Goal: Task Accomplishment & Management: Manage account settings

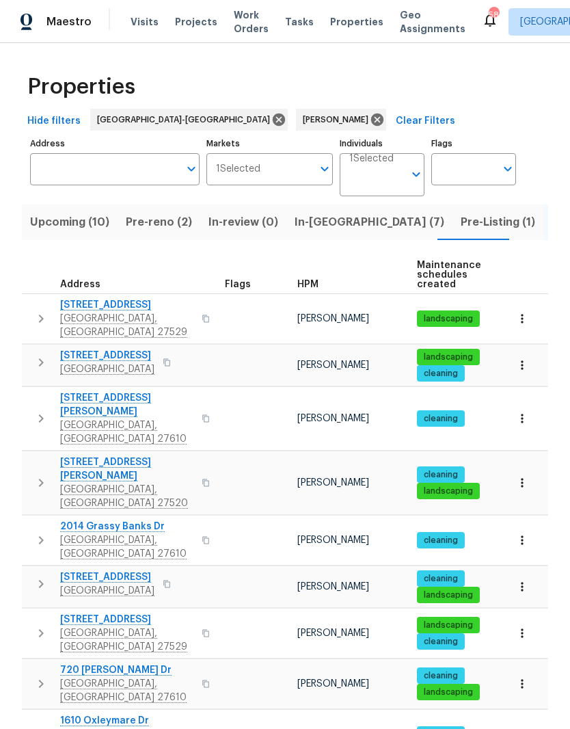
click at [157, 224] on span "Pre-reno (2)" at bounding box center [159, 222] width 66 height 19
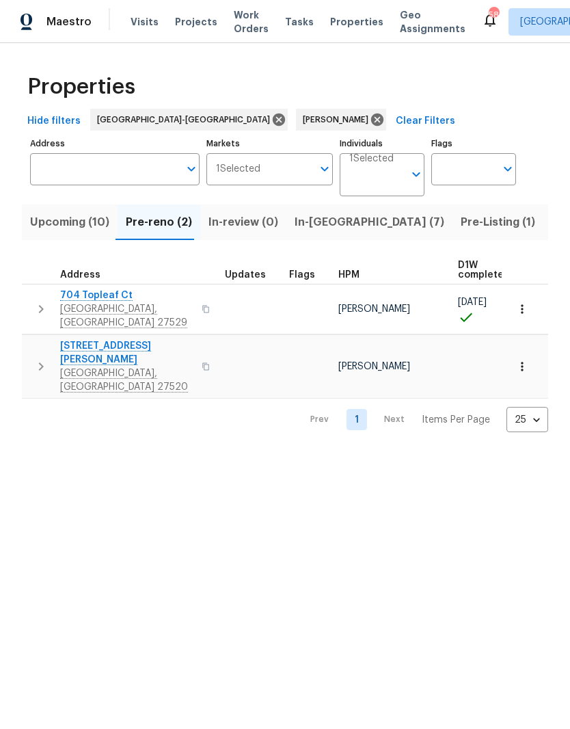
click at [86, 339] on span "134 Santa Gertrudis Dr" at bounding box center [126, 352] width 133 height 27
click at [113, 339] on span "134 Santa Gertrudis Dr" at bounding box center [126, 352] width 133 height 27
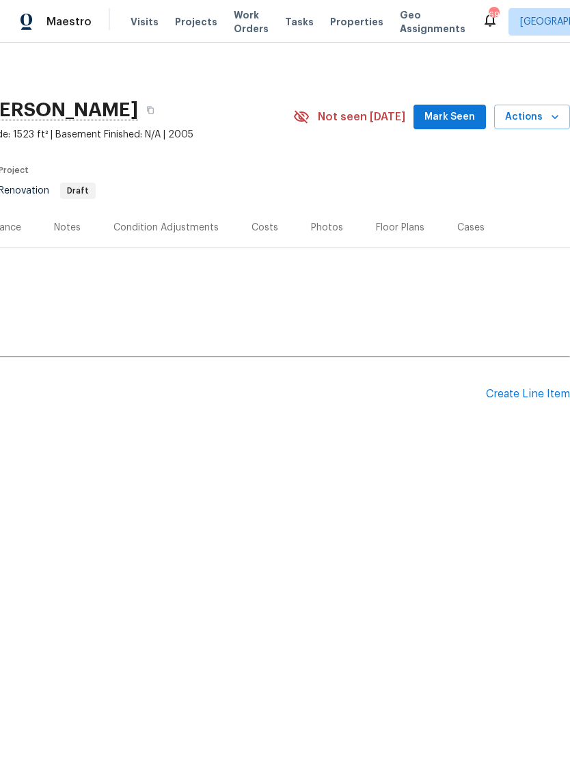
scroll to position [0, 202]
click at [553, 116] on icon "button" at bounding box center [555, 117] width 7 height 4
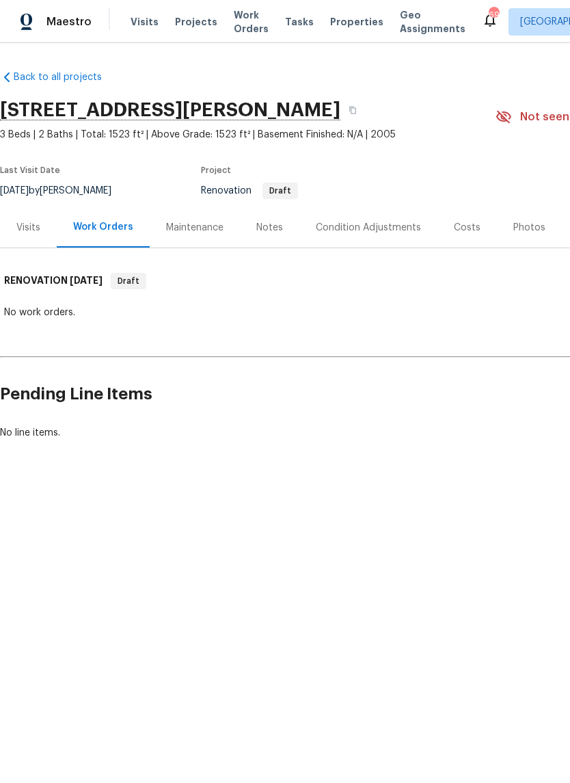
click at [267, 239] on div "Notes" at bounding box center [269, 227] width 59 height 40
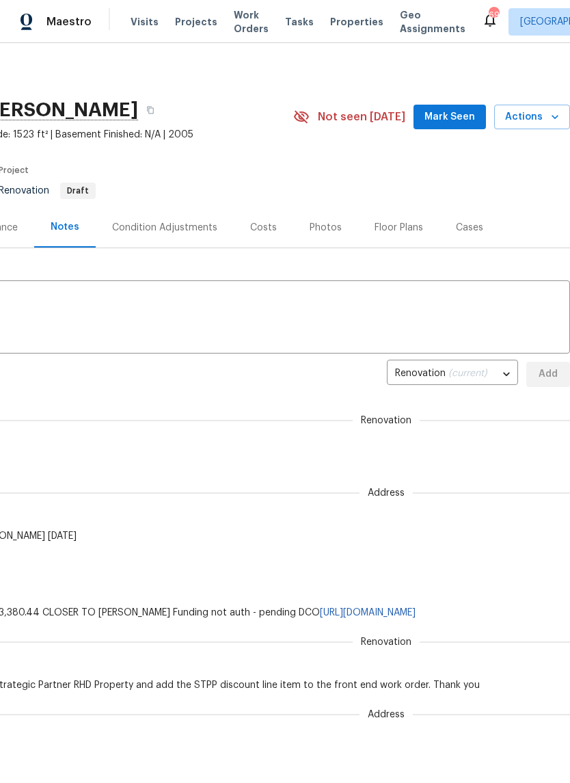
scroll to position [0, 202]
click at [550, 124] on span "Actions" at bounding box center [532, 117] width 54 height 17
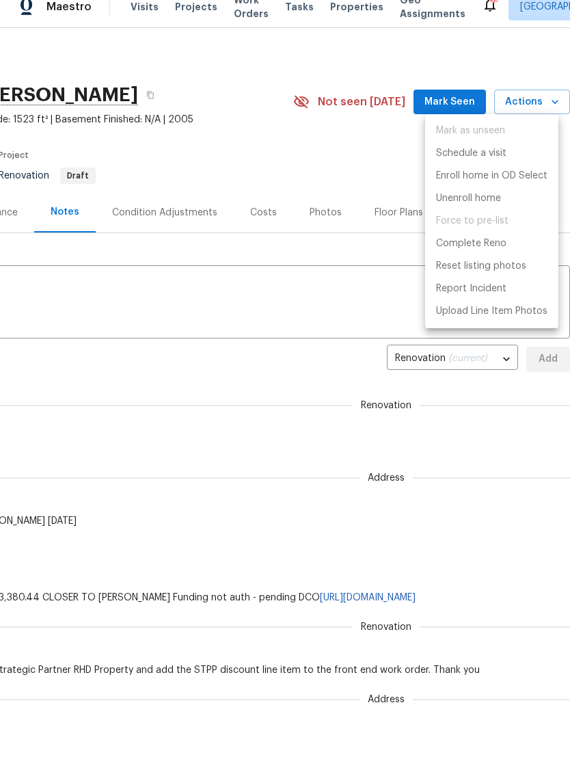
click at [338, 150] on div at bounding box center [285, 391] width 570 height 783
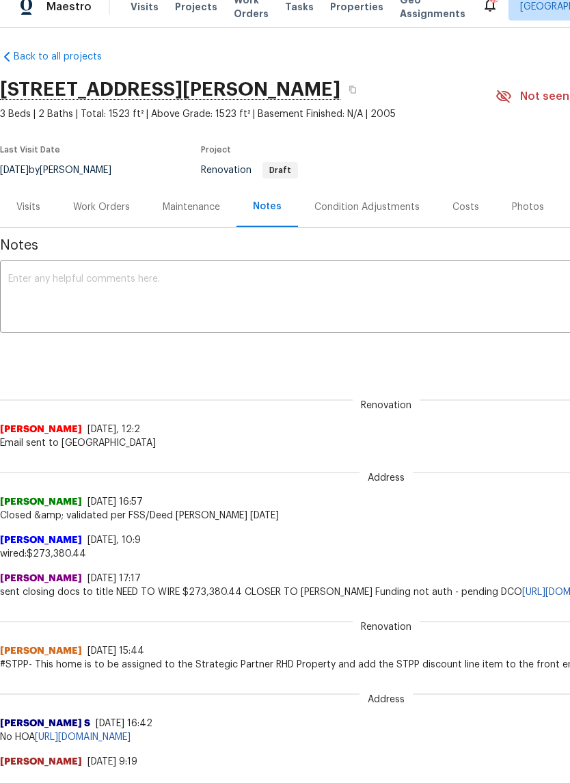
scroll to position [5, 0]
click at [114, 215] on div "Work Orders" at bounding box center [101, 222] width 57 height 14
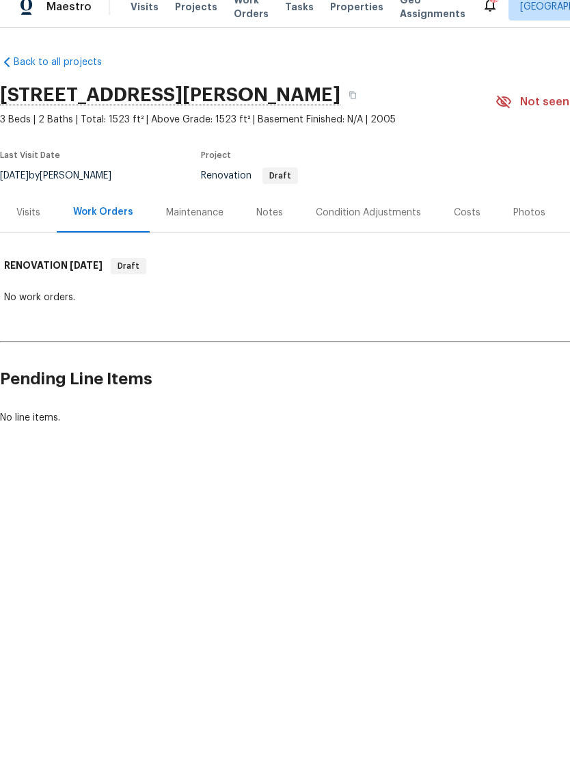
click at [265, 221] on div "Notes" at bounding box center [269, 228] width 27 height 14
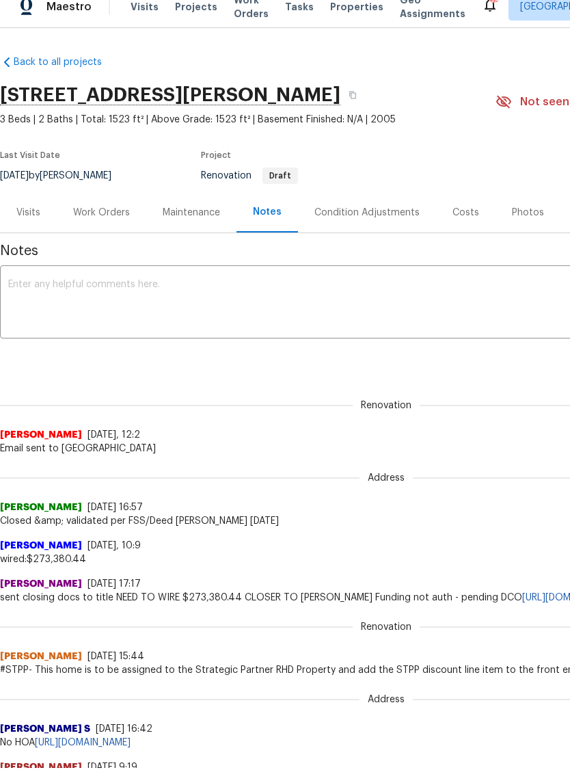
scroll to position [-1, 0]
click at [100, 207] on div "Work Orders" at bounding box center [102, 227] width 90 height 40
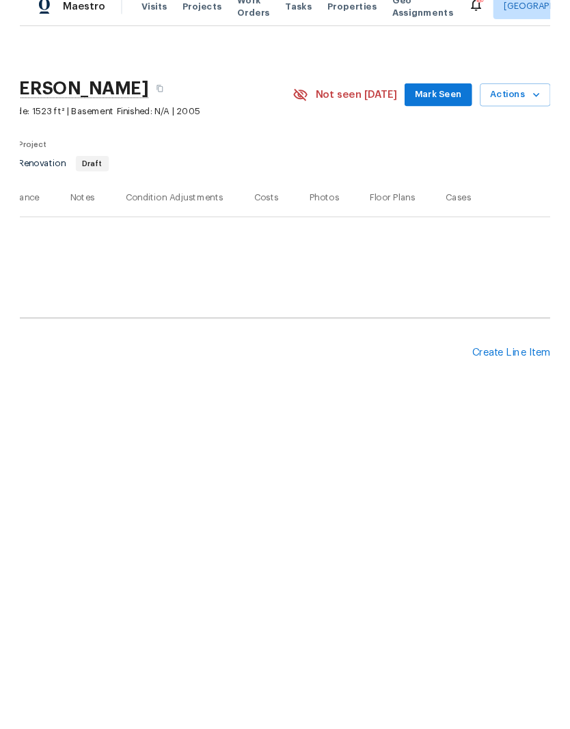
scroll to position [0, 202]
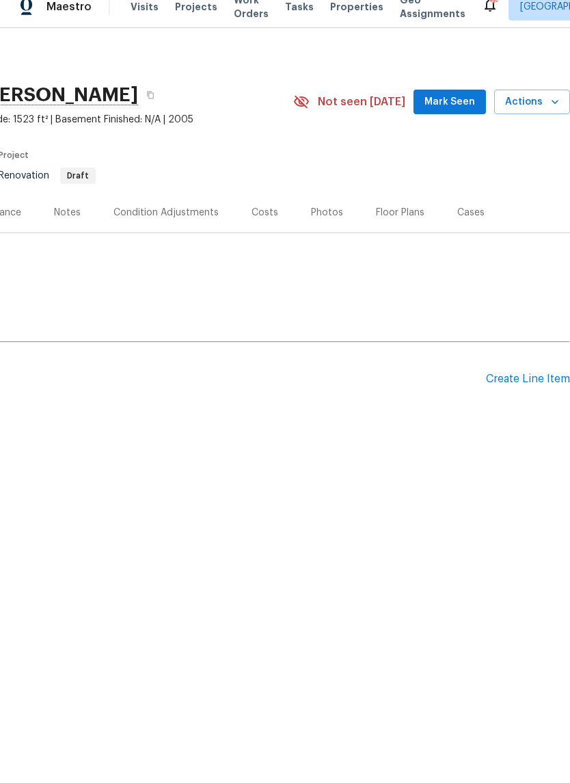
click at [545, 388] on div "Create Line Item" at bounding box center [528, 394] width 84 height 13
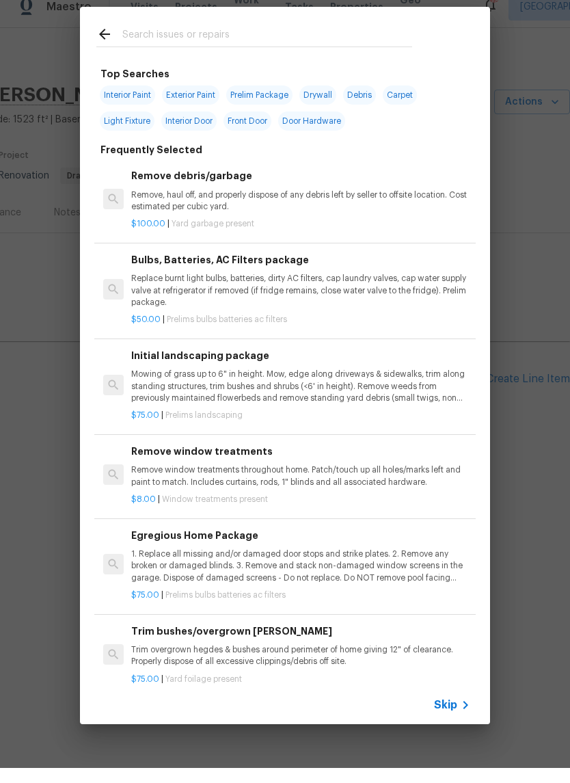
click at [245, 41] on input "text" at bounding box center [267, 51] width 290 height 21
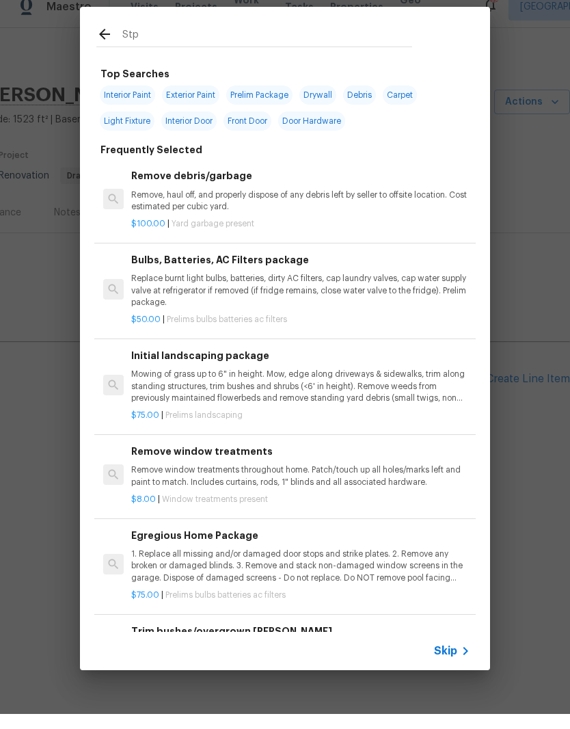
type input "Stpp"
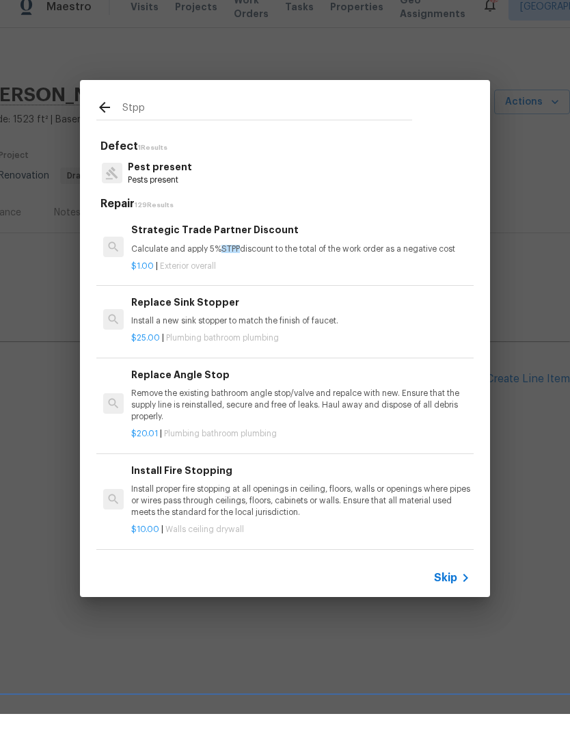
click at [309, 270] on div "$1.00 | Exterior overall" at bounding box center [300, 278] width 339 height 17
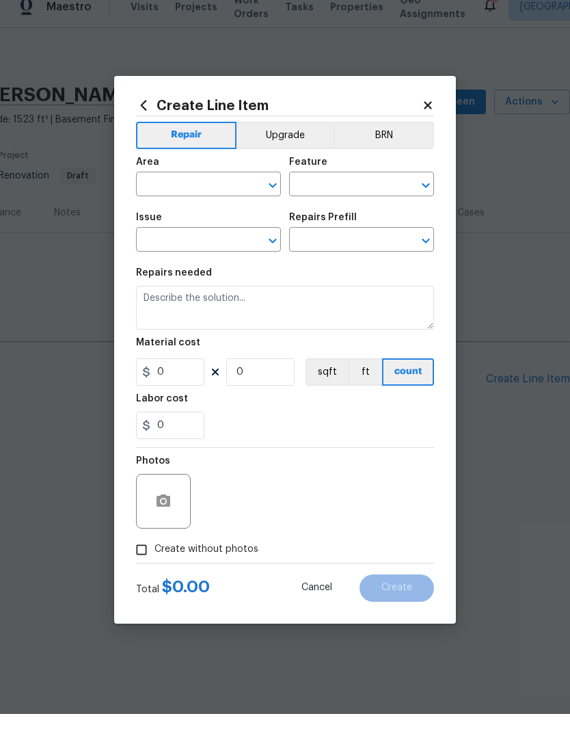
type input "Overall Exterior"
type input "Strategic Trade Partner Discount $1.00"
type textarea "Calculate and apply 5% STPP discount to the total of the work order as a negati…"
type input "1"
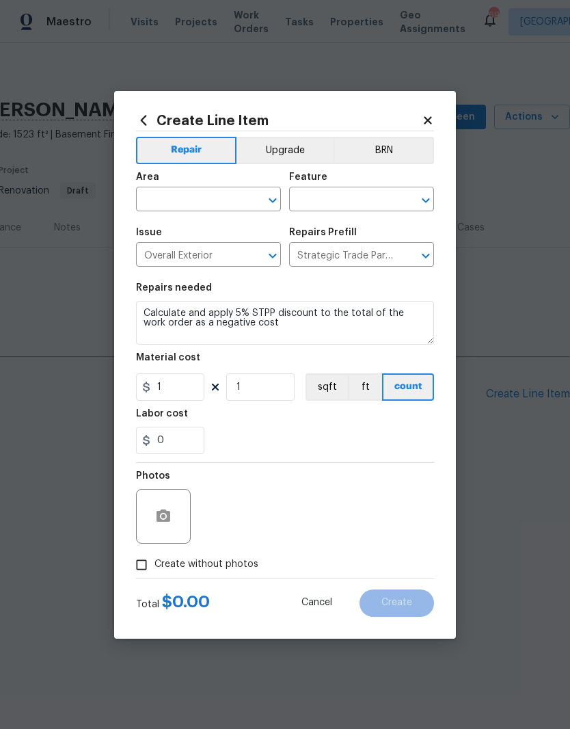
click at [309, 245] on div "Repairs Prefill" at bounding box center [361, 237] width 145 height 18
click at [190, 201] on input "text" at bounding box center [189, 200] width 107 height 21
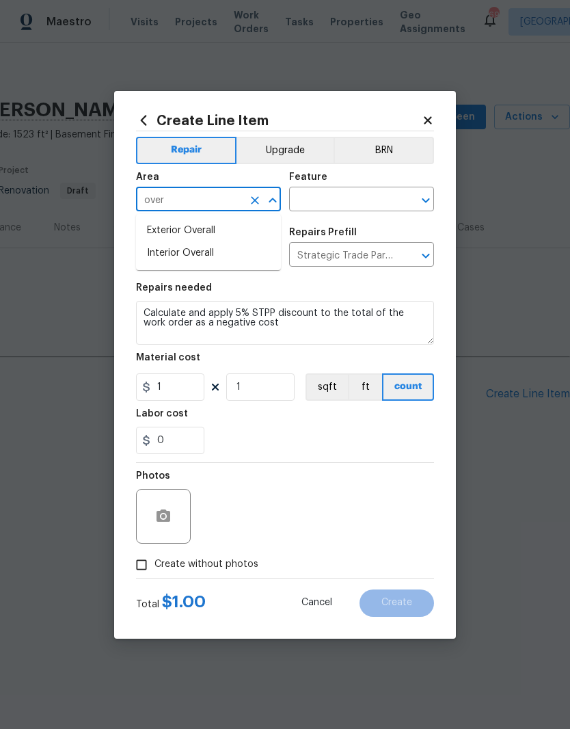
click at [239, 263] on li "Interior Overall" at bounding box center [208, 253] width 145 height 23
type input "Interior Overall"
click at [375, 195] on input "text" at bounding box center [342, 200] width 107 height 21
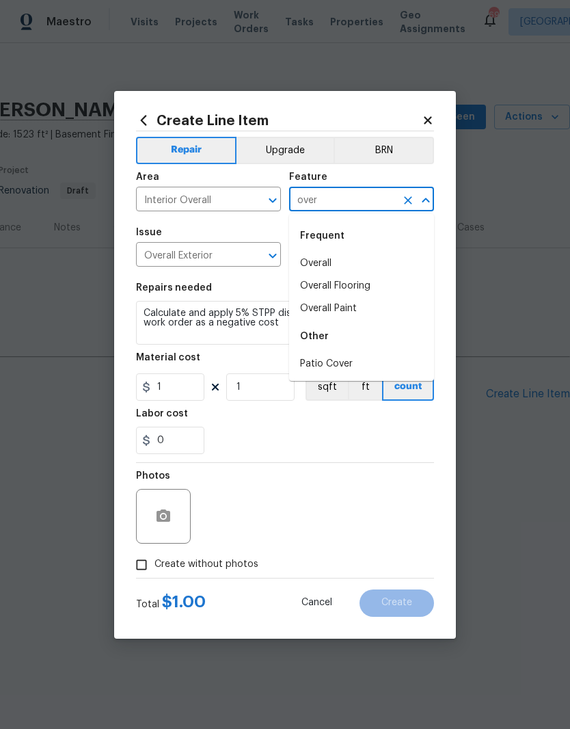
click at [368, 267] on li "Overall" at bounding box center [361, 263] width 145 height 23
type input "Overall"
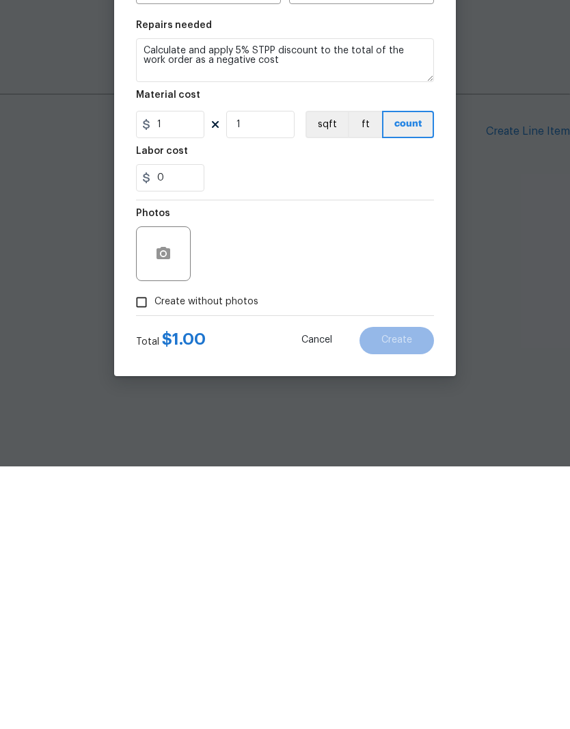
click at [232, 557] on span "Create without photos" at bounding box center [207, 564] width 104 height 14
click at [155, 552] on input "Create without photos" at bounding box center [142, 565] width 26 height 26
checkbox input "true"
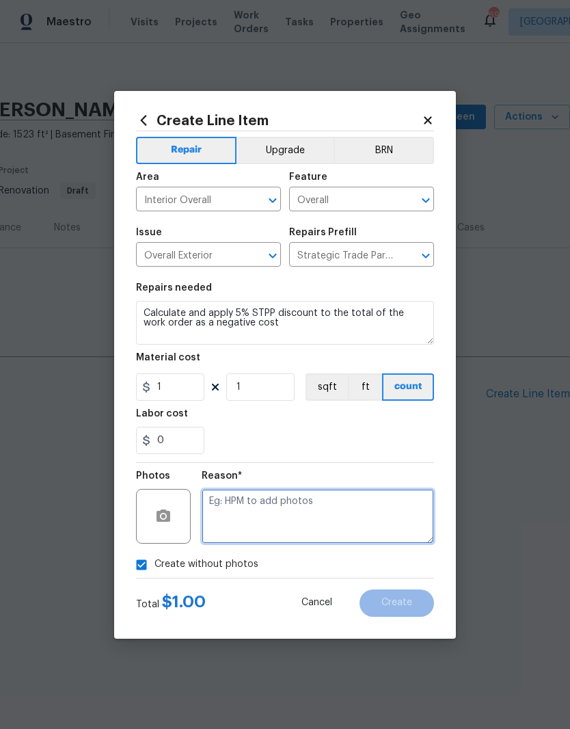
click at [393, 538] on textarea at bounding box center [318, 516] width 232 height 55
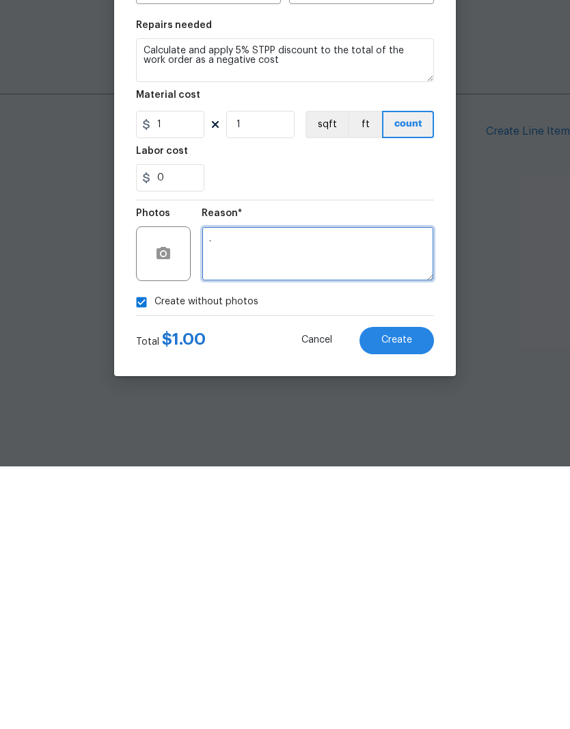
type textarea "."
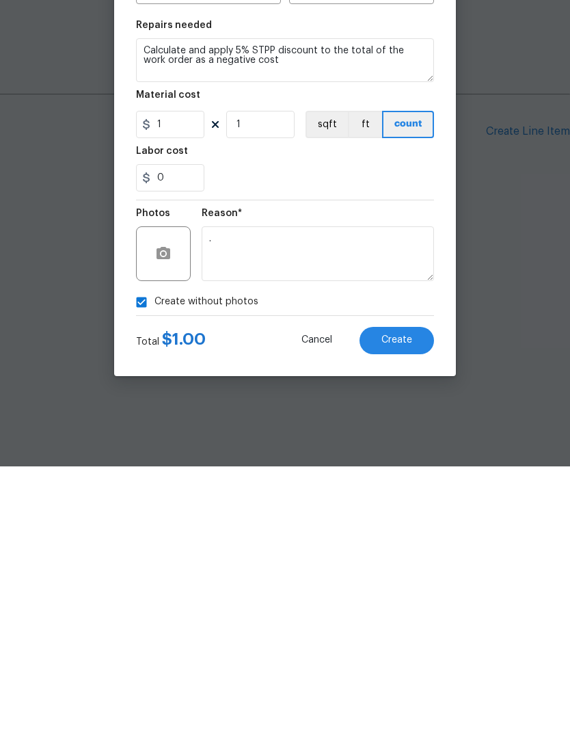
click at [407, 589] on button "Create" at bounding box center [397, 602] width 75 height 27
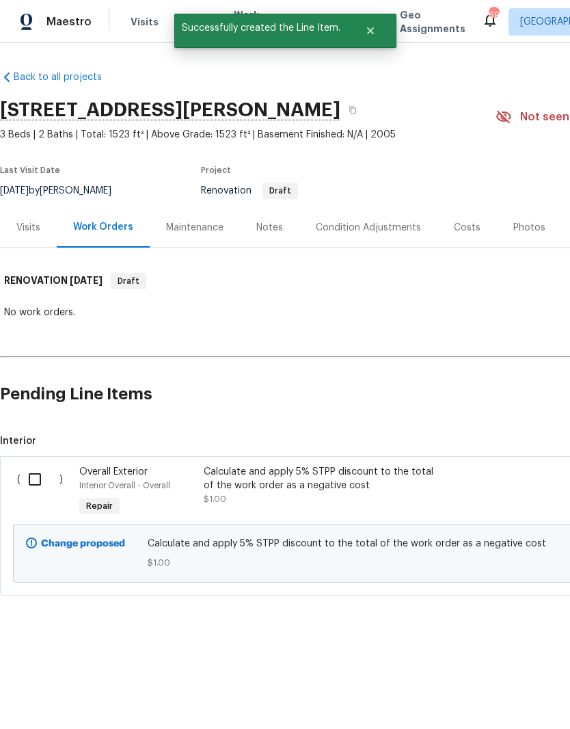
scroll to position [0, 0]
click at [43, 475] on input "checkbox" at bounding box center [40, 479] width 39 height 29
checkbox input "true"
click at [526, 704] on button "Create Work Order" at bounding box center [491, 694] width 113 height 25
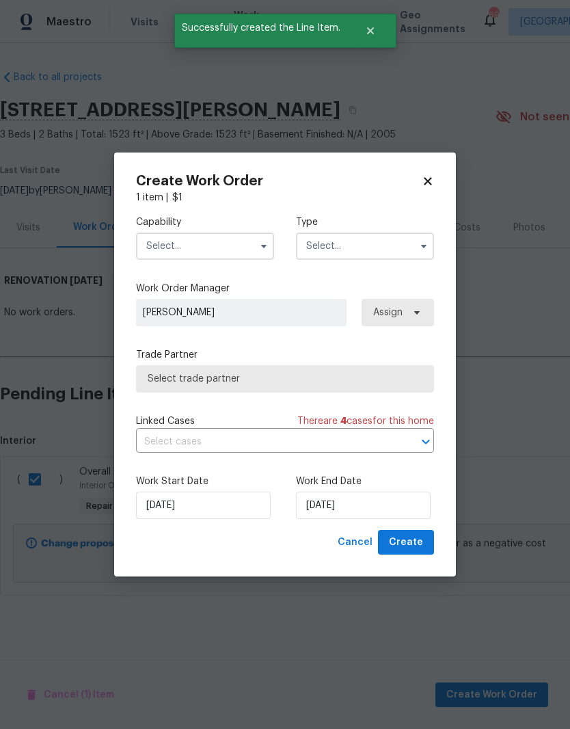
click at [207, 256] on input "text" at bounding box center [205, 245] width 138 height 27
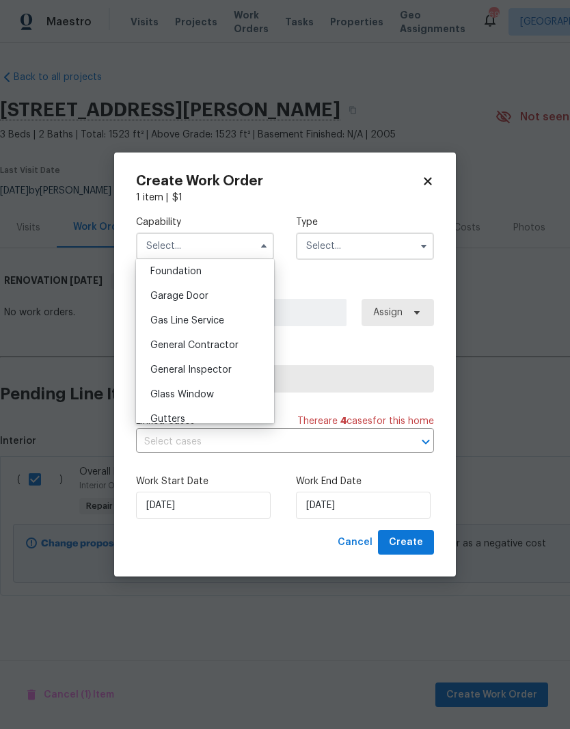
scroll to position [593, 0]
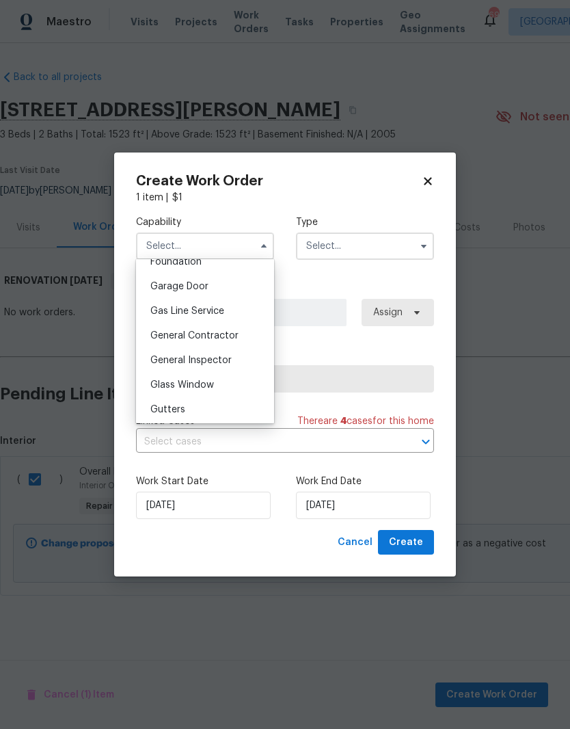
click at [251, 346] on div "General Contractor" at bounding box center [204, 335] width 131 height 25
type input "General Contractor"
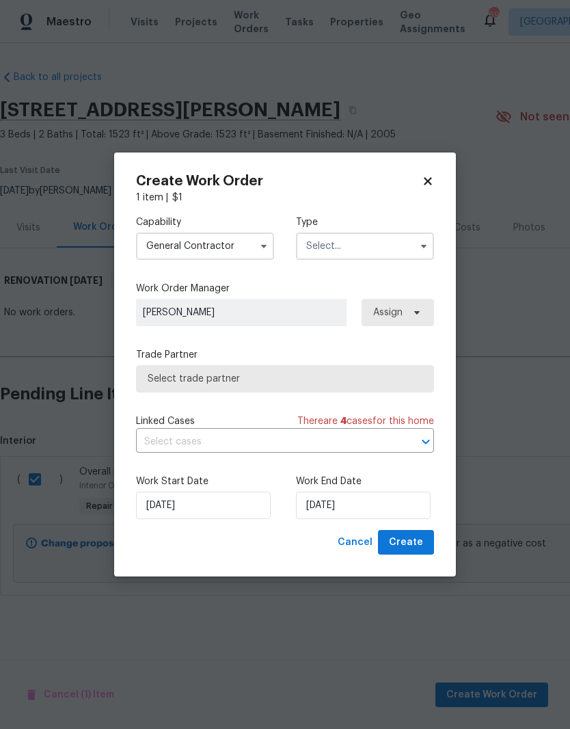
click at [402, 256] on input "text" at bounding box center [365, 245] width 138 height 27
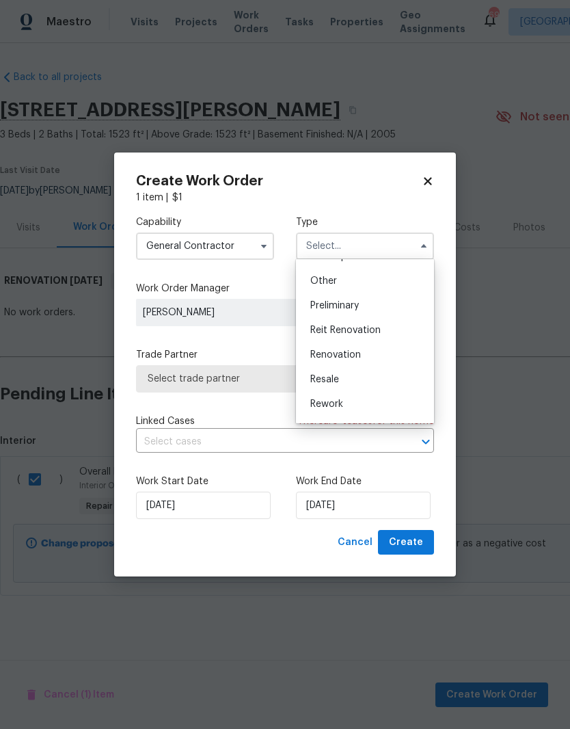
scroll to position [271, 0]
click at [403, 358] on div "Renovation" at bounding box center [364, 348] width 131 height 25
type input "Renovation"
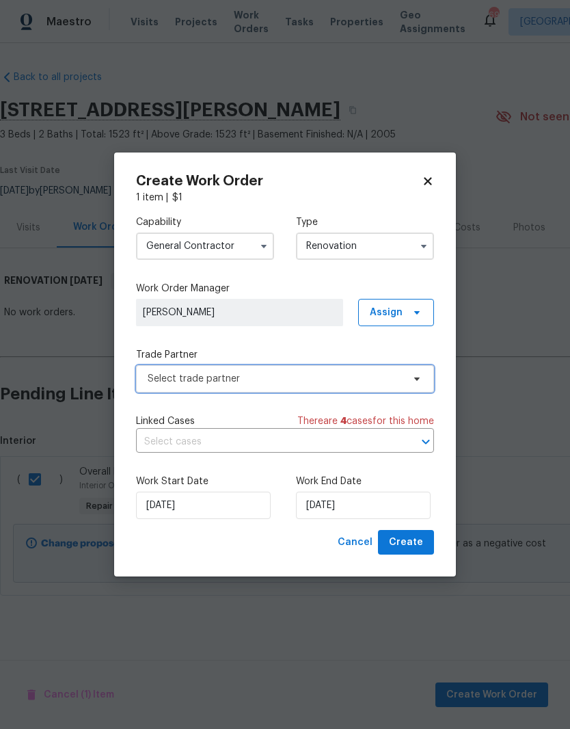
click at [393, 381] on span "Select trade partner" at bounding box center [275, 379] width 255 height 14
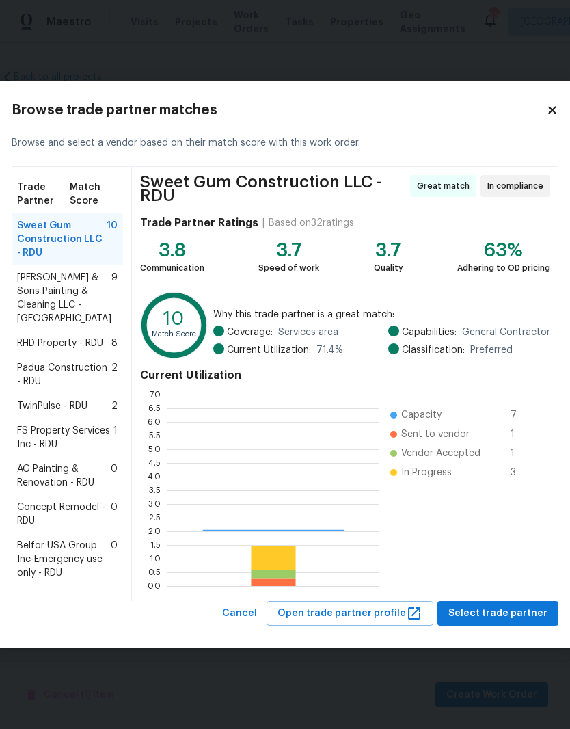
scroll to position [191, 212]
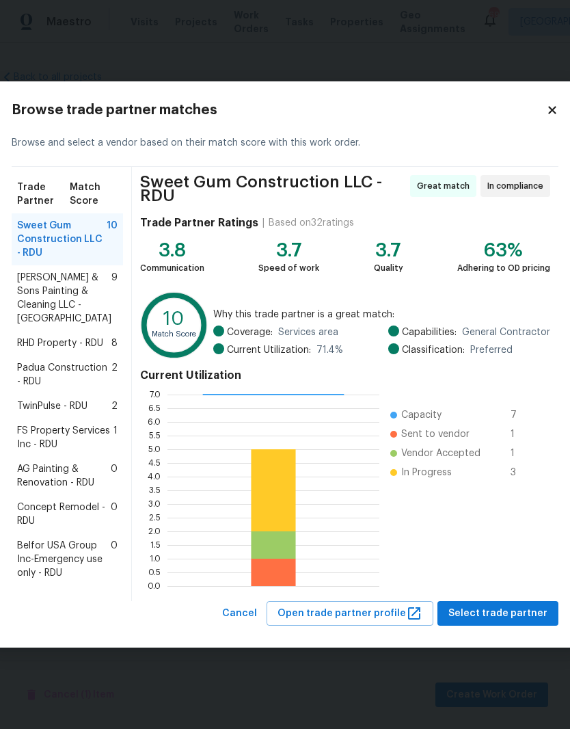
click at [55, 336] on span "RHD Property - RDU" at bounding box center [60, 343] width 86 height 14
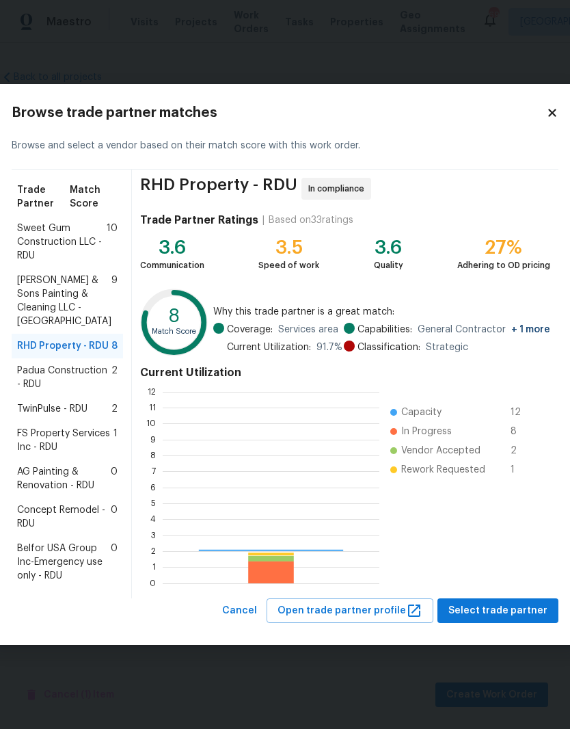
scroll to position [191, 217]
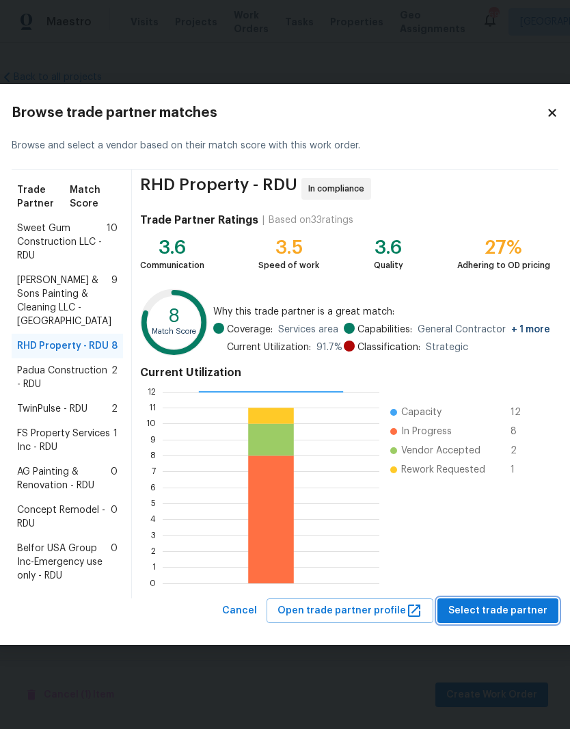
click at [507, 619] on span "Select trade partner" at bounding box center [497, 610] width 99 height 17
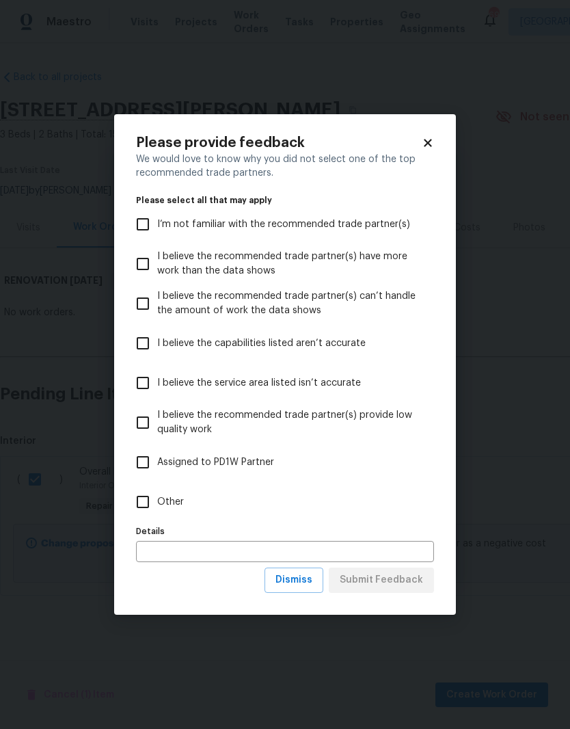
click at [242, 461] on span "Assigned to PD1W Partner" at bounding box center [215, 462] width 117 height 14
click at [157, 461] on input "Assigned to PD1W Partner" at bounding box center [143, 462] width 29 height 29
checkbox input "true"
click at [414, 592] on button "Submit Feedback" at bounding box center [381, 579] width 105 height 25
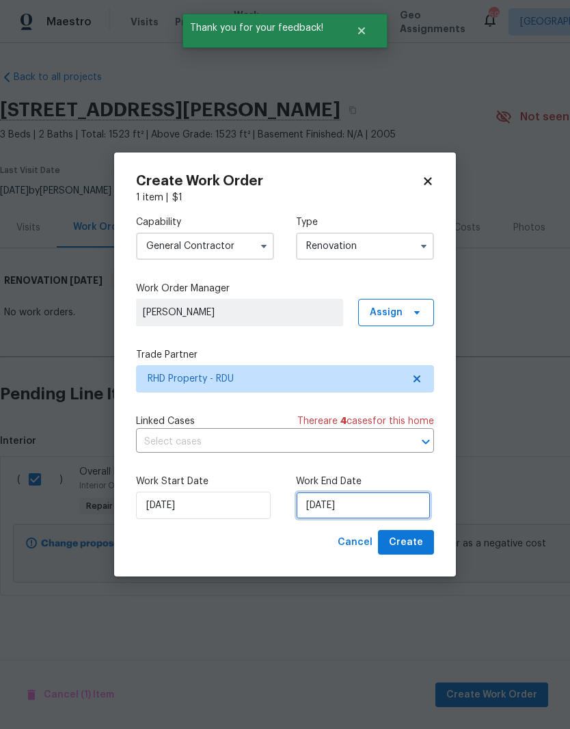
click at [371, 512] on input "[DATE]" at bounding box center [363, 505] width 135 height 27
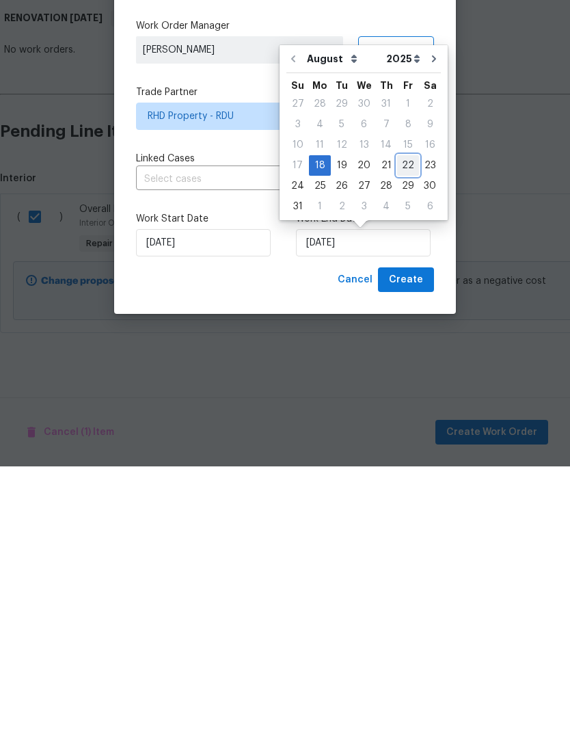
click at [404, 418] on div "22" at bounding box center [408, 427] width 22 height 19
type input "[DATE]"
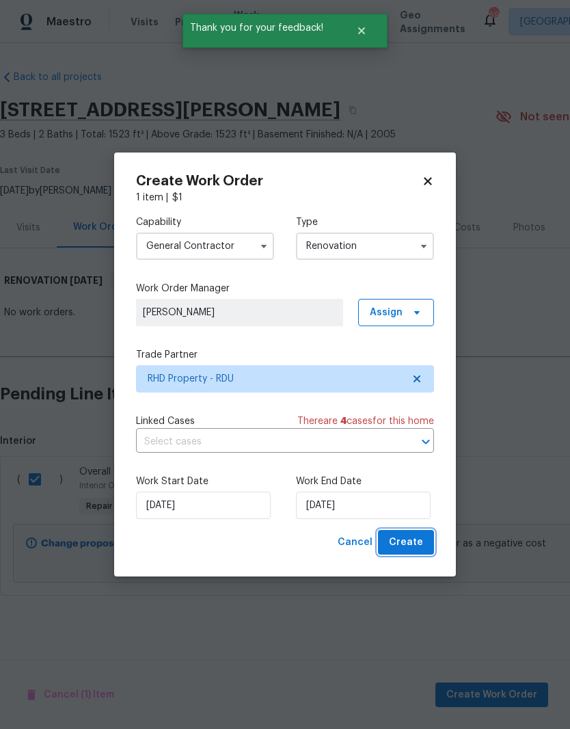
click at [427, 551] on button "Create" at bounding box center [406, 542] width 56 height 25
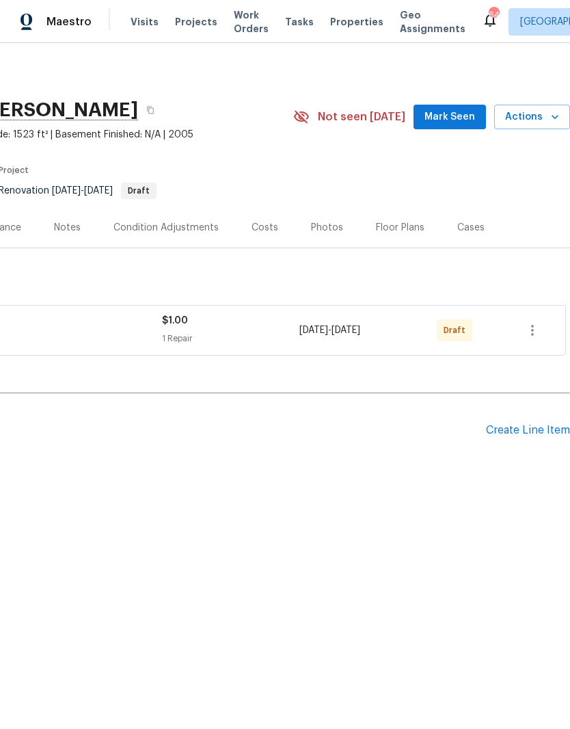
scroll to position [0, 202]
click at [548, 435] on div "Create Line Item" at bounding box center [528, 430] width 84 height 13
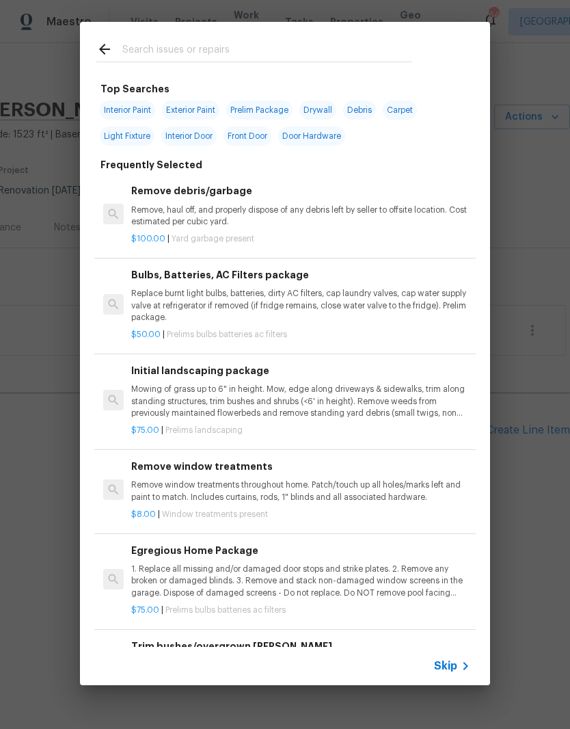
click at [386, 389] on p "Mowing of grass up to 6" in height. Mow, edge along driveways & sidewalks, trim…" at bounding box center [300, 401] width 339 height 35
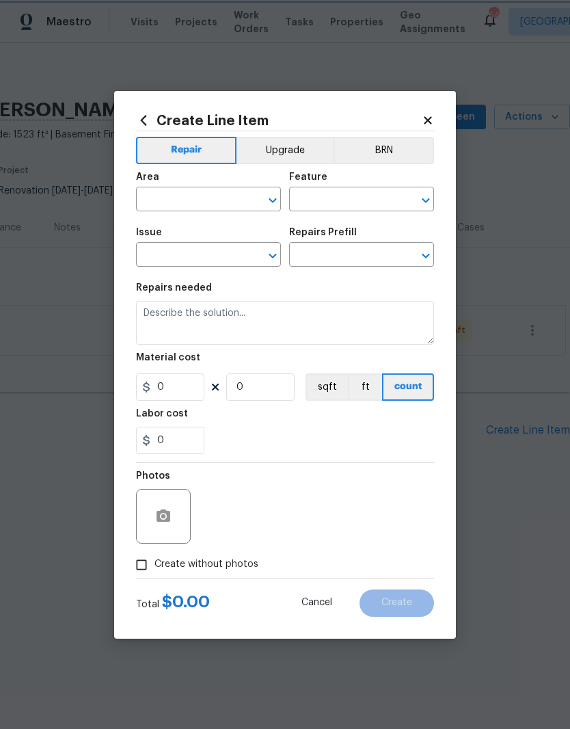
type input "Home Readiness Packages"
type input "Landscape Package"
type input "Initial landscaping package $75.00"
type textarea "Mowing of grass up to 6" in height. Mow, edge along driveways & sidewalks, trim…"
type input "75"
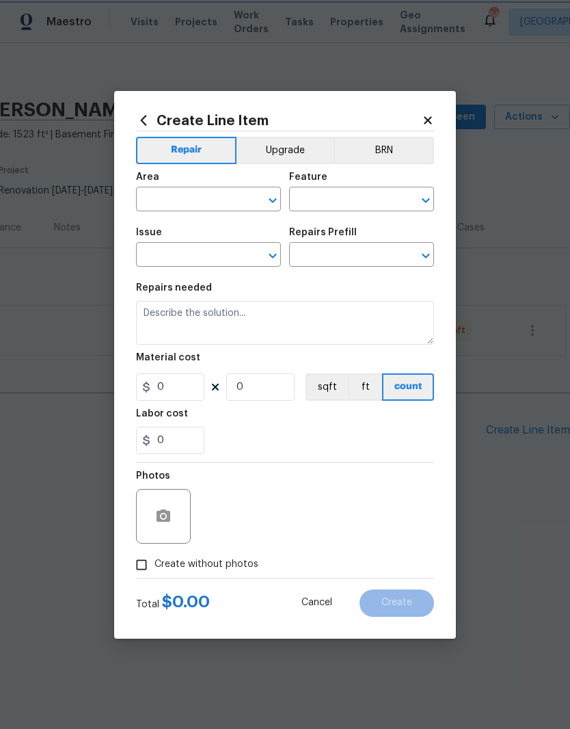
type input "1"
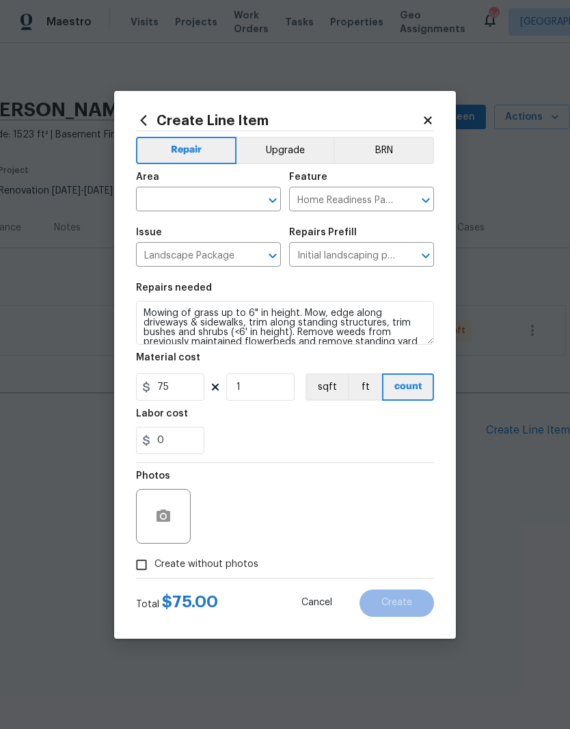
click at [234, 202] on input "text" at bounding box center [189, 200] width 107 height 21
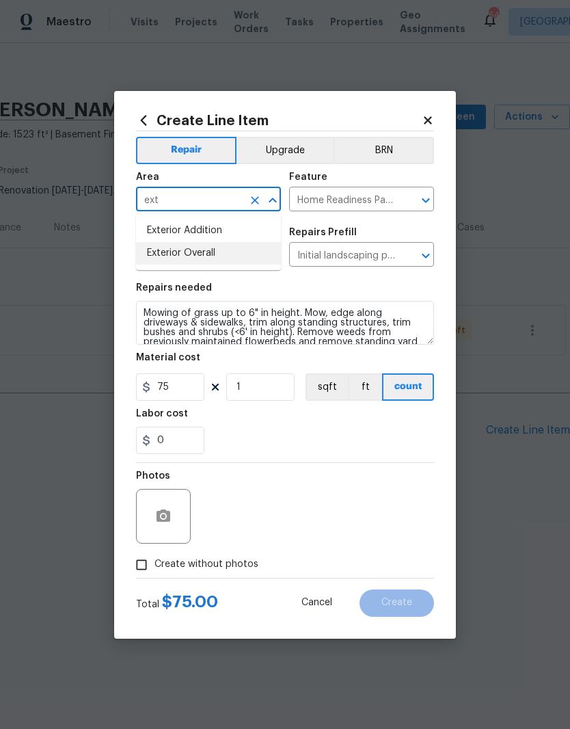
click at [232, 259] on li "Exterior Overall" at bounding box center [208, 253] width 145 height 23
type input "Exterior Overall"
click at [308, 433] on div "0" at bounding box center [285, 440] width 298 height 27
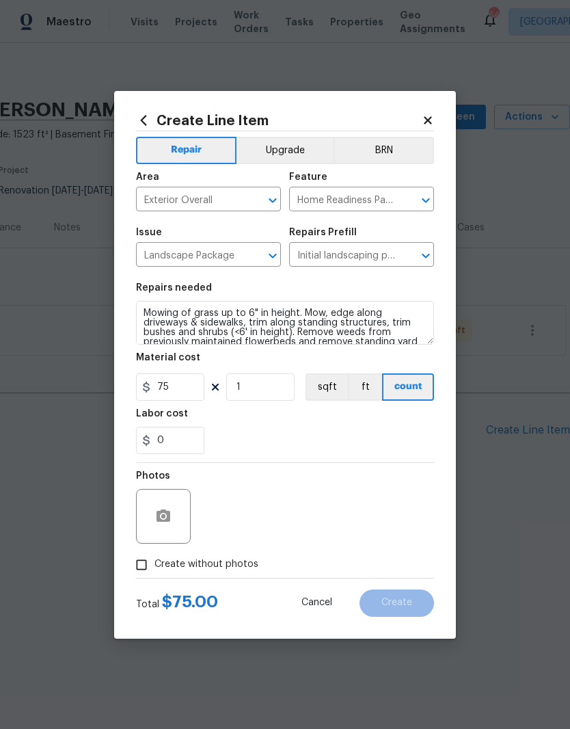
click at [188, 505] on div at bounding box center [163, 516] width 55 height 55
click at [219, 558] on label "Create without photos" at bounding box center [194, 565] width 130 height 26
click at [155, 558] on input "Create without photos" at bounding box center [142, 565] width 26 height 26
checkbox input "true"
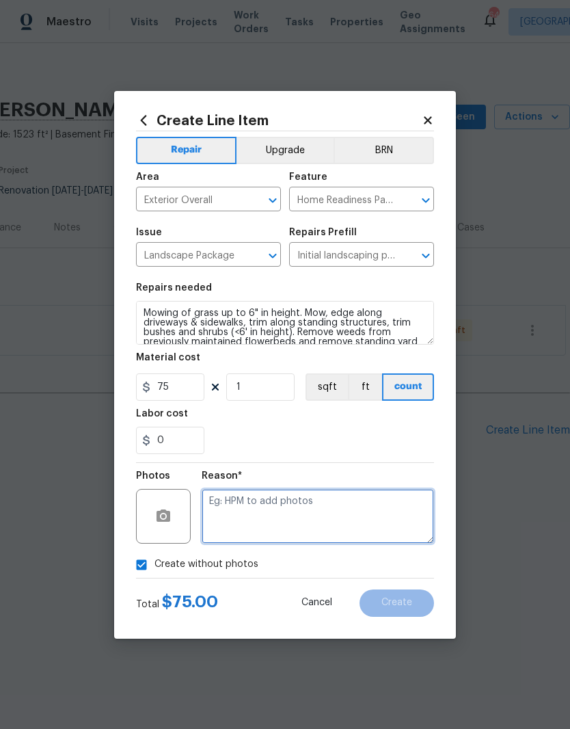
click at [309, 516] on textarea at bounding box center [318, 516] width 232 height 55
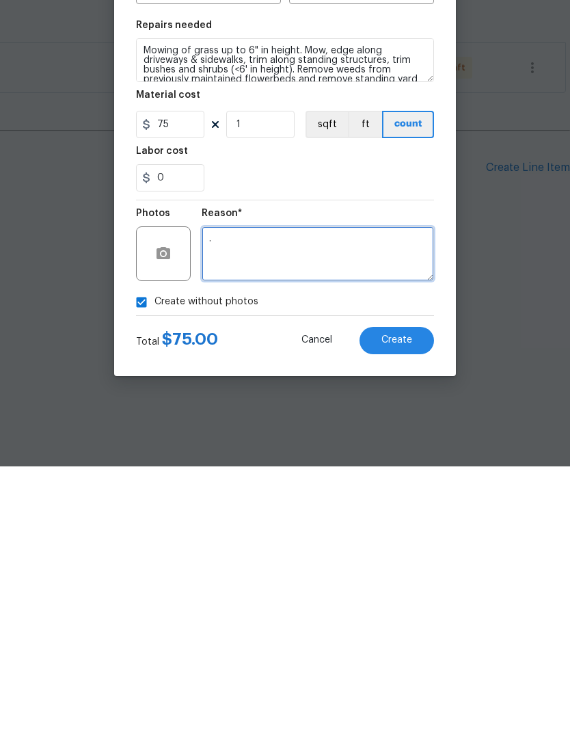
type textarea "."
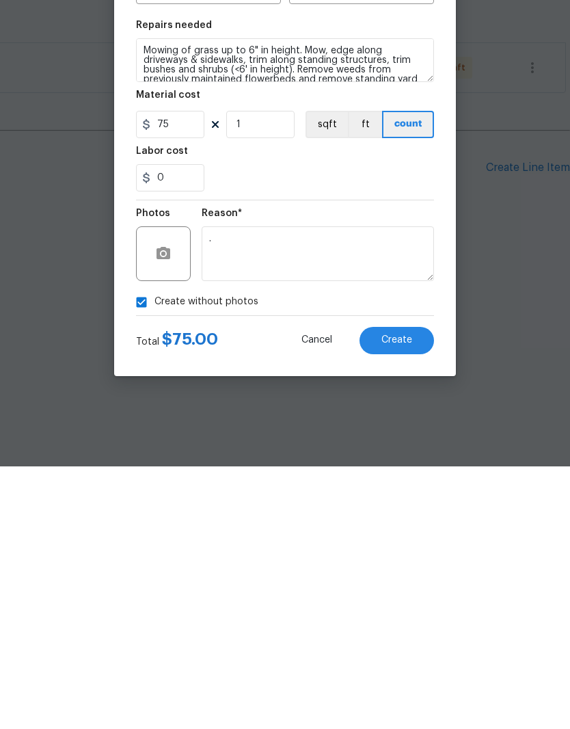
click at [403, 589] on button "Create" at bounding box center [397, 602] width 75 height 27
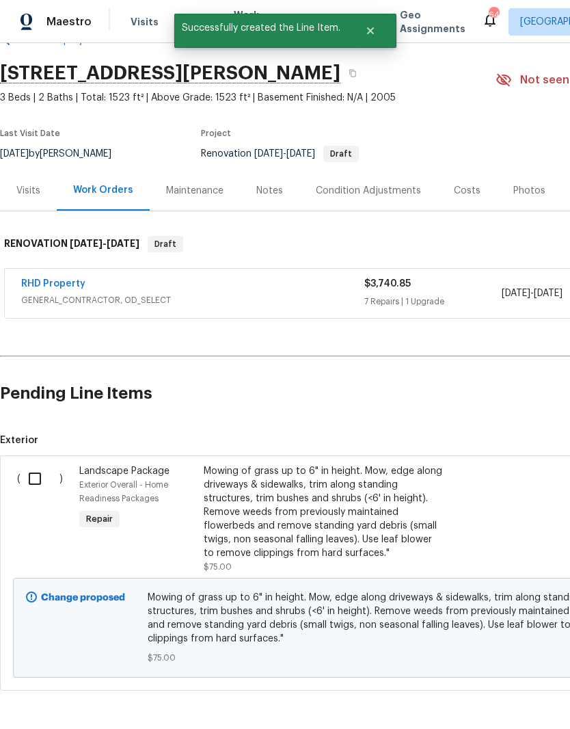
scroll to position [36, 0]
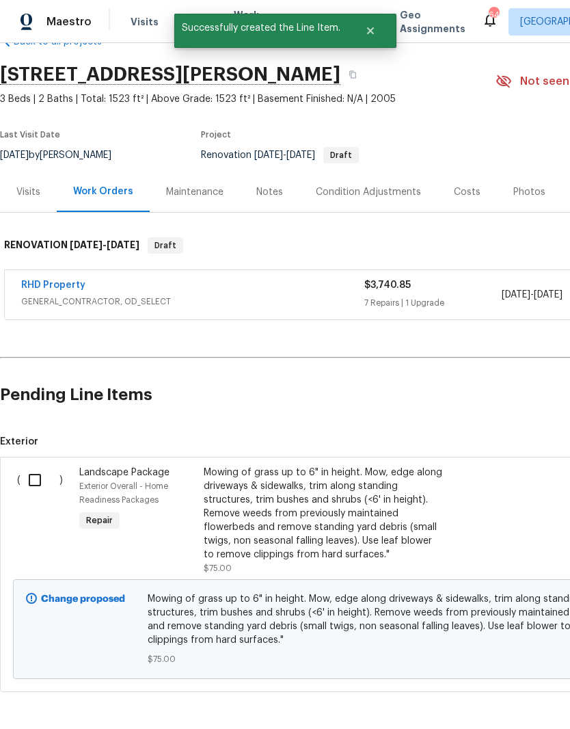
click at [33, 481] on input "checkbox" at bounding box center [40, 480] width 39 height 29
checkbox input "true"
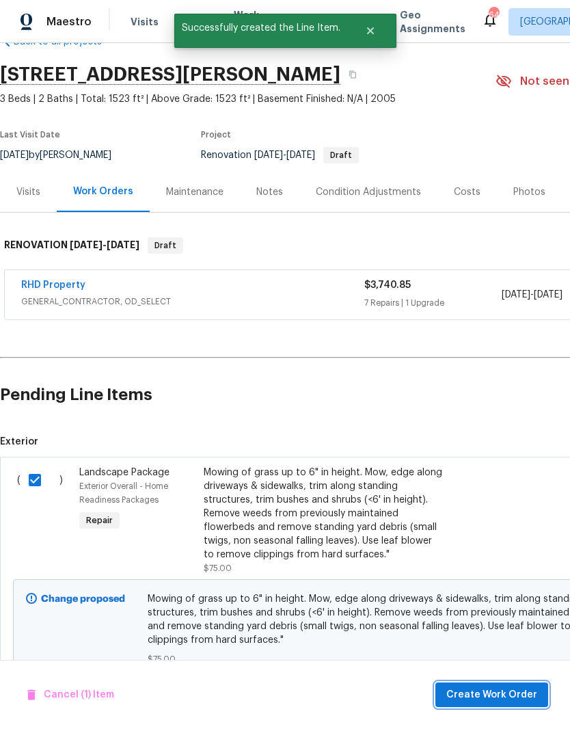
click at [521, 697] on span "Create Work Order" at bounding box center [491, 694] width 91 height 17
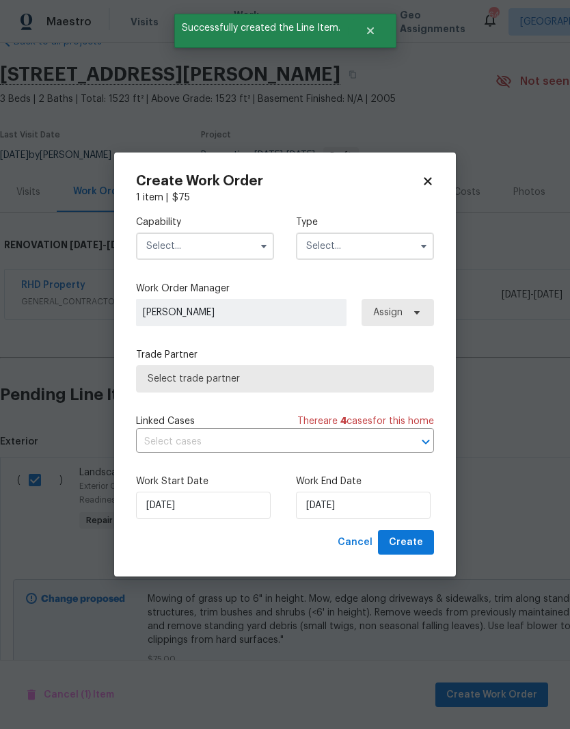
click at [221, 250] on input "text" at bounding box center [205, 245] width 138 height 27
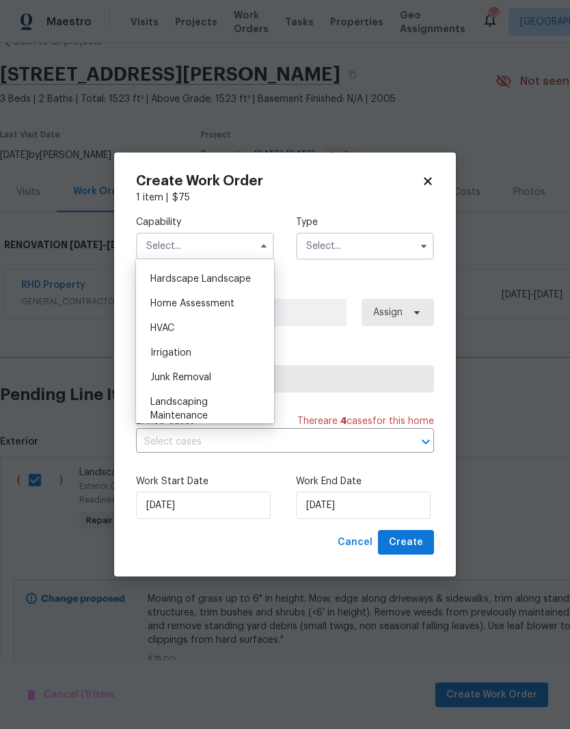
scroll to position [775, 0]
click at [254, 277] on div "Hardscape Landscape" at bounding box center [204, 276] width 131 height 25
type input "Hardscape Landscape"
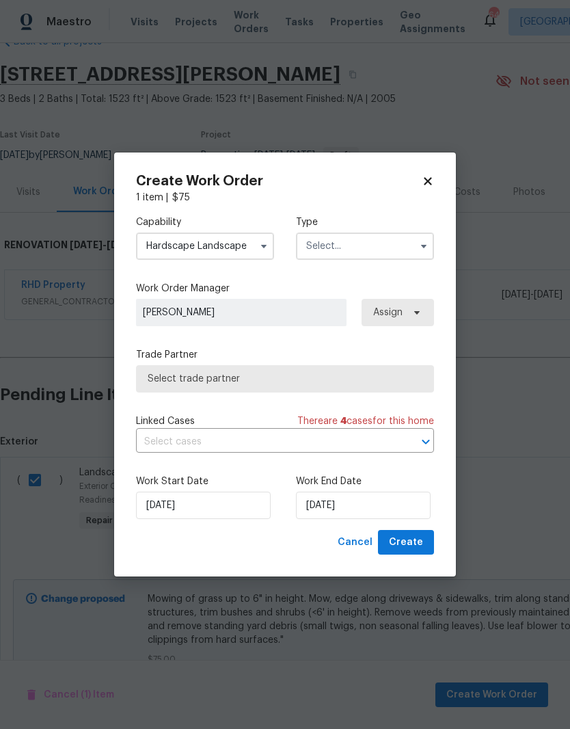
click at [404, 252] on input "text" at bounding box center [365, 245] width 138 height 27
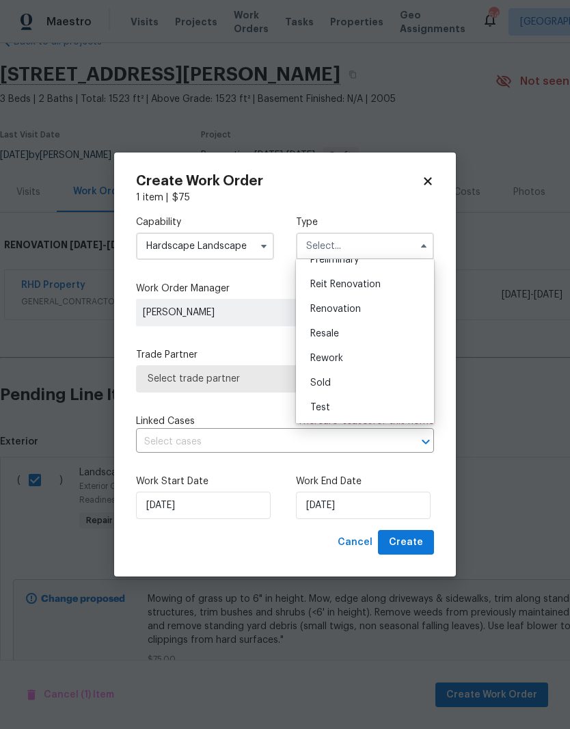
scroll to position [310, 0]
click at [388, 314] on div "Renovation" at bounding box center [364, 309] width 131 height 25
type input "Renovation"
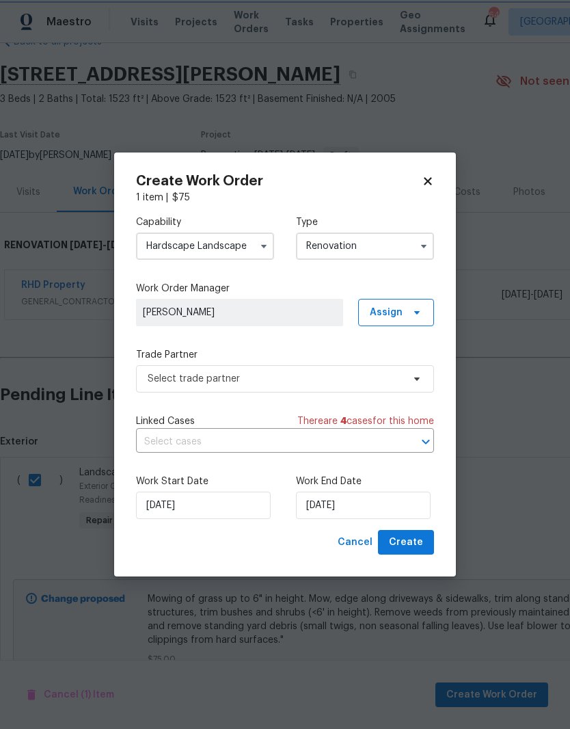
scroll to position [0, 0]
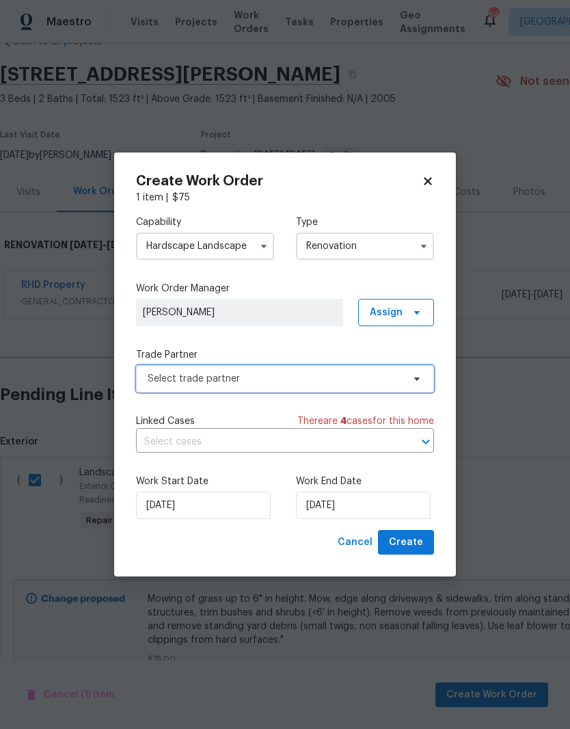
click at [386, 384] on span "Select trade partner" at bounding box center [275, 379] width 255 height 14
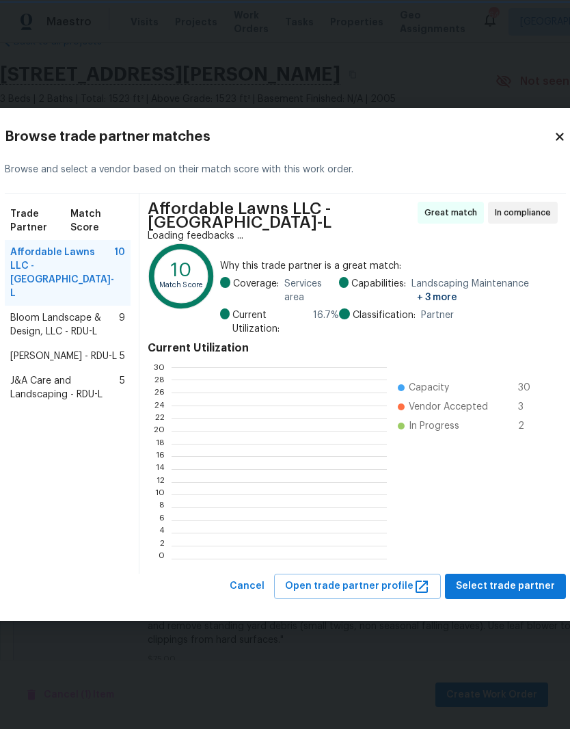
scroll to position [191, 215]
click at [68, 276] on span "Affordable Lawns LLC - RDU-L" at bounding box center [62, 272] width 104 height 55
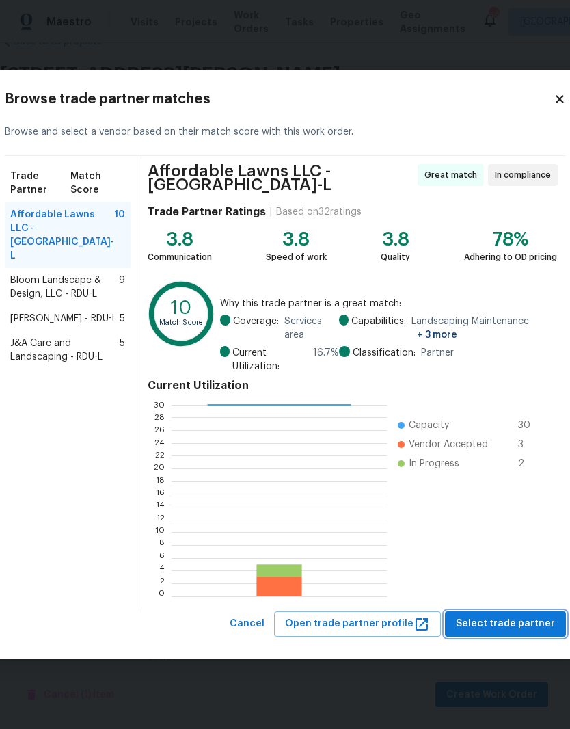
click at [483, 617] on span "Select trade partner" at bounding box center [505, 623] width 99 height 17
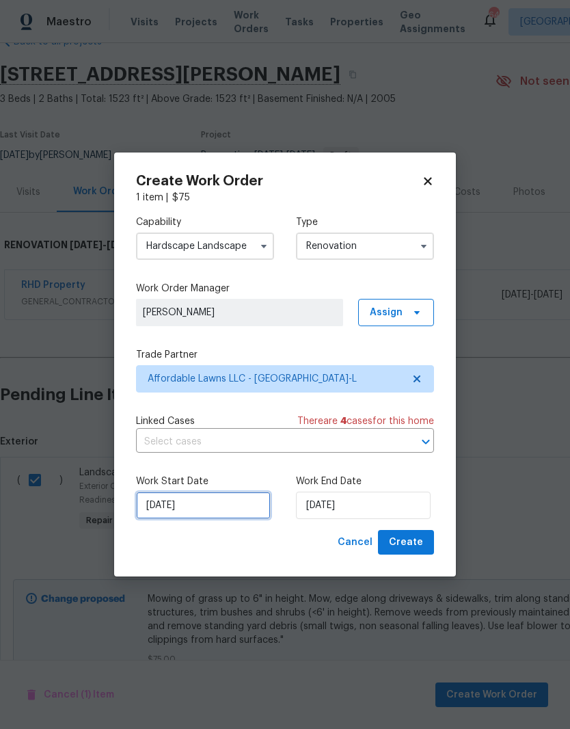
click at [180, 503] on input "[DATE]" at bounding box center [203, 505] width 135 height 27
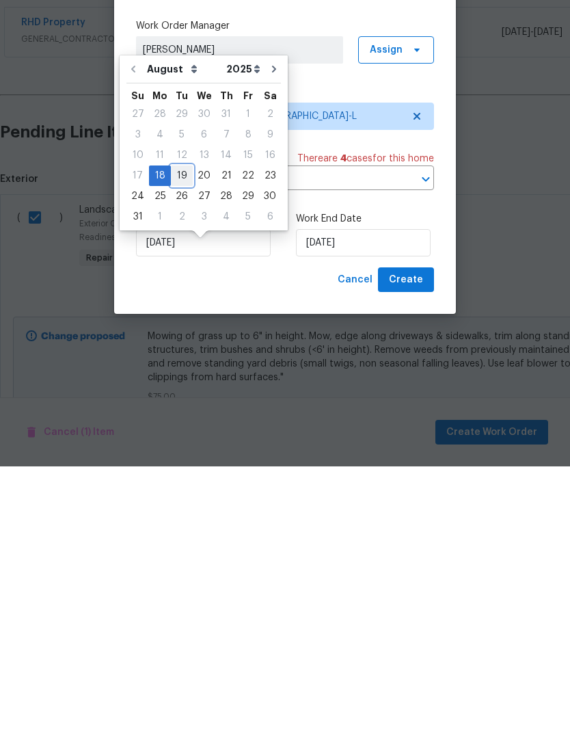
click at [182, 429] on div "19" at bounding box center [182, 438] width 22 height 19
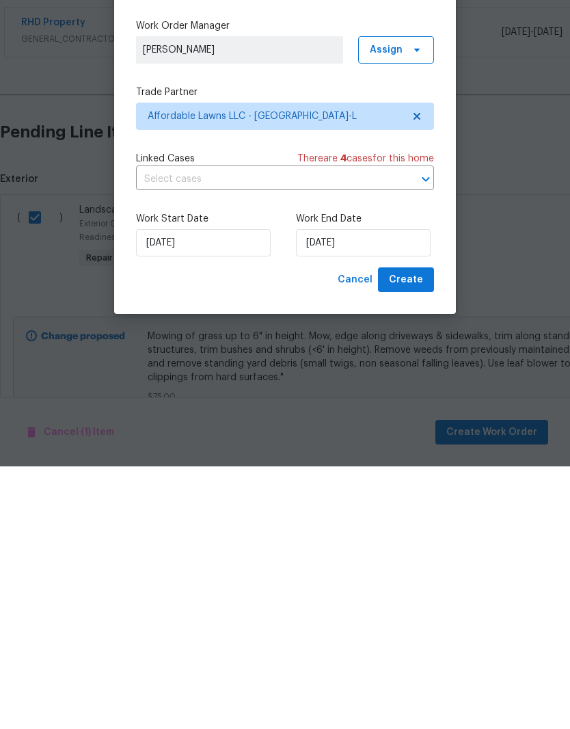
type input "8/19/2025"
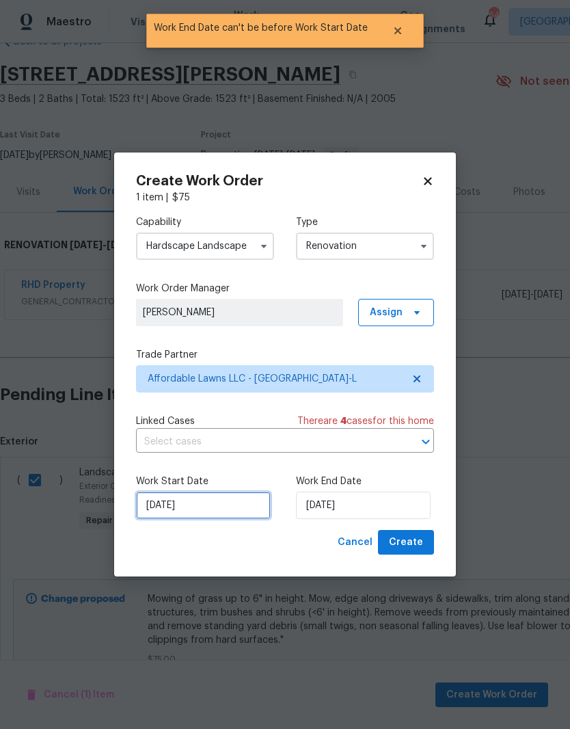
click at [154, 509] on input "8/19/2025" at bounding box center [203, 505] width 135 height 27
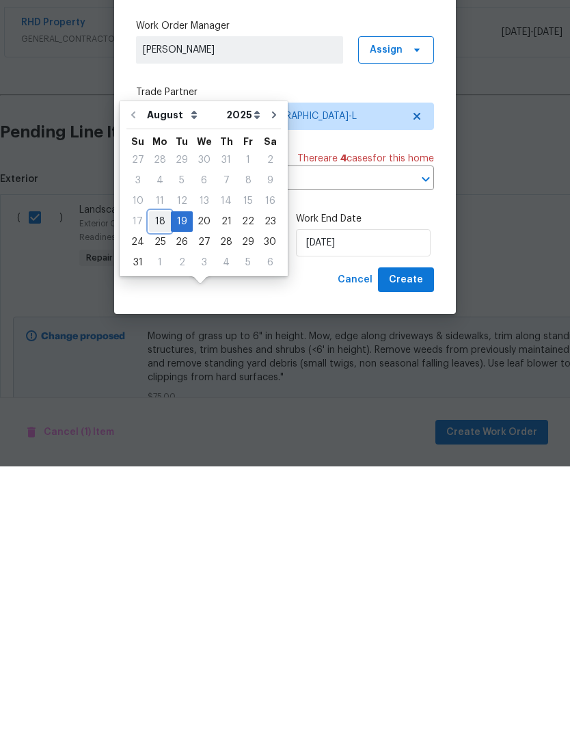
click at [152, 474] on div "18" at bounding box center [160, 483] width 22 height 19
type input "[DATE]"
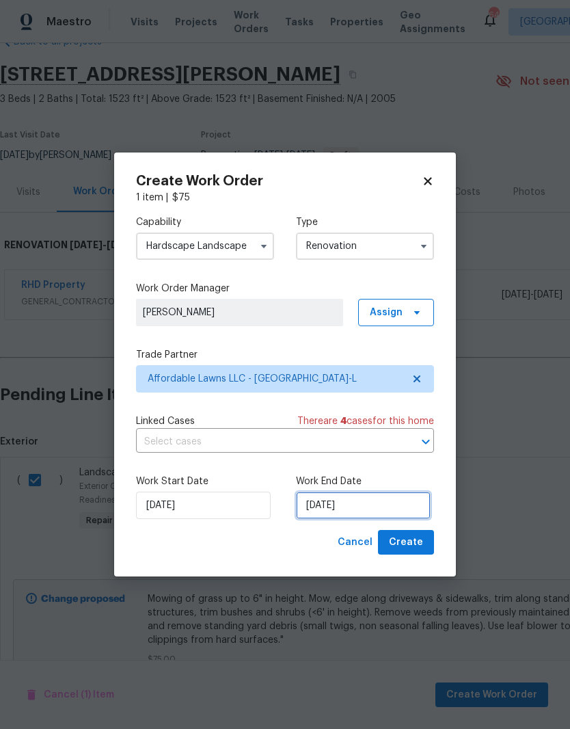
click at [373, 507] on input "8/19/2025" at bounding box center [363, 505] width 135 height 27
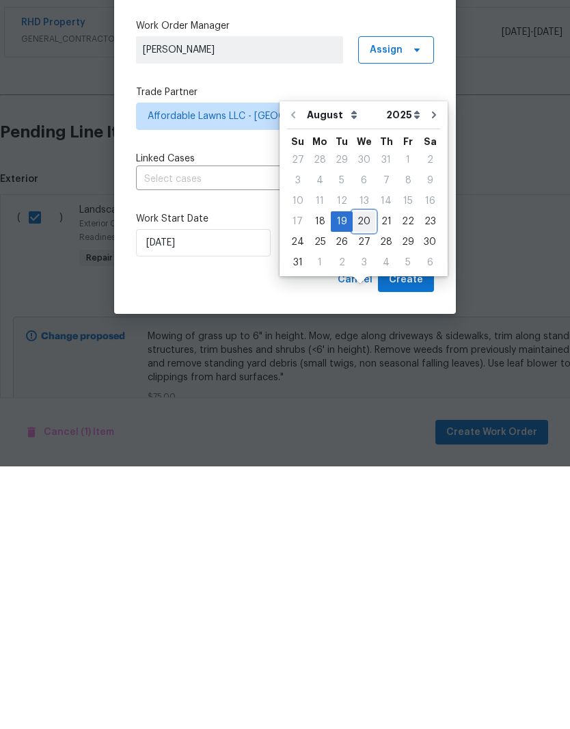
click at [361, 474] on div "20" at bounding box center [364, 483] width 23 height 19
type input "[DATE]"
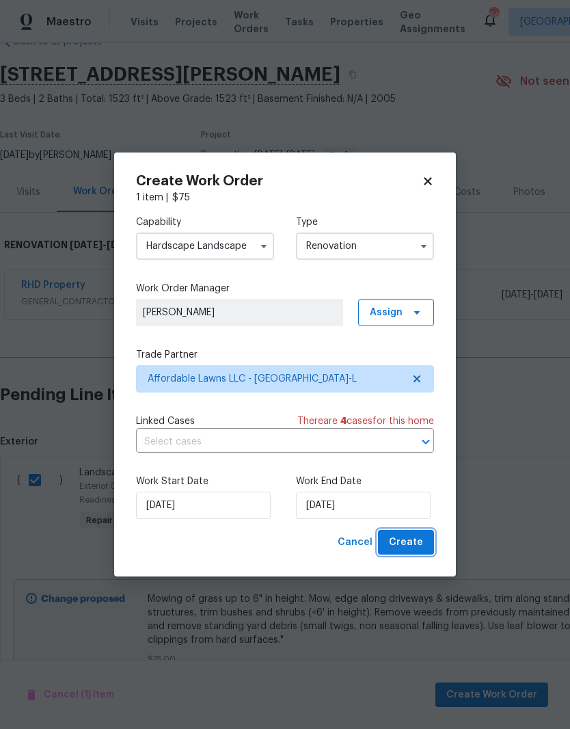
click at [416, 550] on span "Create" at bounding box center [406, 542] width 34 height 17
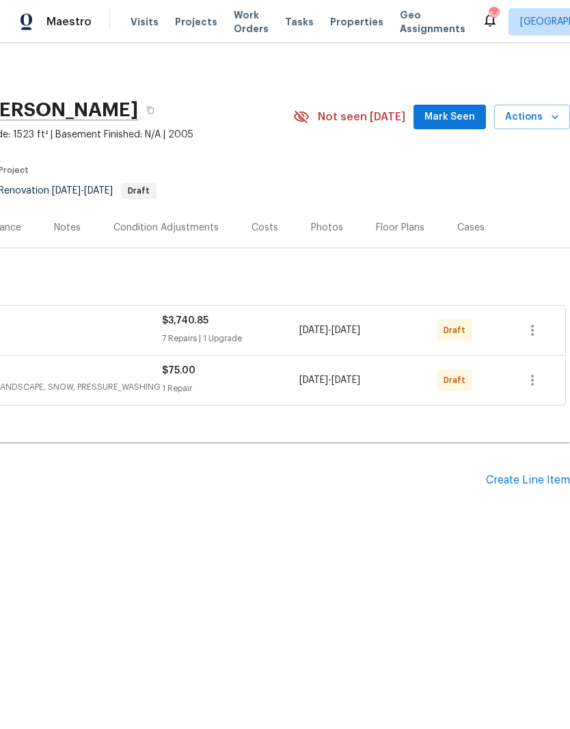
scroll to position [0, 202]
click at [533, 482] on div "Create Line Item" at bounding box center [528, 480] width 84 height 13
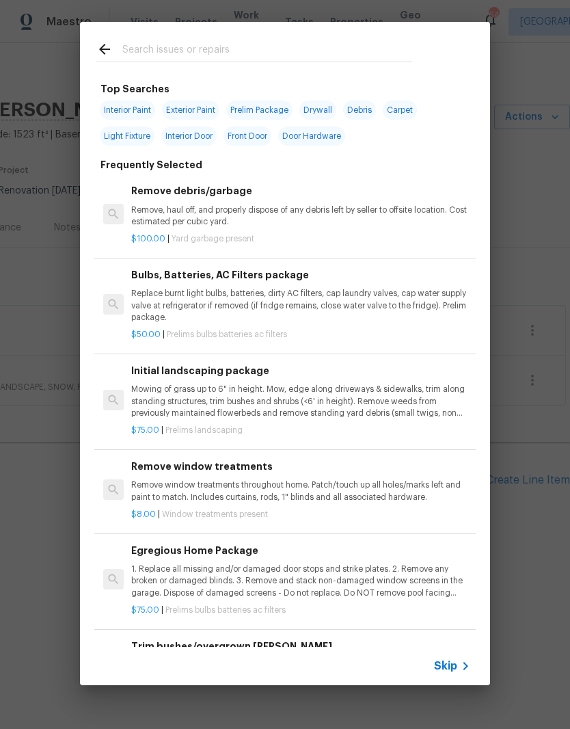
click at [176, 41] on input "text" at bounding box center [267, 51] width 290 height 21
type input "Carpe"
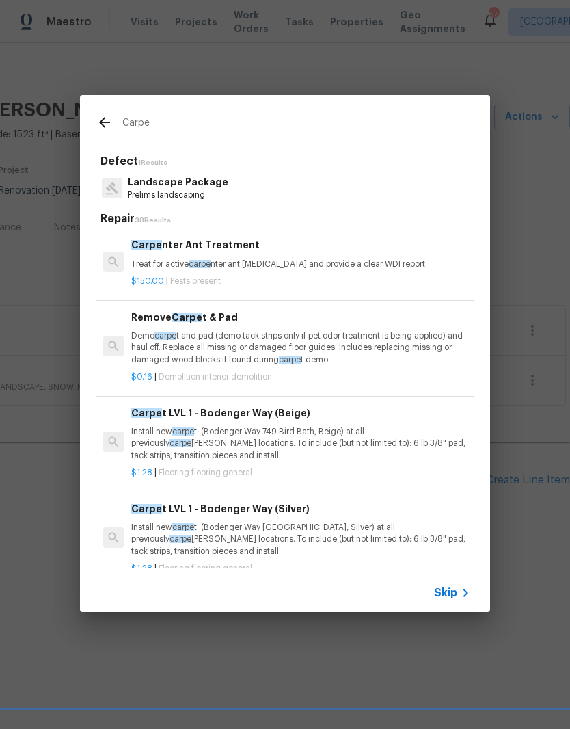
click at [455, 368] on div "$0.16 | Demolition interior demolition" at bounding box center [300, 374] width 339 height 17
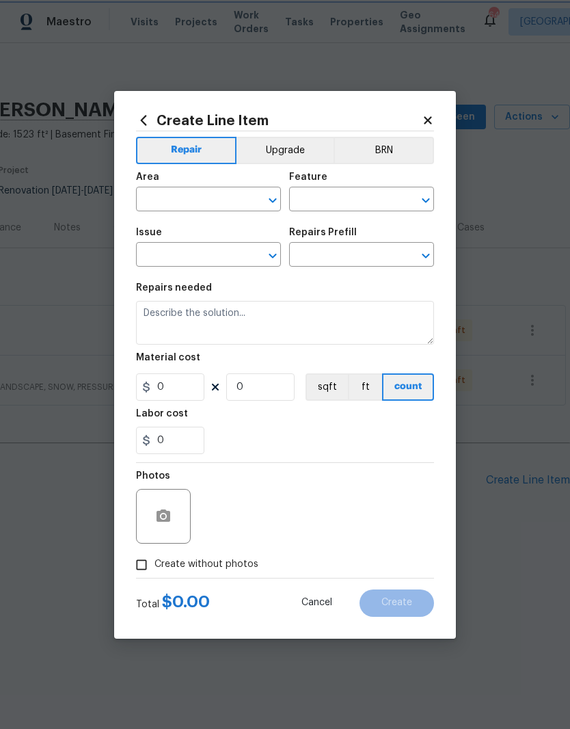
type input "Demolition"
type input "Demo Interior"
type input "Remove Carpet & Pad $0.16"
type textarea "Demo carpet and pad (demo tack strips only if pet odor treatment is being appli…"
type input "0.16"
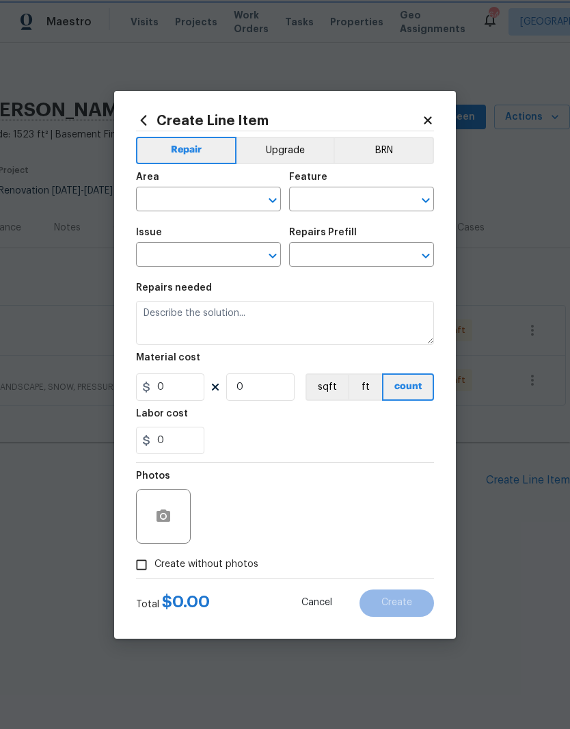
type input "1"
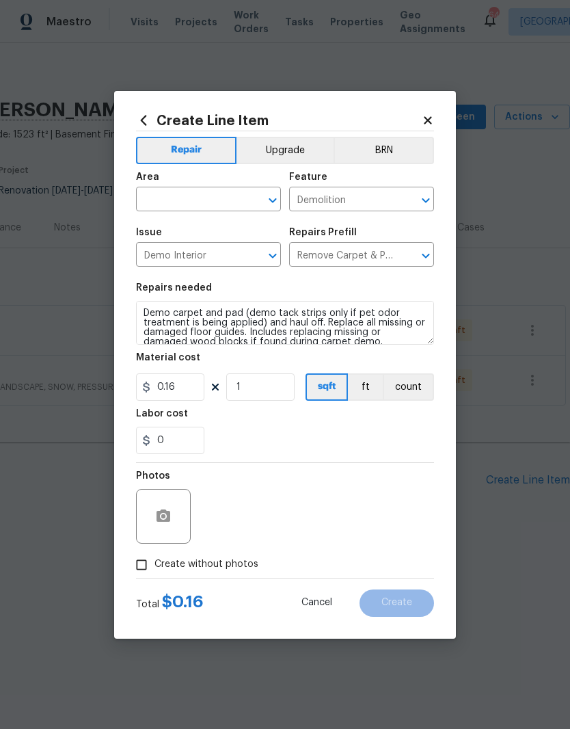
click at [432, 116] on icon at bounding box center [428, 120] width 12 height 12
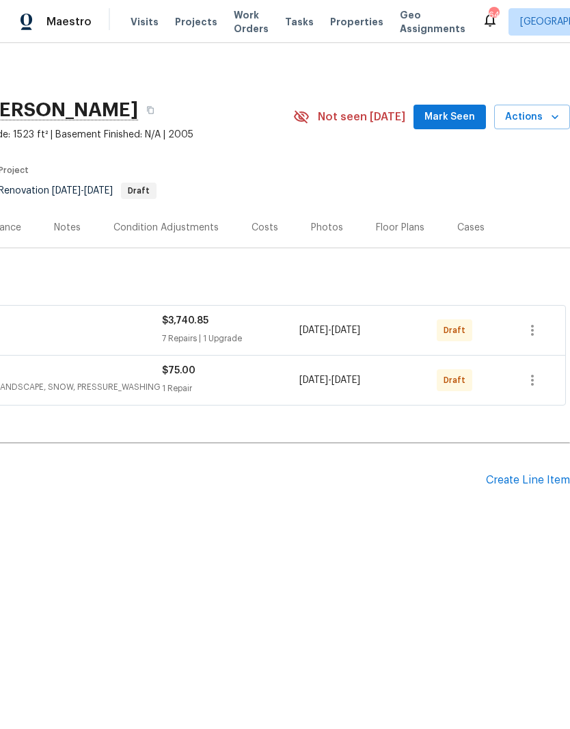
click at [526, 479] on div "Create Line Item" at bounding box center [528, 480] width 84 height 13
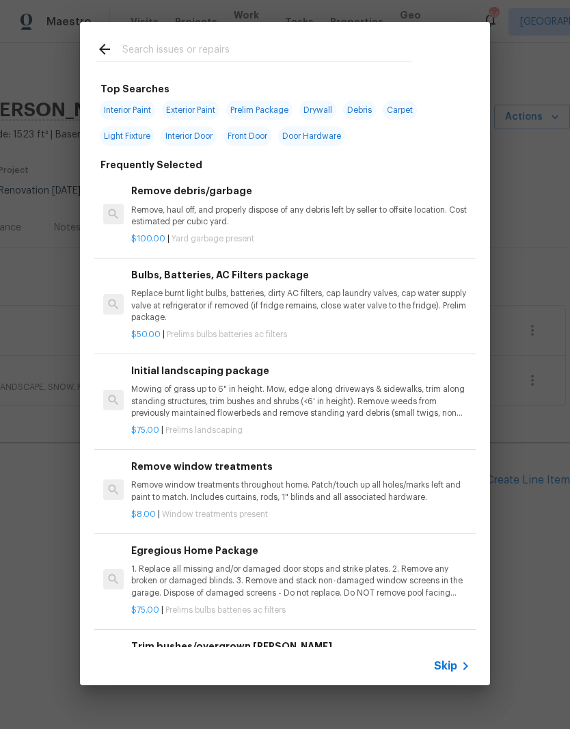
click at [280, 49] on input "text" at bounding box center [267, 51] width 290 height 21
type input "Carpet"
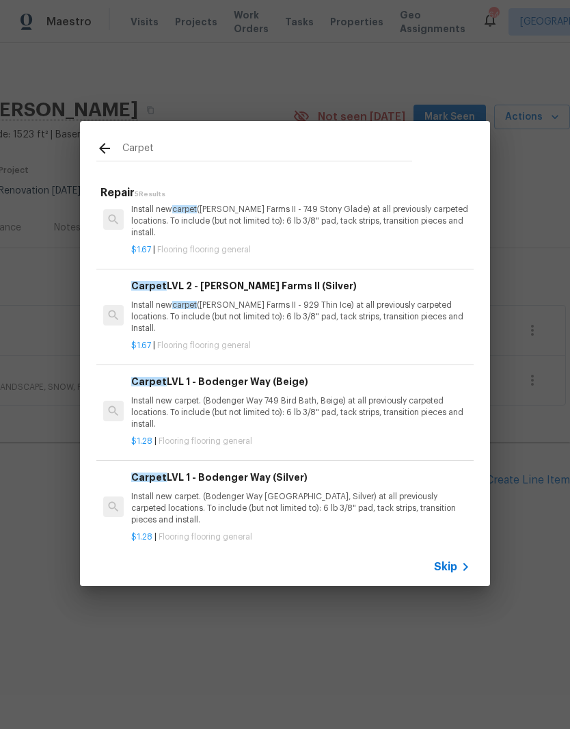
scroll to position [124, 0]
click at [412, 396] on p "Install new carpet. (Bodenger Way 749 Bird Bath, Beige) at all previously carpe…" at bounding box center [300, 413] width 339 height 35
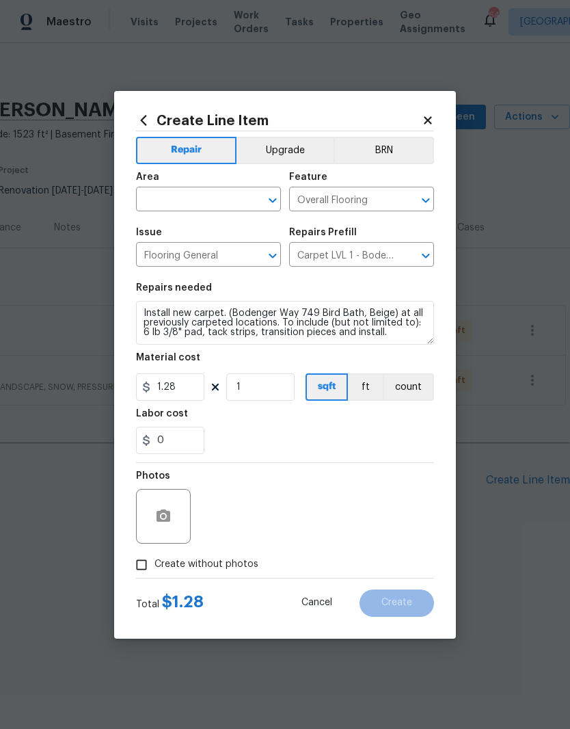
click at [265, 409] on section "Repairs needed Install new carpet. (Bodenger Way 749 Bird Bath, Beige) at all p…" at bounding box center [285, 368] width 298 height 187
click at [260, 397] on input "1" at bounding box center [260, 386] width 68 height 27
type input "1200"
click at [202, 203] on input "text" at bounding box center [189, 200] width 107 height 21
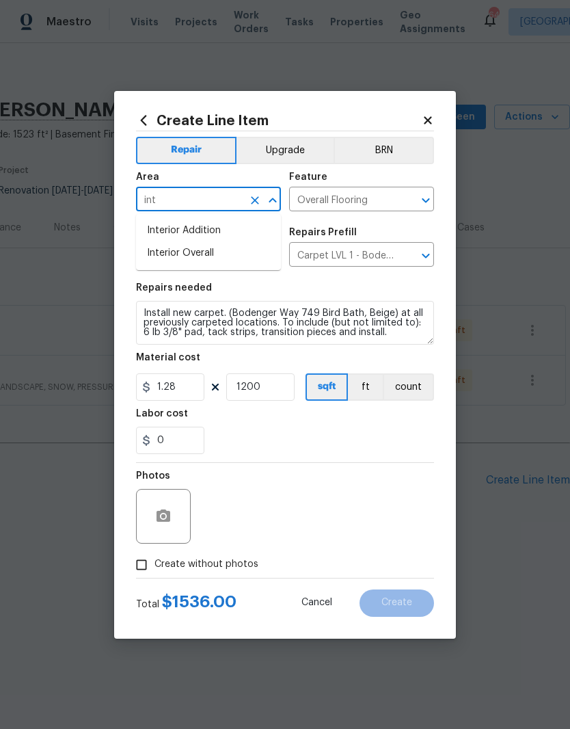
click at [237, 256] on li "Interior Overall" at bounding box center [208, 253] width 145 height 23
type input "Interior Overall"
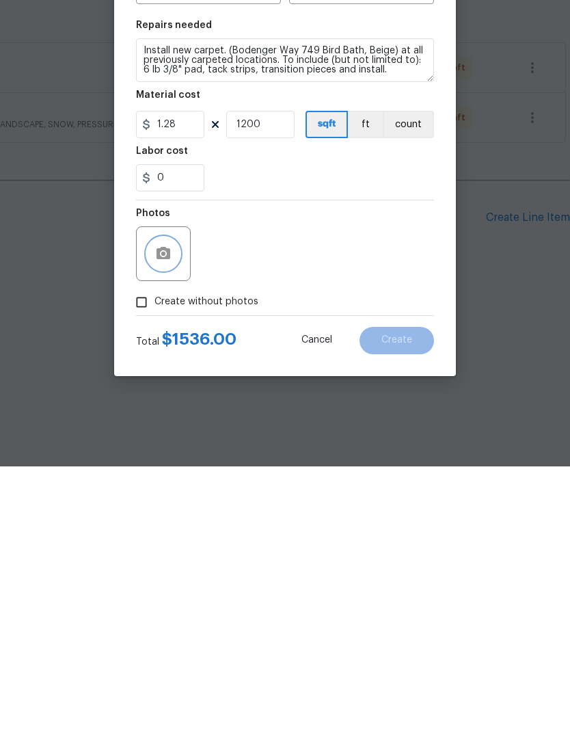
click at [166, 508] on icon "button" at bounding box center [163, 516] width 16 height 16
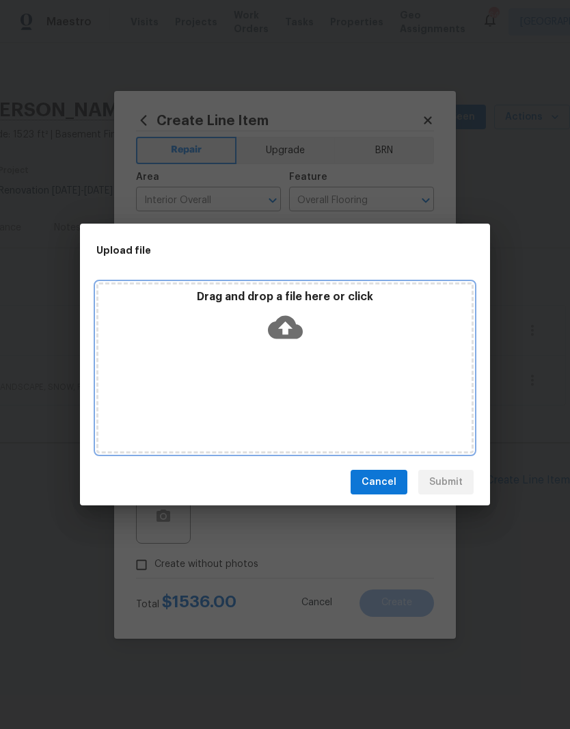
click at [253, 336] on div "Drag and drop a file here or click" at bounding box center [284, 319] width 373 height 59
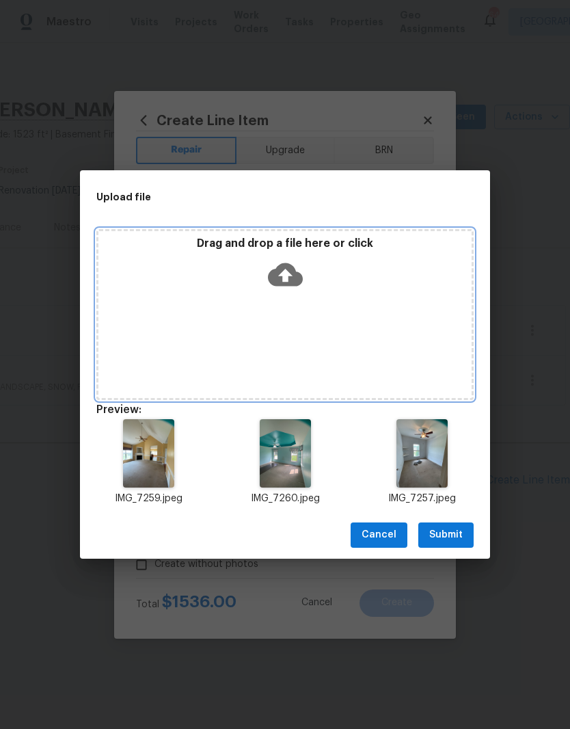
click at [301, 281] on icon at bounding box center [285, 274] width 35 height 23
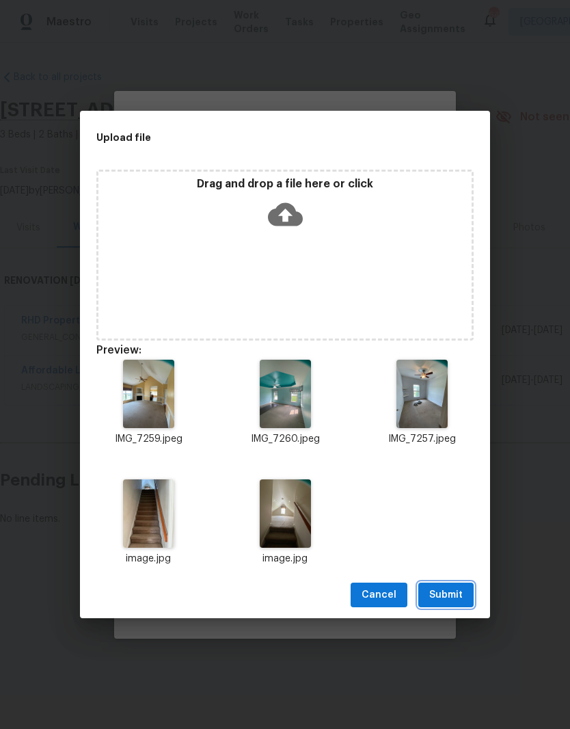
click at [466, 591] on button "Submit" at bounding box center [445, 594] width 55 height 25
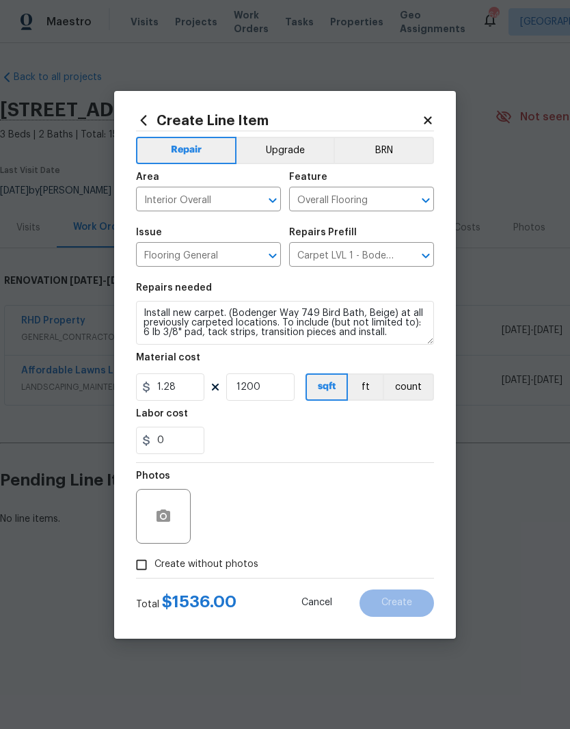
click at [230, 574] on label "Create without photos" at bounding box center [194, 565] width 130 height 26
click at [155, 574] on input "Create without photos" at bounding box center [142, 565] width 26 height 26
checkbox input "true"
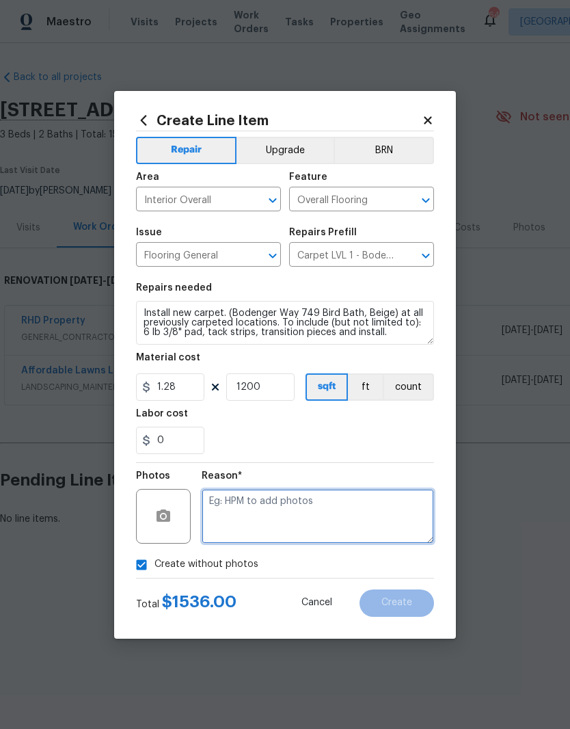
click at [275, 526] on textarea at bounding box center [318, 516] width 232 height 55
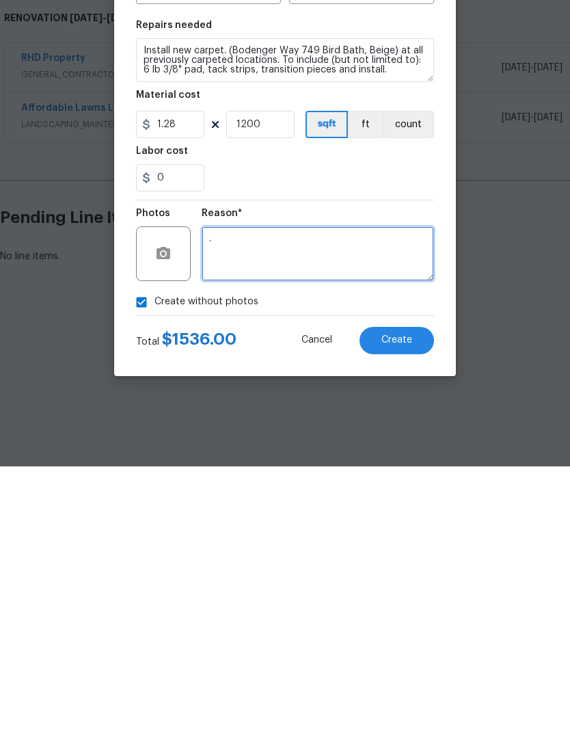
type textarea "."
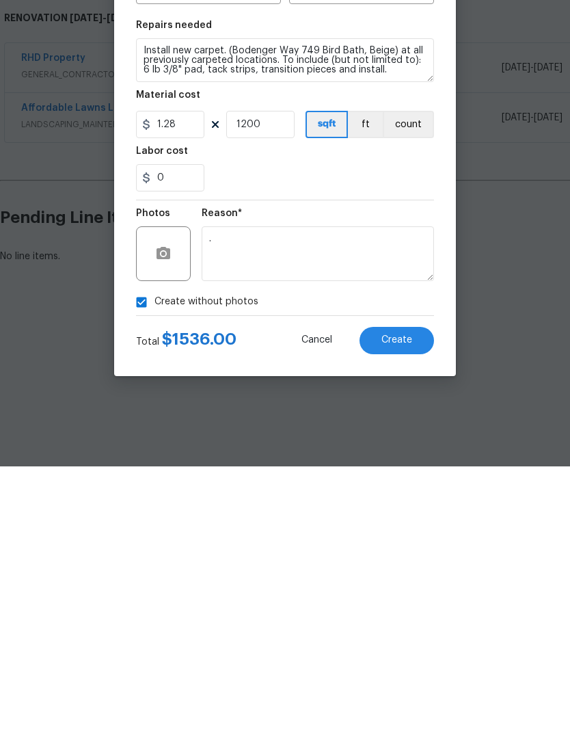
click at [419, 589] on button "Create" at bounding box center [397, 602] width 75 height 27
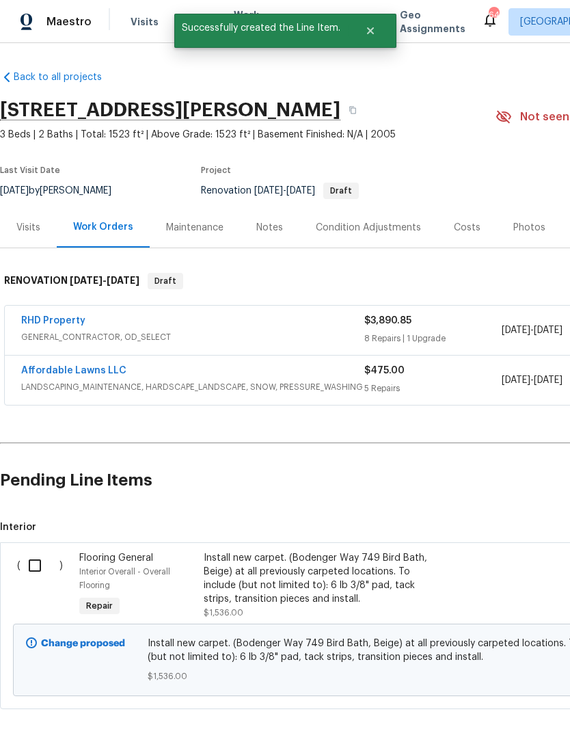
click at [35, 570] on input "checkbox" at bounding box center [40, 565] width 39 height 29
checkbox input "true"
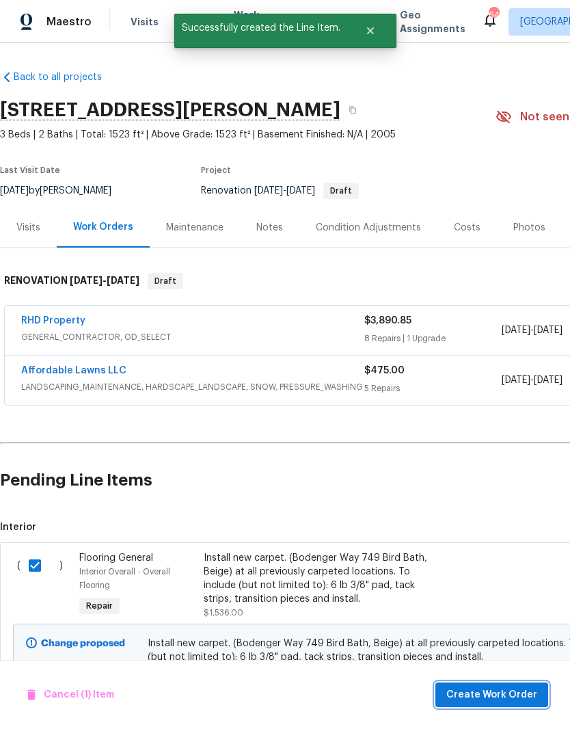
click at [496, 700] on span "Create Work Order" at bounding box center [491, 694] width 91 height 17
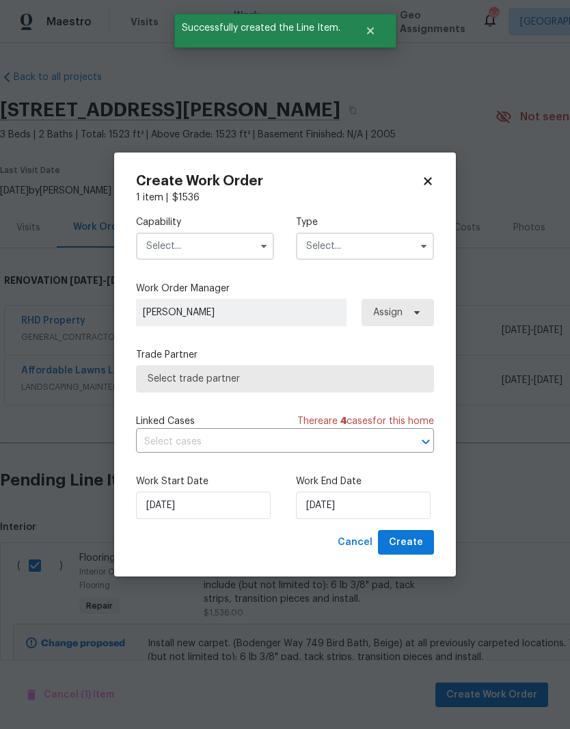
click at [232, 248] on input "text" at bounding box center [205, 245] width 138 height 27
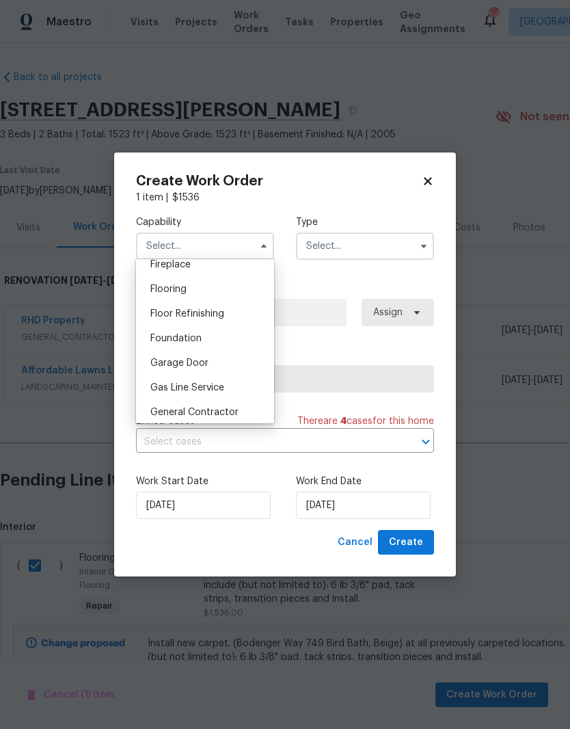
scroll to position [515, 0]
click at [230, 291] on div "Flooring" at bounding box center [204, 290] width 131 height 25
type input "Flooring"
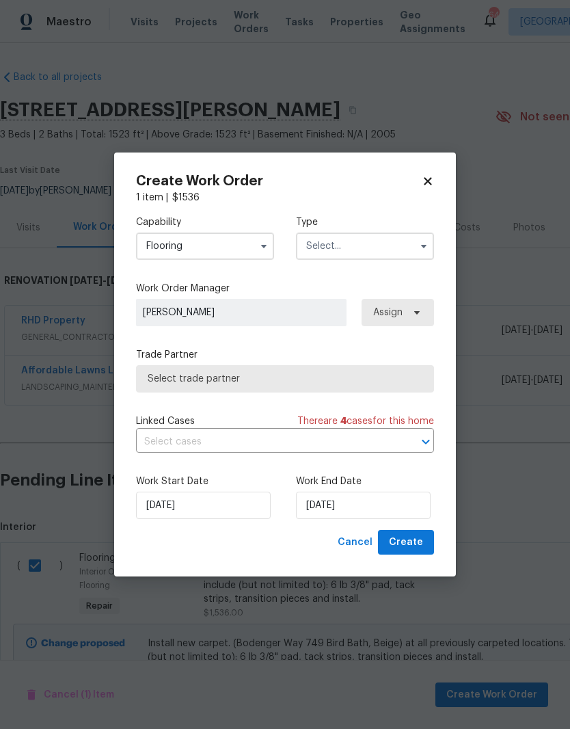
click at [166, 382] on span "Select trade partner" at bounding box center [285, 379] width 275 height 14
click at [403, 239] on input "text" at bounding box center [365, 245] width 138 height 27
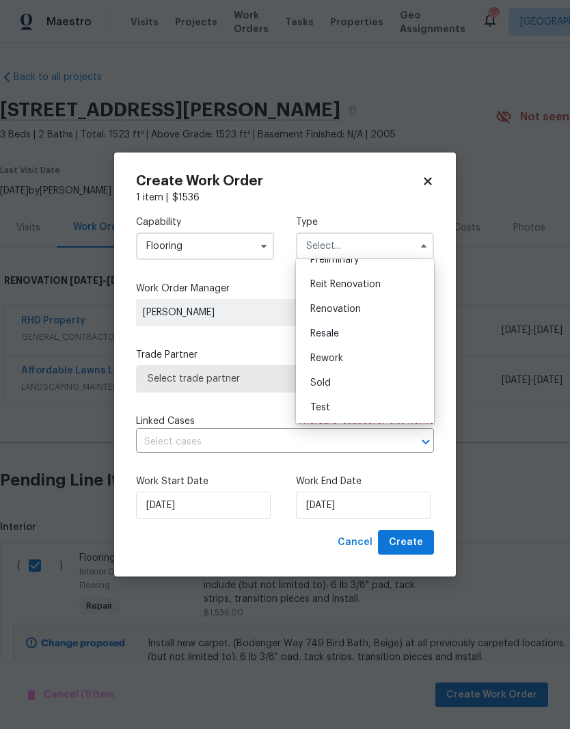
scroll to position [310, 0]
click at [403, 310] on div "Renovation" at bounding box center [364, 309] width 131 height 25
type input "Renovation"
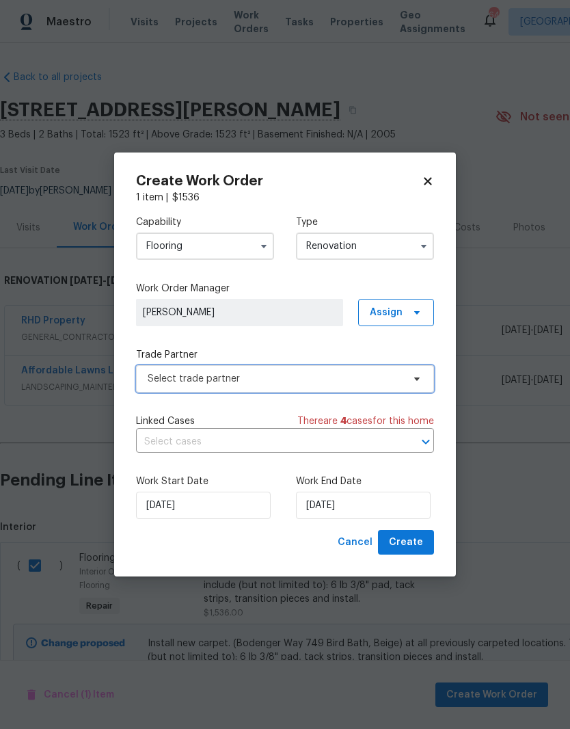
click at [164, 383] on span "Select trade partner" at bounding box center [275, 379] width 255 height 14
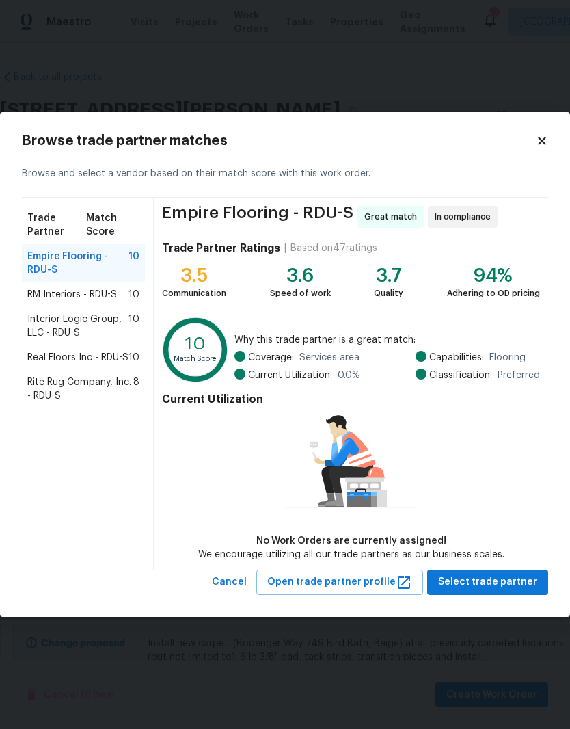
click at [61, 360] on span "Real Floors Inc - RDU-S" at bounding box center [77, 358] width 101 height 14
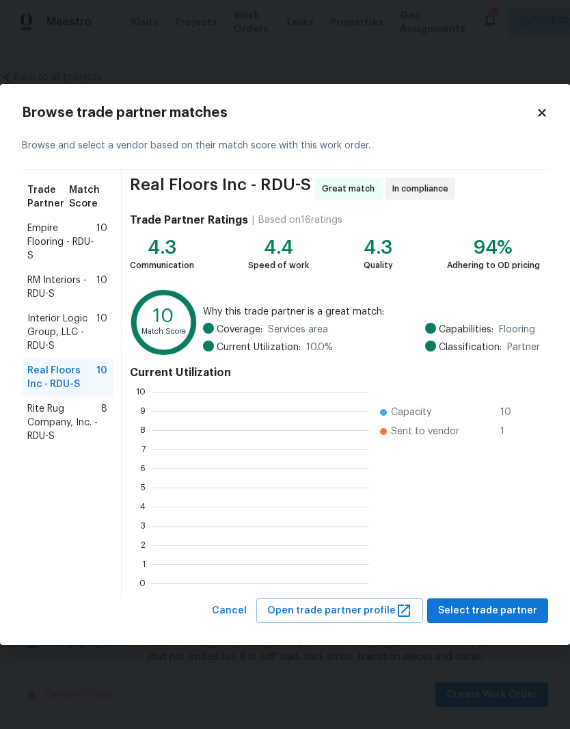
scroll to position [1, 1]
click at [487, 615] on span "Select trade partner" at bounding box center [487, 610] width 99 height 17
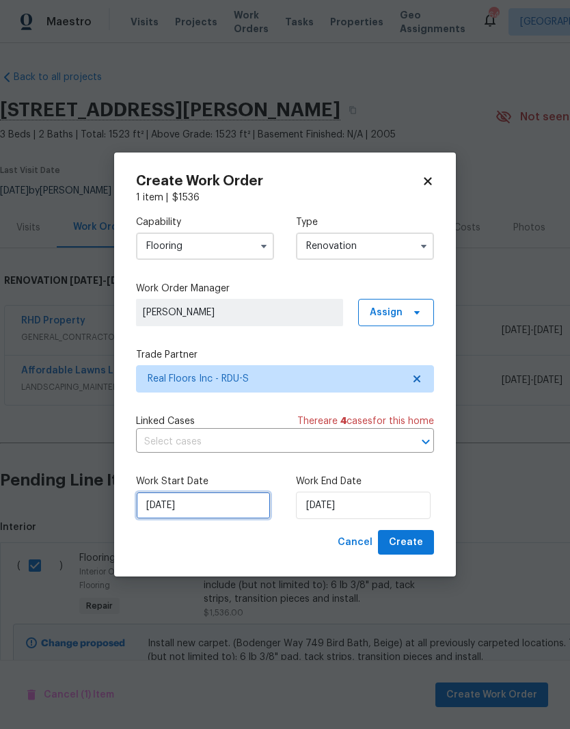
click at [213, 509] on input "[DATE]" at bounding box center [203, 505] width 135 height 27
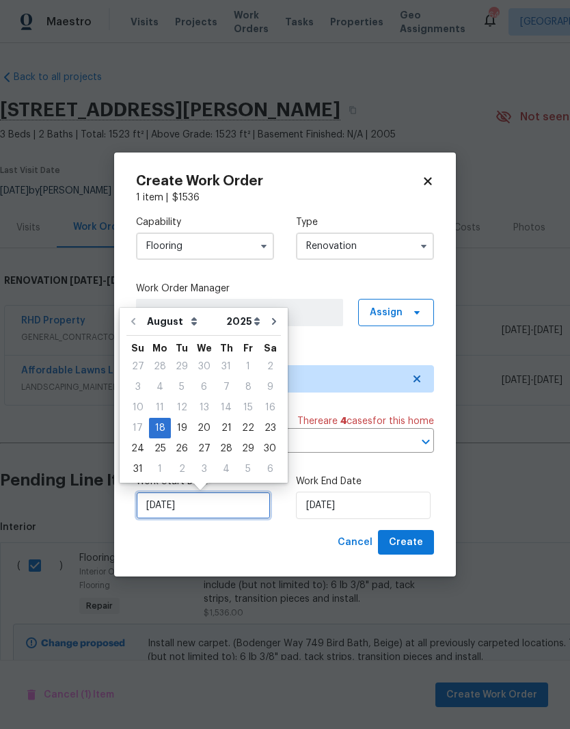
scroll to position [10, 0]
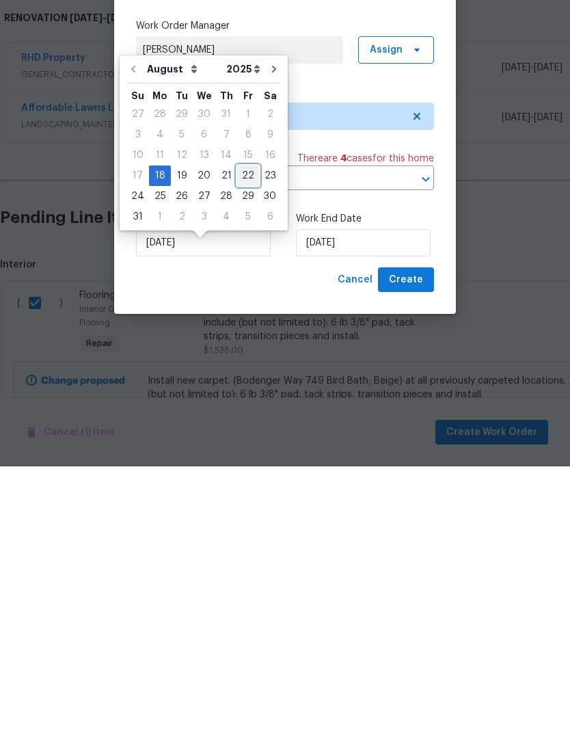
click at [244, 429] on div "22" at bounding box center [248, 438] width 22 height 19
type input "8/22/2025"
type input "[DATE]"
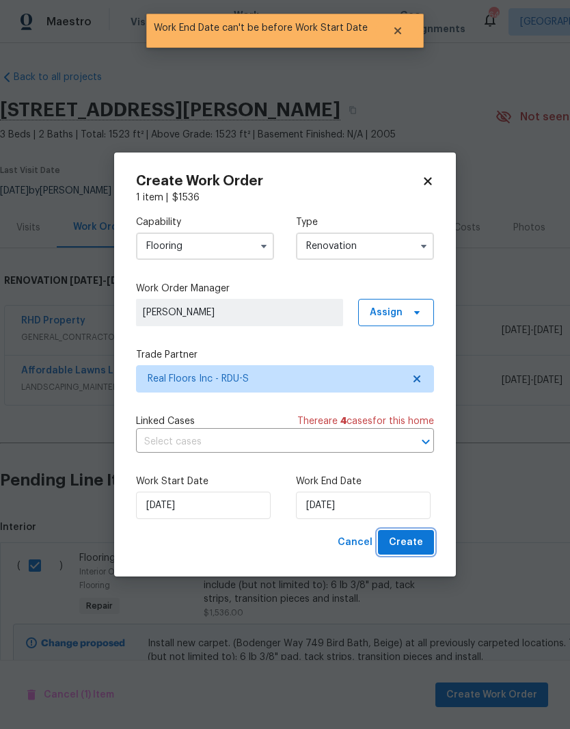
click at [423, 544] on button "Create" at bounding box center [406, 542] width 56 height 25
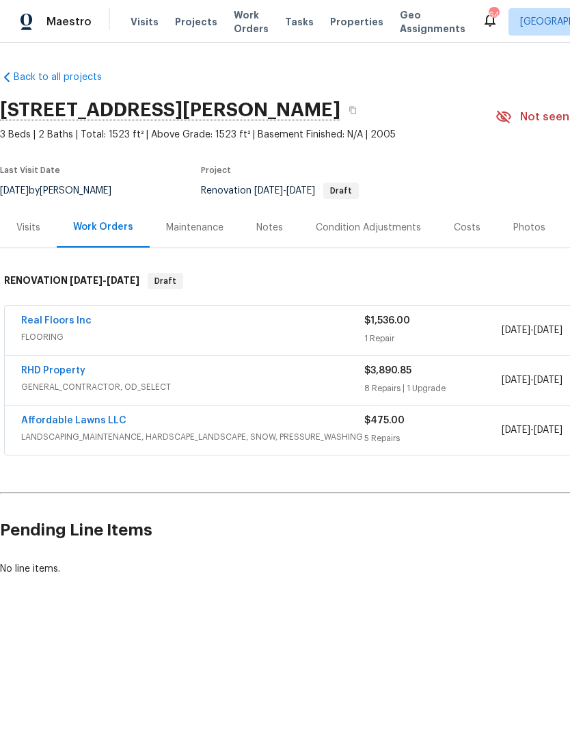
scroll to position [0, 0]
click at [110, 386] on span "GENERAL_CONTRACTOR, OD_SELECT" at bounding box center [192, 387] width 343 height 14
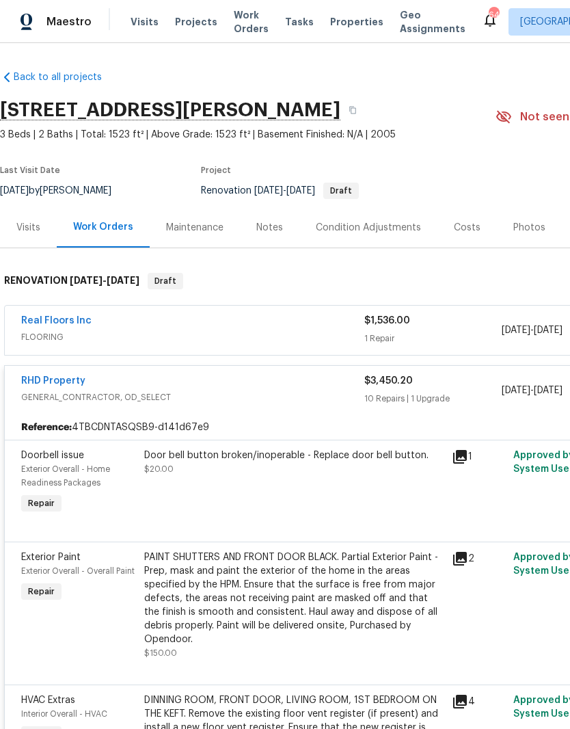
click at [64, 384] on link "RHD Property" at bounding box center [53, 381] width 64 height 10
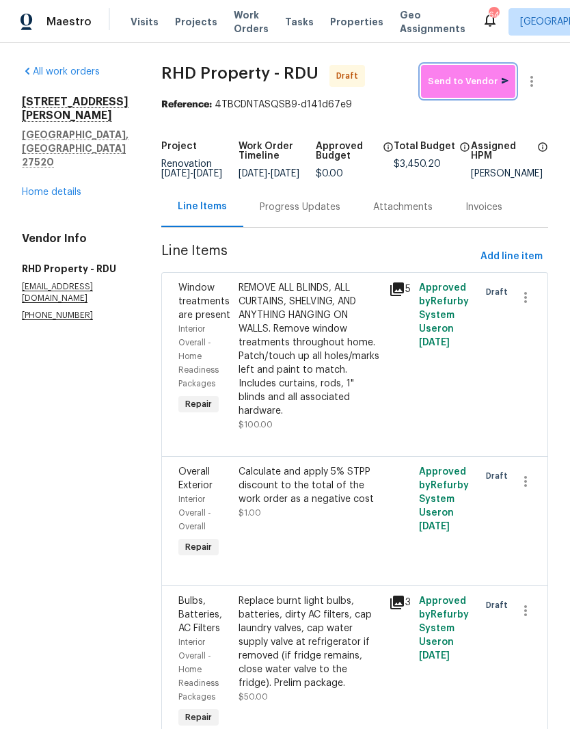
click at [491, 96] on button "Send to Vendor" at bounding box center [468, 81] width 94 height 33
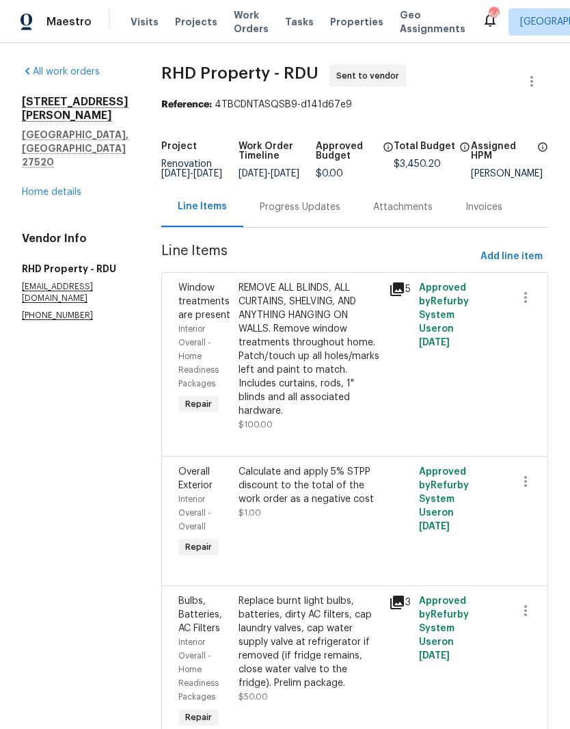
click at [319, 213] on div "Progress Updates" at bounding box center [300, 207] width 81 height 14
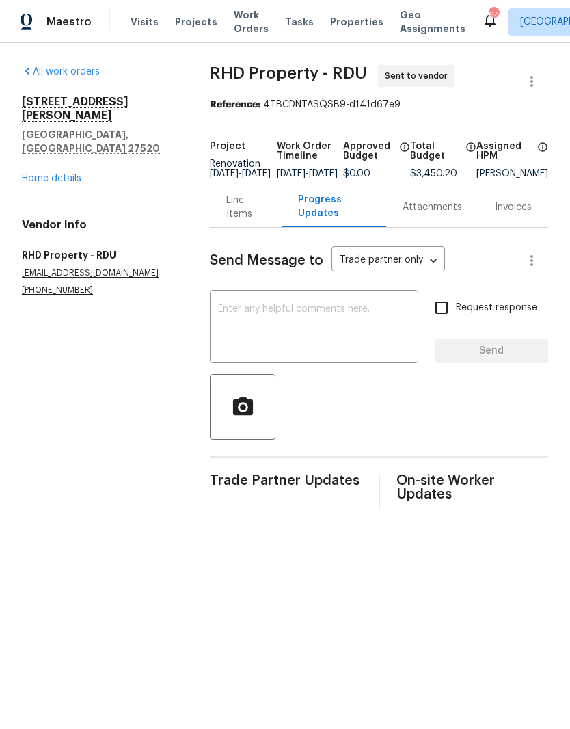
click at [312, 339] on textarea at bounding box center [314, 328] width 192 height 48
click at [271, 334] on textarea at bounding box center [314, 328] width 192 height 48
paste textarea "Good afternoon! This house is ready to start Monday 8/18/25 Please accept and b…"
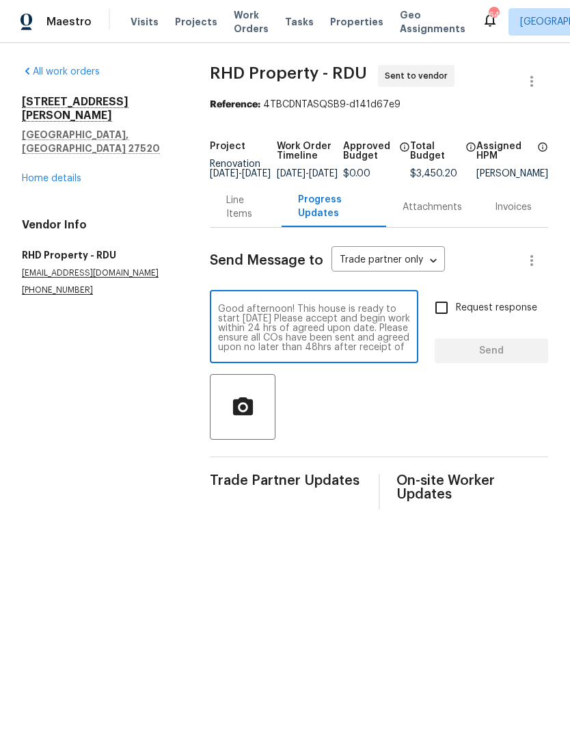
scroll to position [29, 0]
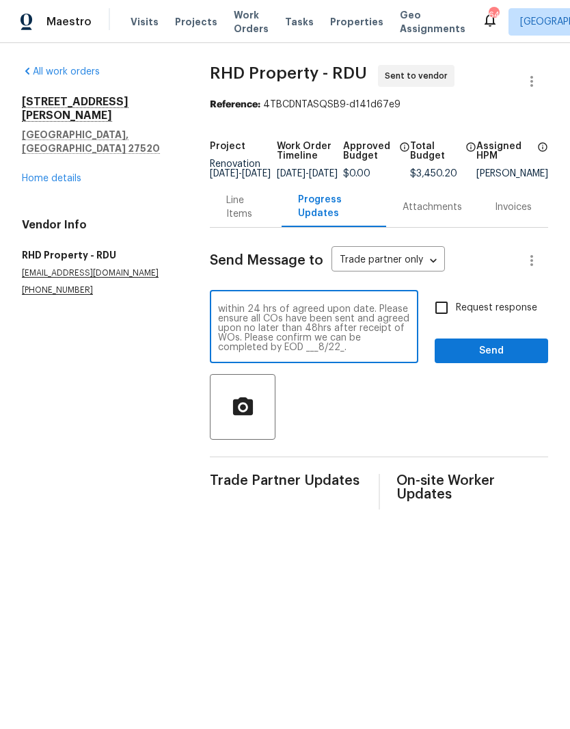
click at [327, 351] on textarea "Good afternoon! This house is ready to start Monday 8/18/25 Please accept and b…" at bounding box center [314, 328] width 192 height 48
click at [331, 351] on textarea "Good afternoon! This house is ready to start Monday 8/18/25 Please accept and b…" at bounding box center [314, 328] width 192 height 48
click at [357, 346] on textarea "Good afternoon! This house is ready to start Monday 8/18/25 Please accept and b…" at bounding box center [314, 328] width 192 height 48
type textarea "Good afternoon! This house is ready to start Monday 8/18/25 Please accept and b…"
click at [534, 85] on icon "button" at bounding box center [532, 81] width 16 height 16
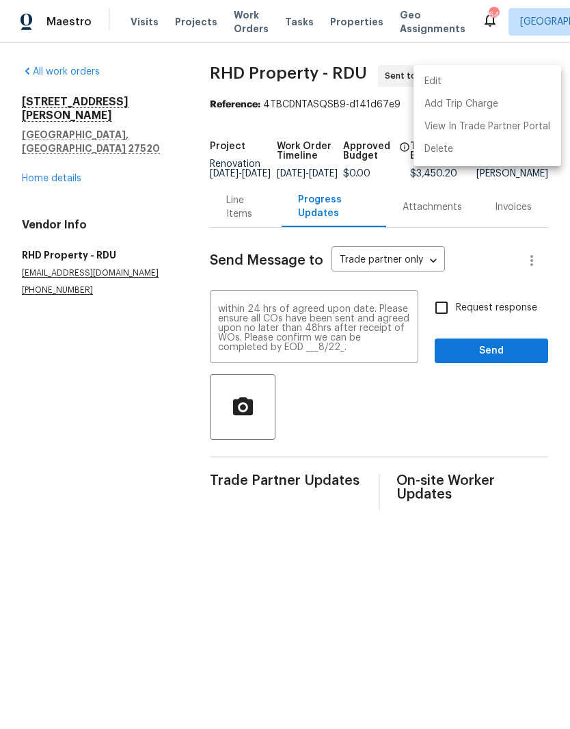
click at [369, 354] on div at bounding box center [285, 364] width 570 height 729
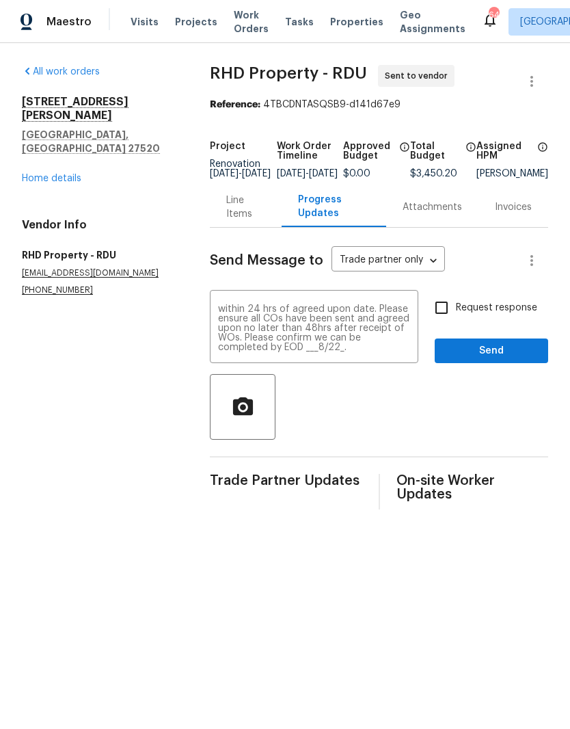
click at [327, 349] on textarea "Good afternoon! This house is ready to start Monday 8/18/25 Please accept and b…" at bounding box center [314, 328] width 192 height 48
click at [539, 85] on icon "button" at bounding box center [532, 81] width 16 height 16
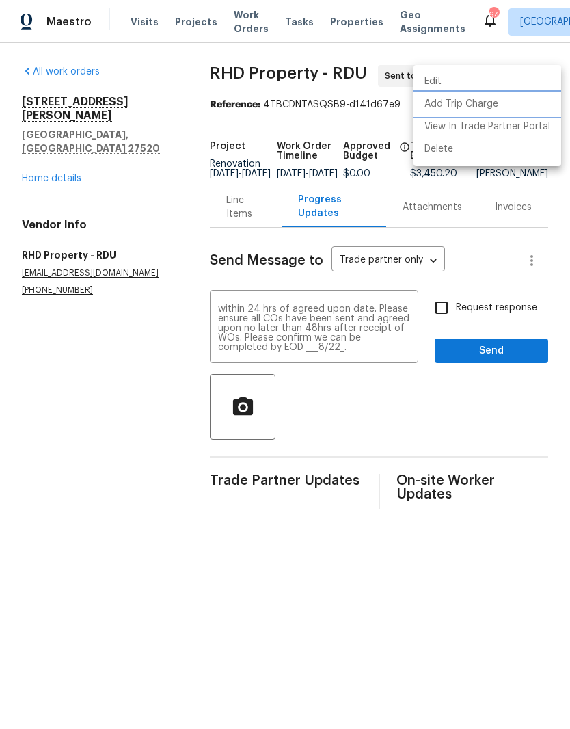
click at [498, 111] on li "Add Trip Charge" at bounding box center [488, 104] width 148 height 23
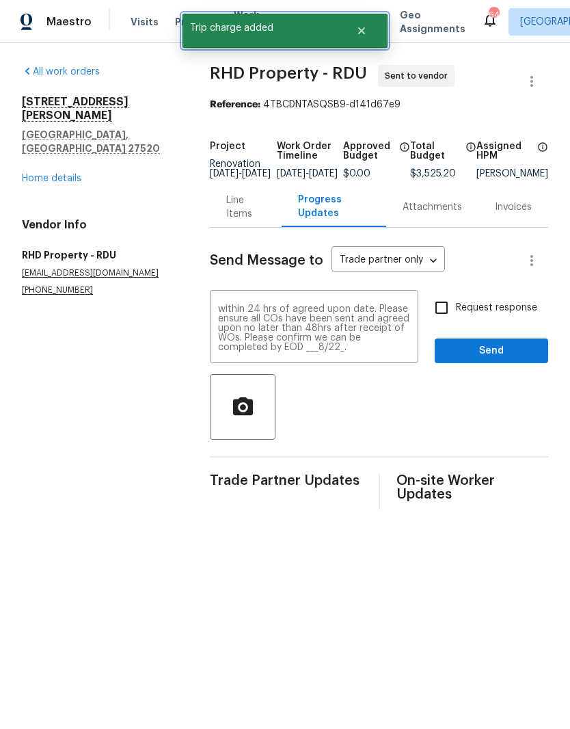
click at [369, 36] on button "Close" at bounding box center [361, 30] width 45 height 27
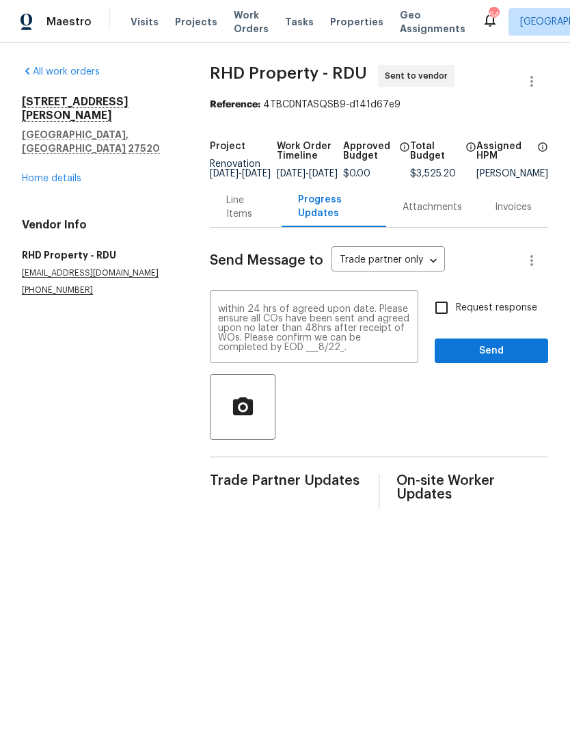
click at [242, 213] on div "Line Items" at bounding box center [245, 206] width 38 height 27
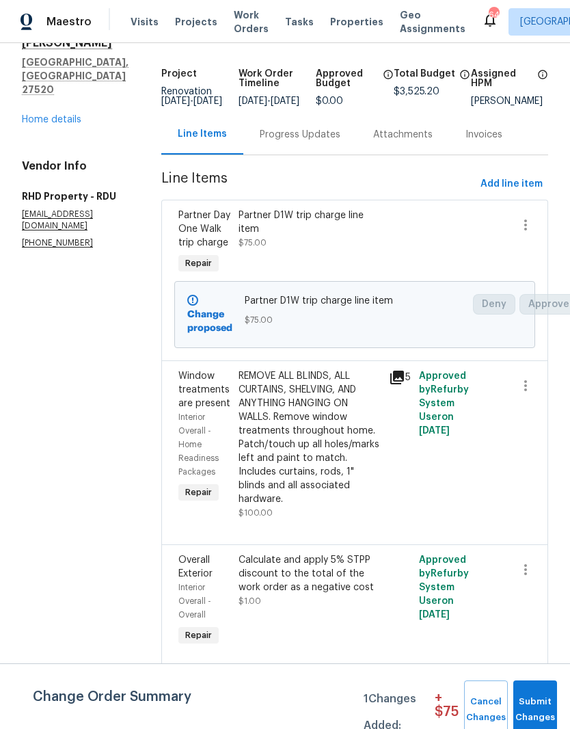
scroll to position [72, 0]
click at [524, 230] on icon "button" at bounding box center [526, 225] width 16 height 16
click at [538, 236] on li "Cancel" at bounding box center [532, 235] width 53 height 23
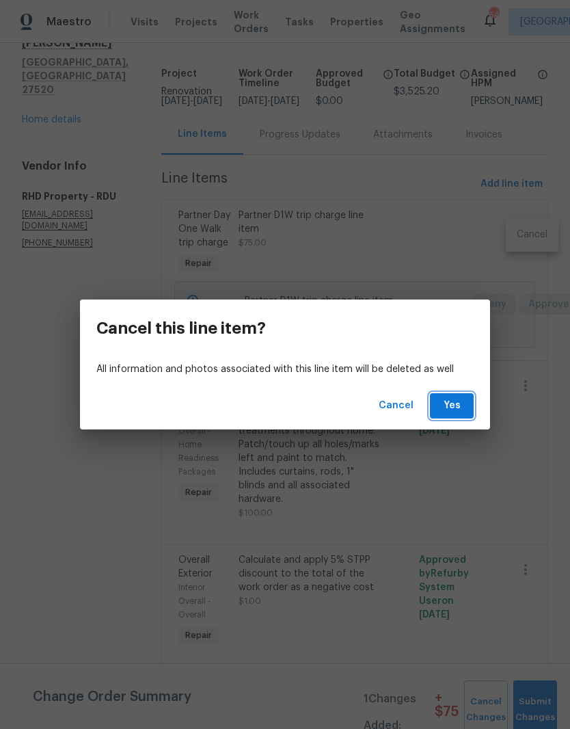
click at [464, 402] on button "Yes" at bounding box center [452, 405] width 44 height 25
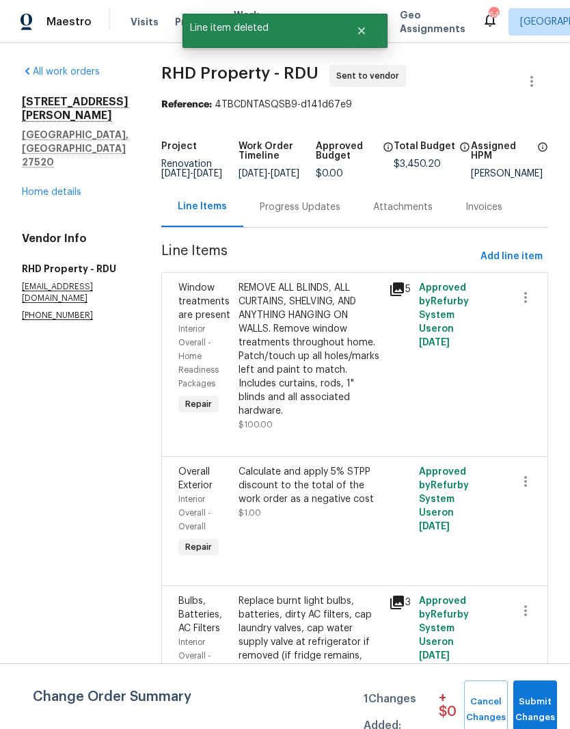
scroll to position [0, 0]
click at [530, 81] on icon "button" at bounding box center [532, 81] width 16 height 16
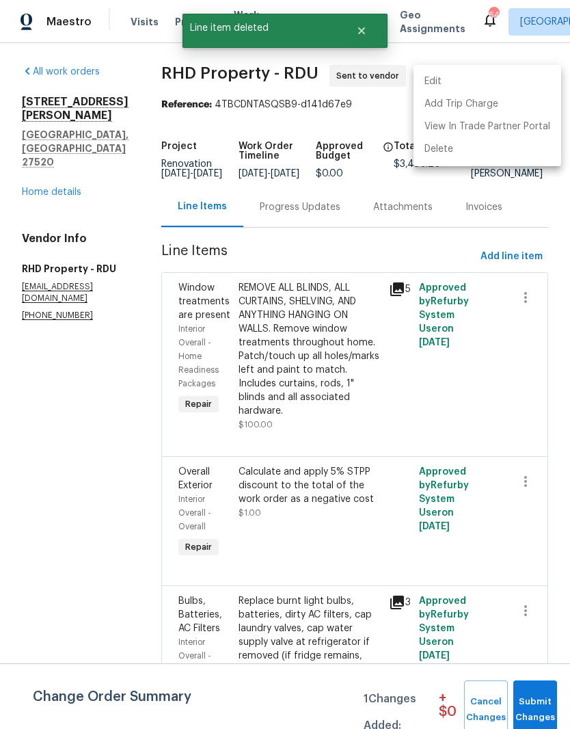
click at [499, 82] on li "Edit" at bounding box center [488, 81] width 148 height 23
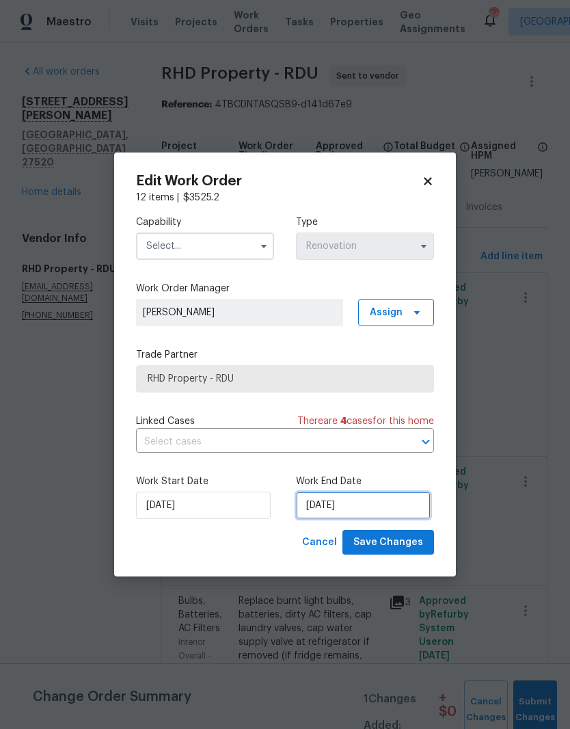
click at [362, 500] on input "[DATE]" at bounding box center [363, 505] width 135 height 27
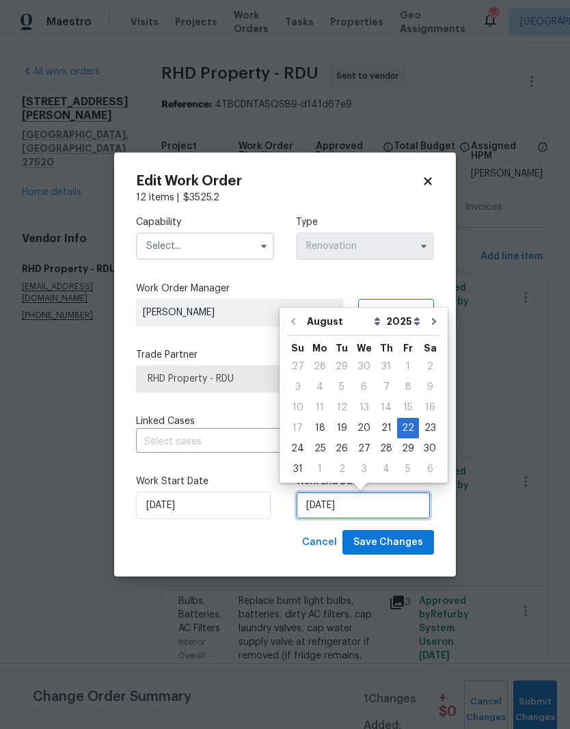
scroll to position [10, 0]
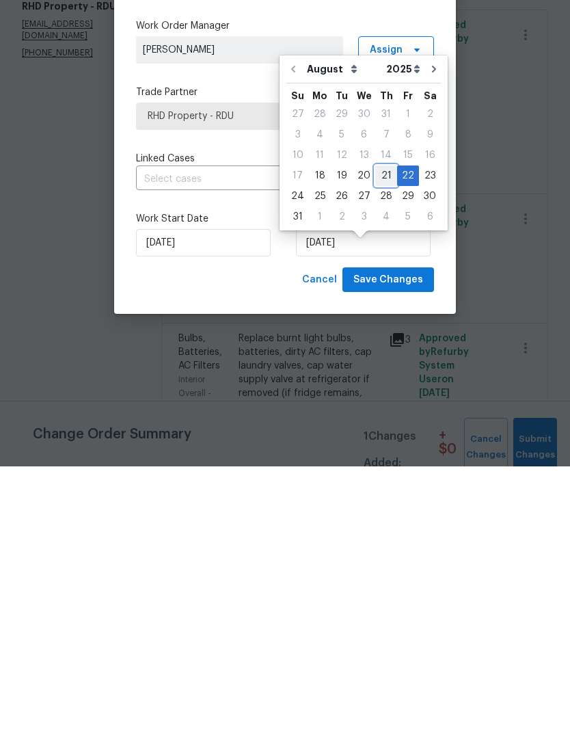
click at [379, 429] on div "21" at bounding box center [386, 438] width 22 height 19
type input "8/21/2025"
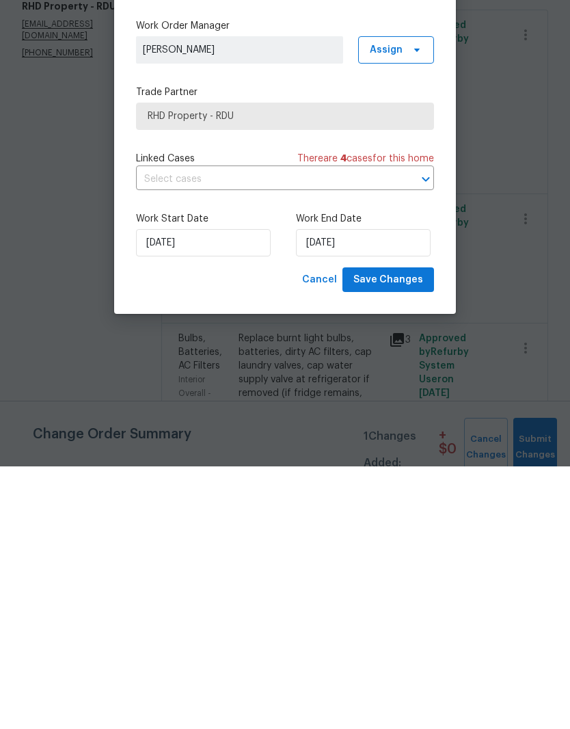
scroll to position [56, 0]
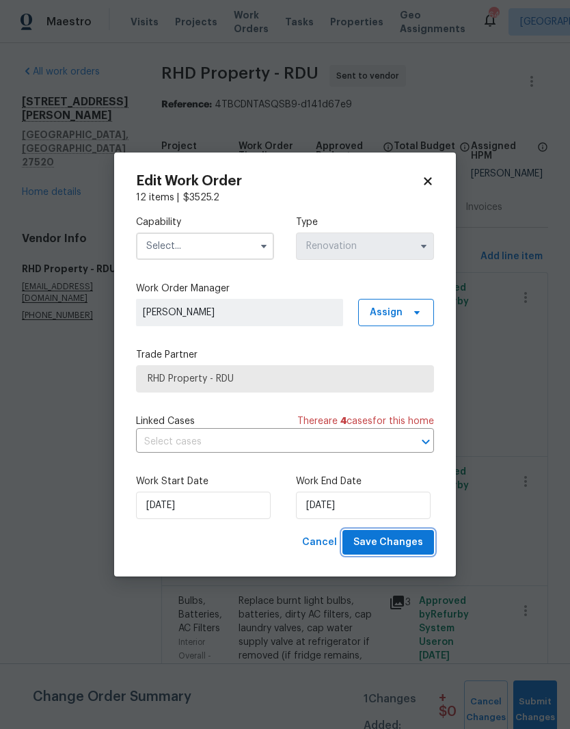
click at [412, 545] on span "Save Changes" at bounding box center [388, 542] width 70 height 17
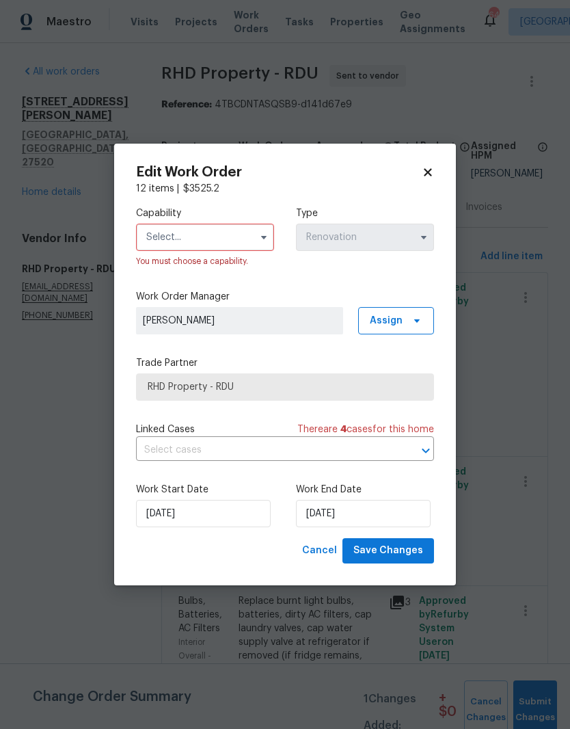
click at [232, 228] on input "text" at bounding box center [205, 237] width 138 height 27
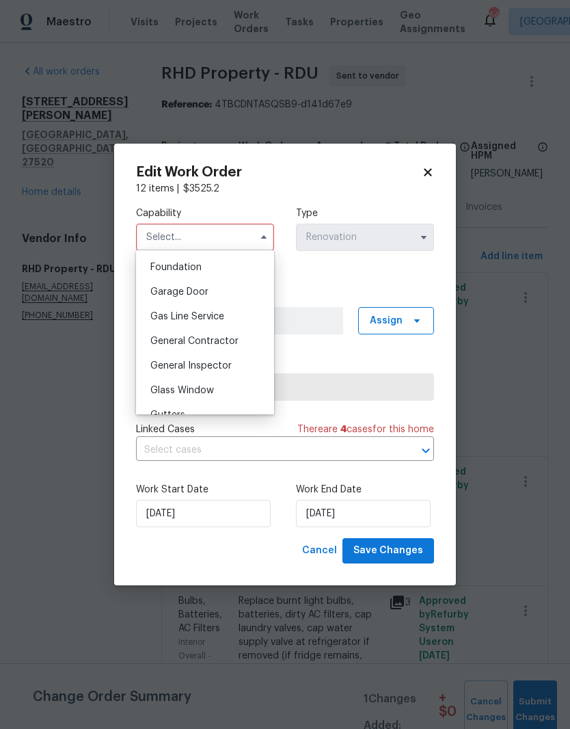
scroll to position [578, 0]
click at [254, 347] on div "General Contractor" at bounding box center [204, 342] width 131 height 25
type input "General Contractor"
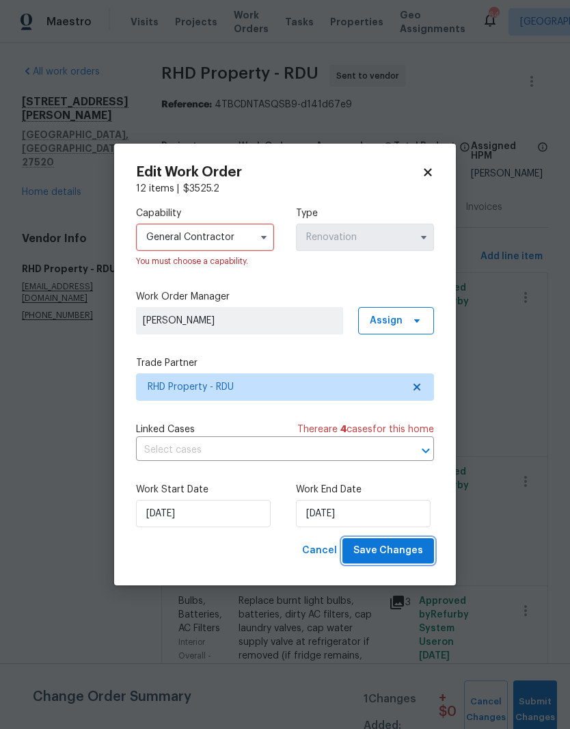
click at [423, 563] on button "Save Changes" at bounding box center [389, 550] width 92 height 25
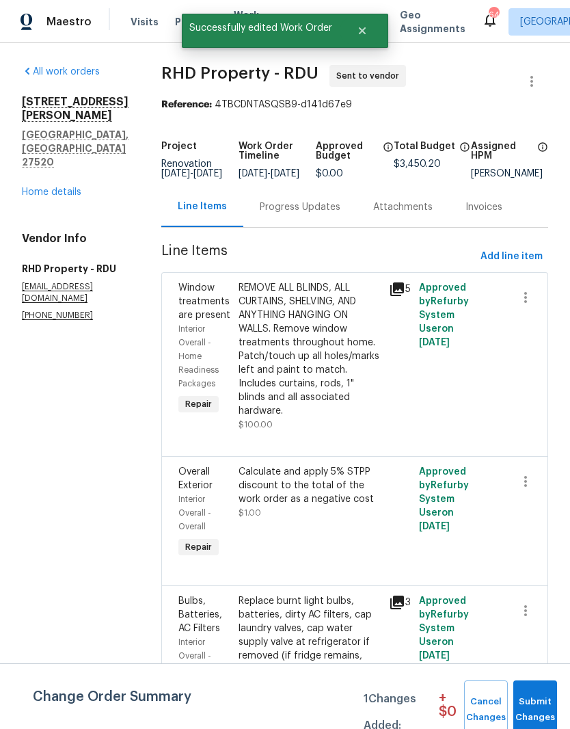
click at [331, 200] on div "Progress Updates" at bounding box center [300, 207] width 81 height 14
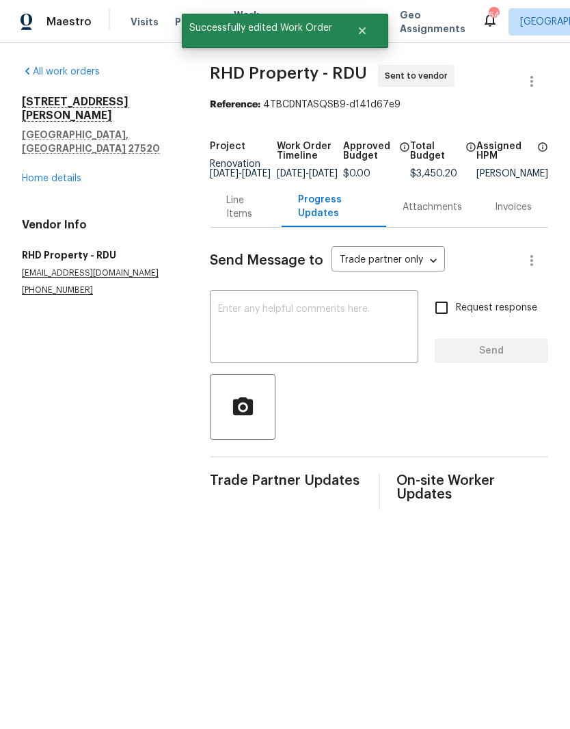
click at [301, 333] on textarea at bounding box center [314, 328] width 192 height 48
click at [245, 325] on textarea at bounding box center [314, 328] width 192 height 48
paste textarea "Good afternoon! This house is ready to start Monday 8/18/25 Please accept and b…"
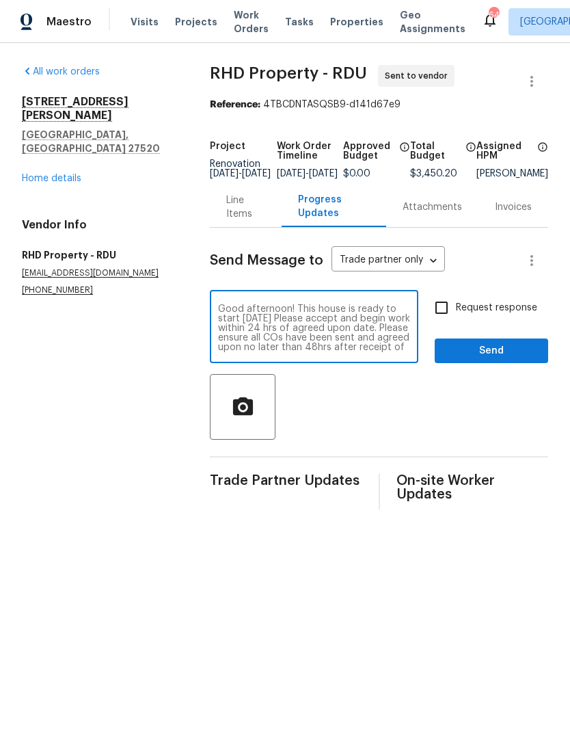
click at [269, 332] on textarea "Good afternoon! This house is ready to start Monday 8/18/25 Please accept and b…" at bounding box center [314, 328] width 192 height 48
click at [289, 331] on textarea "Good afternoon! This house is ready to start Monday 8/18/25 Please accept and b…" at bounding box center [314, 328] width 192 height 48
click at [243, 348] on textarea "Good afternoon! This house is ready to start. Please accept and begin work with…" at bounding box center [314, 328] width 192 height 48
click at [246, 347] on textarea "Good afternoon! This house is ready to start. Please accept and begin work with…" at bounding box center [314, 328] width 192 height 48
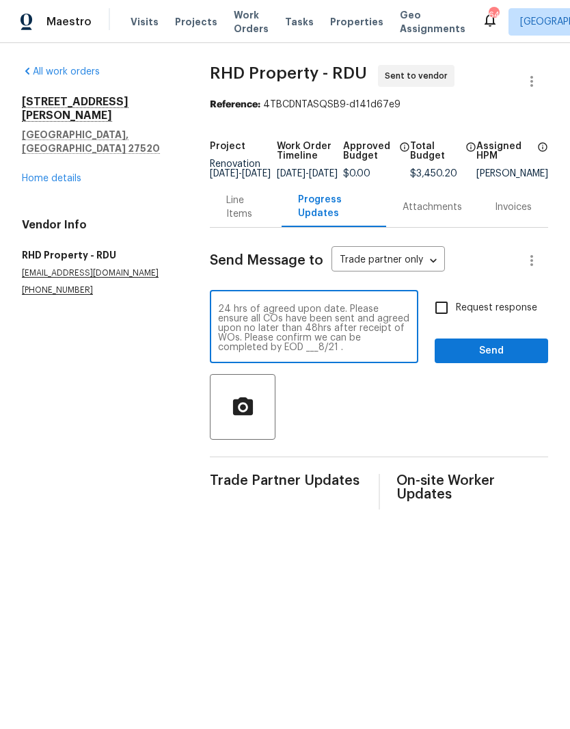
type textarea "Good afternoon! This house is ready to start. Please accept and begin work with…"
click at [449, 310] on input "Request response" at bounding box center [441, 307] width 29 height 29
checkbox input "true"
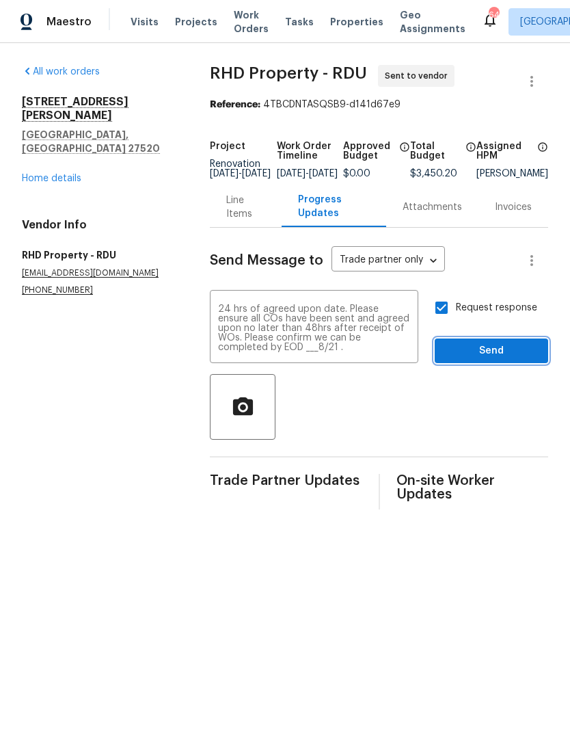
click at [518, 364] on button "Send" at bounding box center [491, 350] width 113 height 25
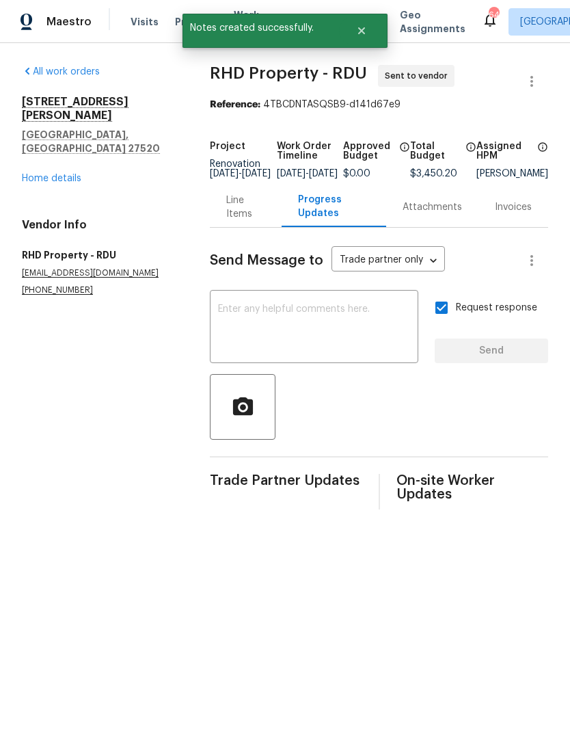
scroll to position [0, 0]
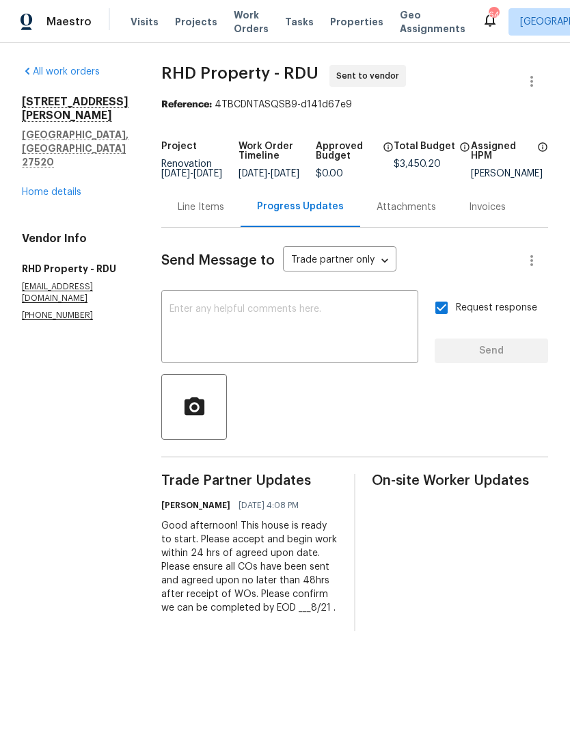
click at [70, 187] on link "Home details" at bounding box center [51, 192] width 59 height 10
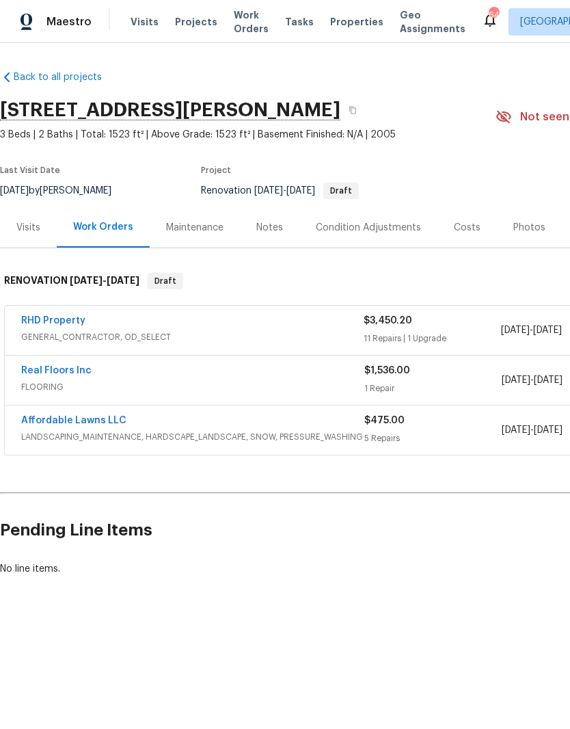
click at [38, 374] on link "Real Floors Inc" at bounding box center [56, 371] width 70 height 10
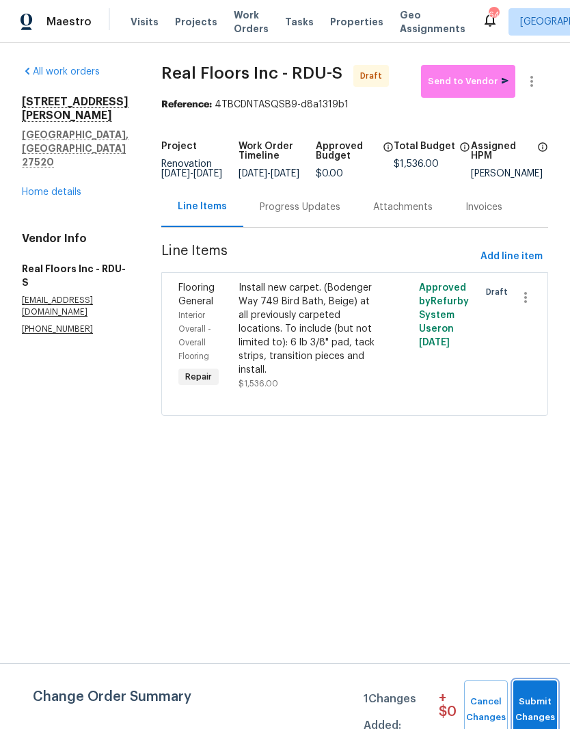
click at [542, 706] on span "Submit Changes" at bounding box center [535, 709] width 30 height 31
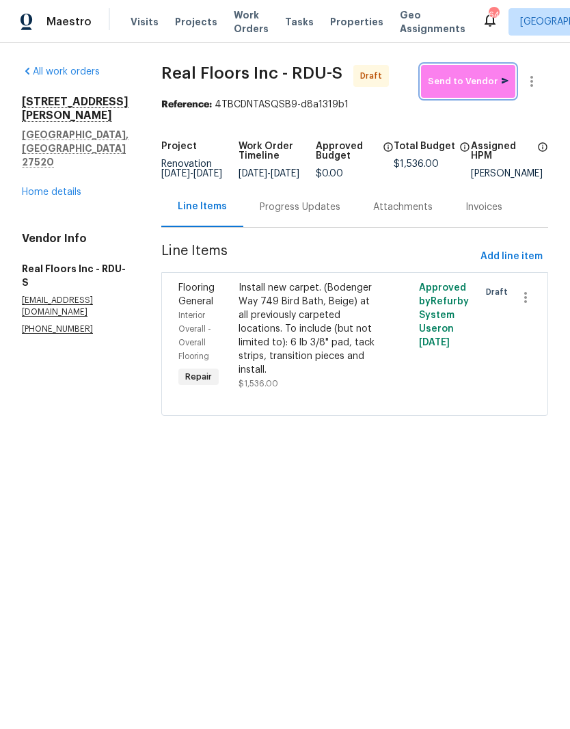
click at [484, 83] on span "Send to Vendor" at bounding box center [468, 82] width 81 height 16
click at [321, 214] on div "Progress Updates" at bounding box center [300, 207] width 81 height 14
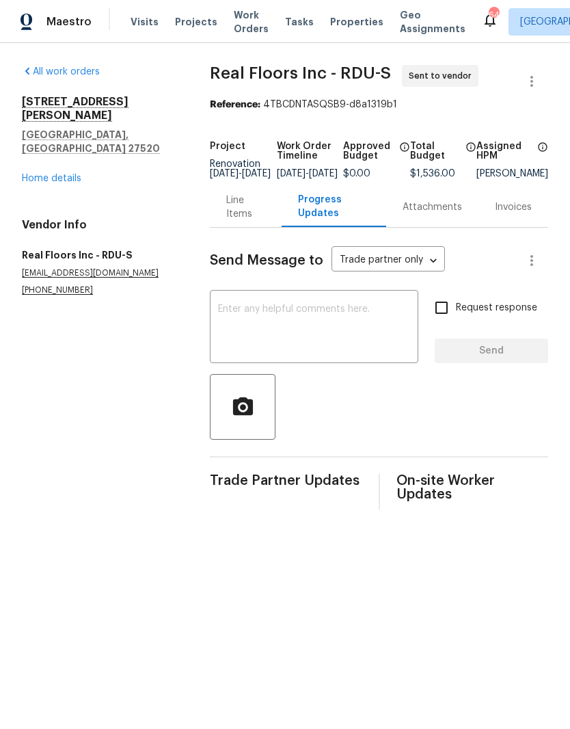
click at [308, 334] on textarea at bounding box center [314, 328] width 192 height 48
type textarea "C"
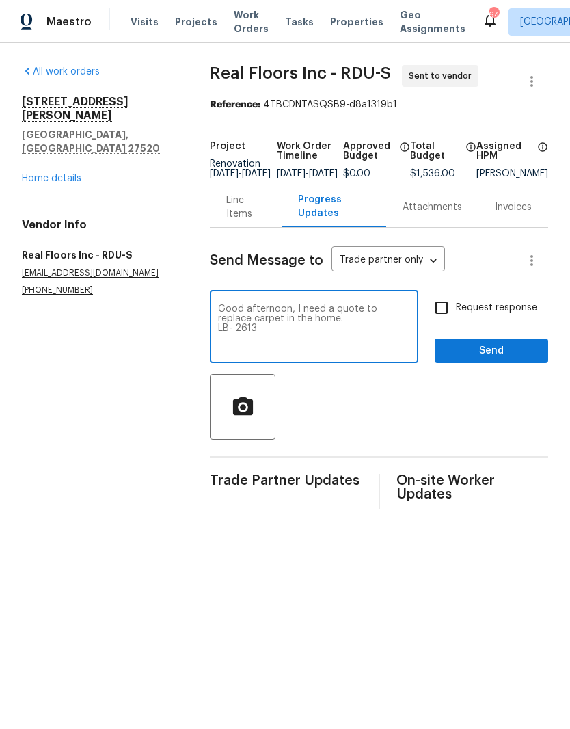
type textarea "Good afternoon, I need a quote to replace carpet in the home. LB- 2613"
click at [444, 318] on input "Request response" at bounding box center [441, 307] width 29 height 29
checkbox input "true"
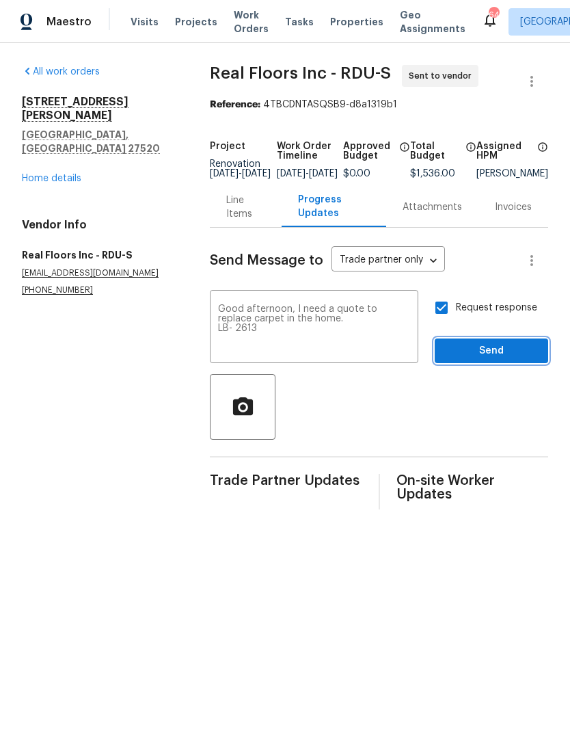
click at [529, 360] on span "Send" at bounding box center [492, 351] width 92 height 17
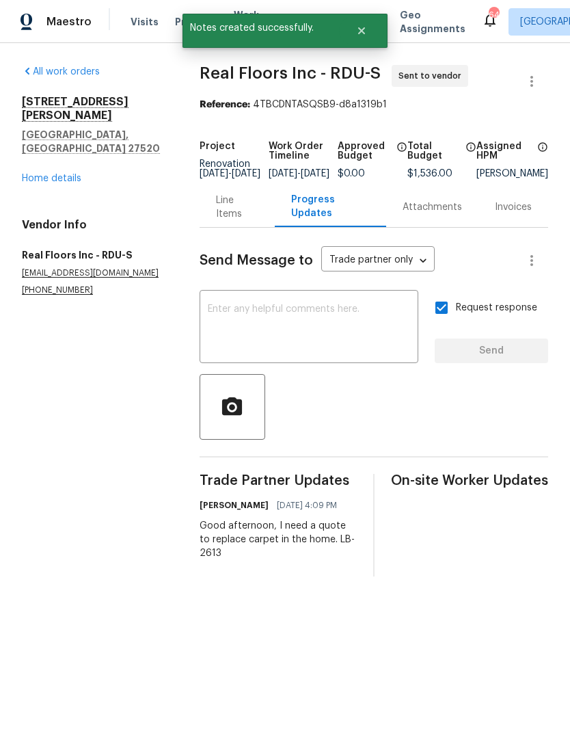
click at [64, 174] on link "Home details" at bounding box center [51, 179] width 59 height 10
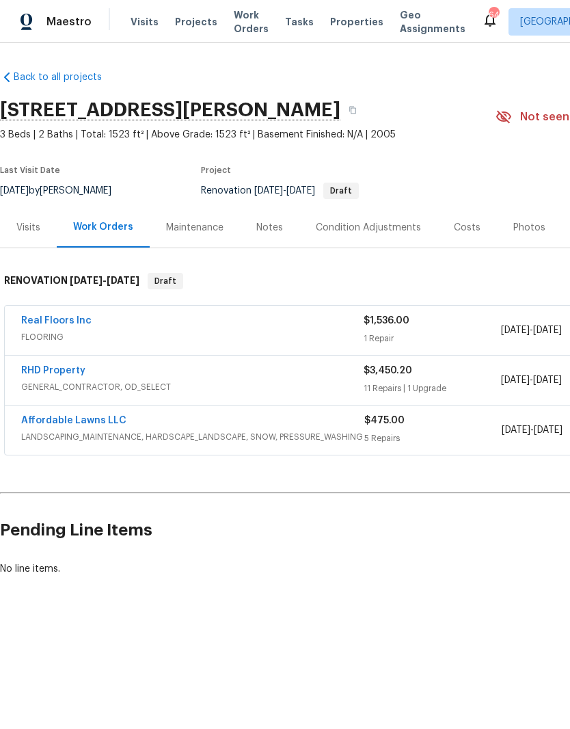
click at [45, 419] on link "Affordable Lawns LLC" at bounding box center [73, 421] width 105 height 10
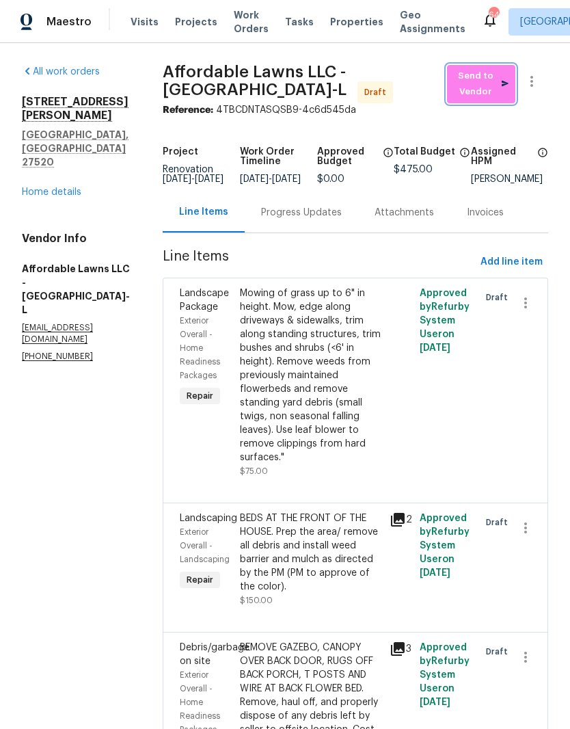
click at [487, 83] on span "Send to Vendor" at bounding box center [481, 83] width 55 height 31
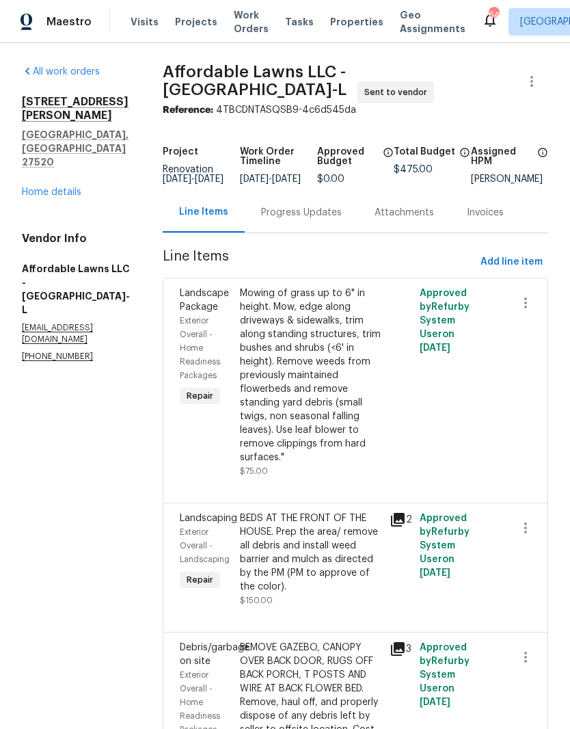
click at [34, 187] on link "Home details" at bounding box center [51, 192] width 59 height 10
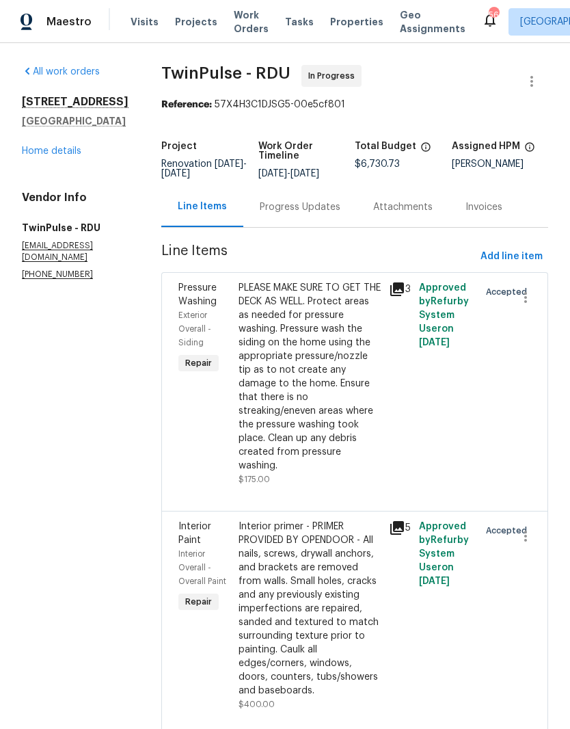
click at [310, 214] on div "Progress Updates" at bounding box center [300, 207] width 81 height 14
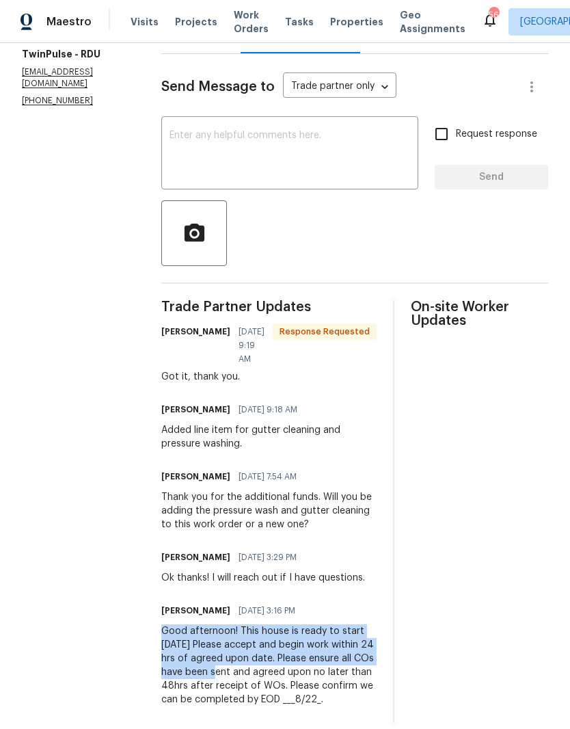
scroll to position [56, 0]
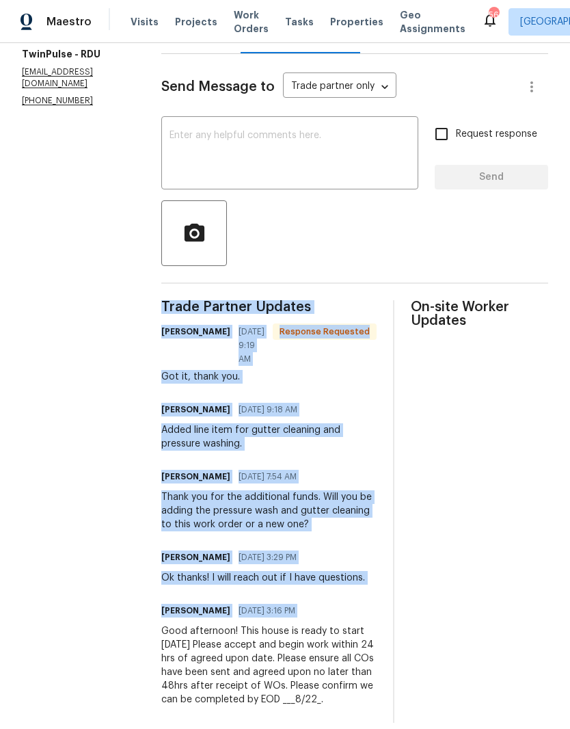
copy div "Trade Partner Updates Gwen Mathews 08/18/2025 9:19 AM Response Requested Got it…"
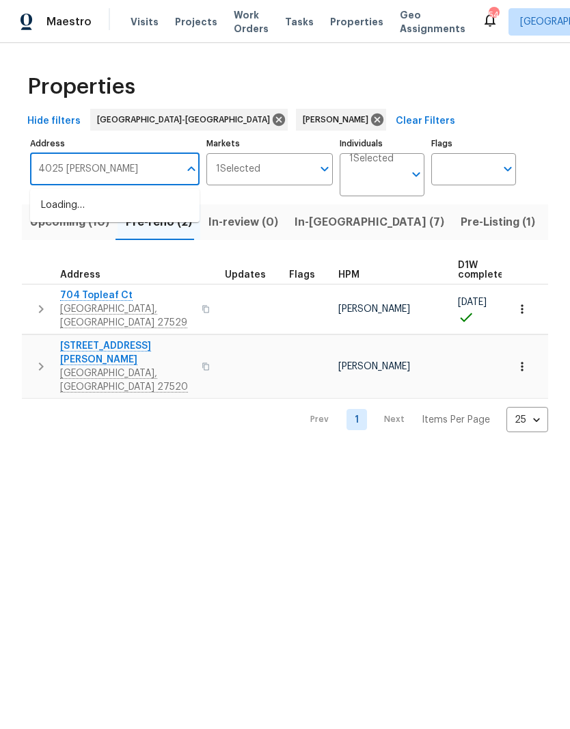
type input "4025 [PERSON_NAME]"
click at [137, 213] on li "[STREET_ADDRESS][PERSON_NAME][PERSON_NAME]" at bounding box center [115, 213] width 170 height 38
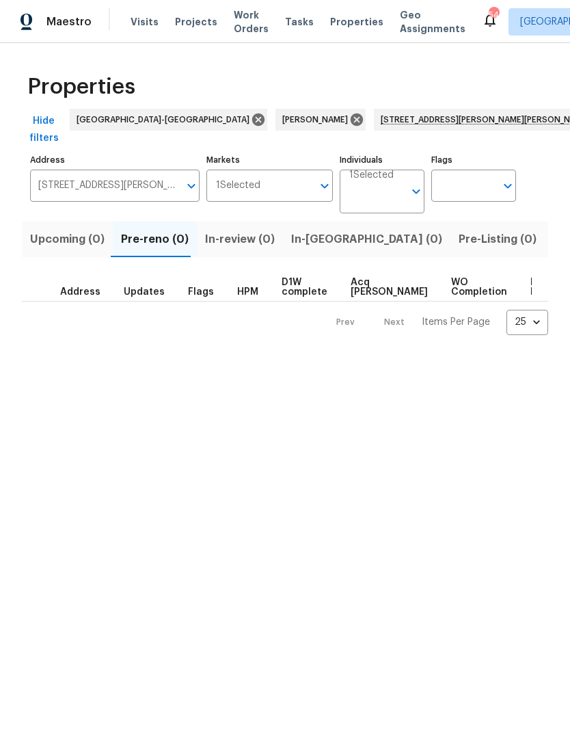
click at [553, 230] on span "Listed (1)" at bounding box center [577, 239] width 49 height 19
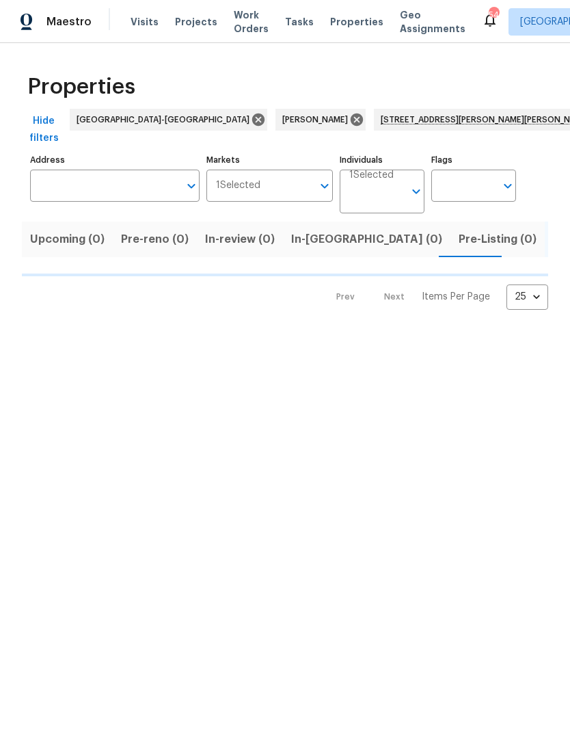
type input "[STREET_ADDRESS][PERSON_NAME][PERSON_NAME]"
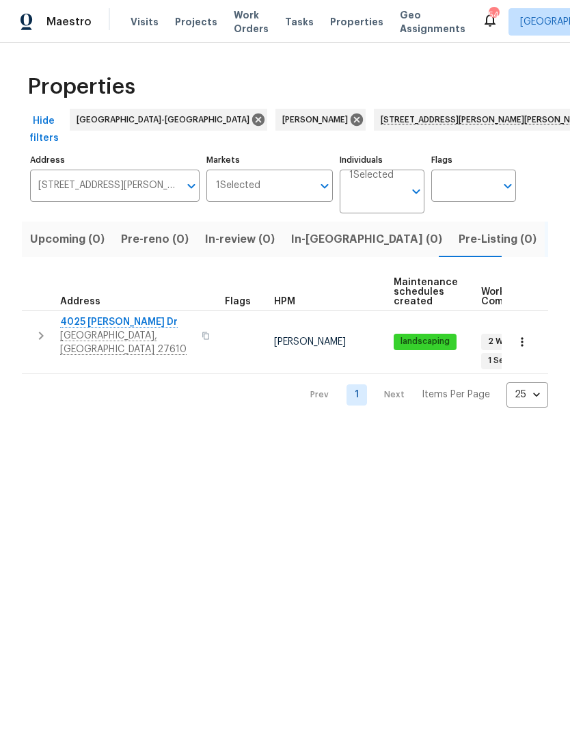
click at [118, 315] on span "4025 [PERSON_NAME] Dr" at bounding box center [126, 322] width 133 height 14
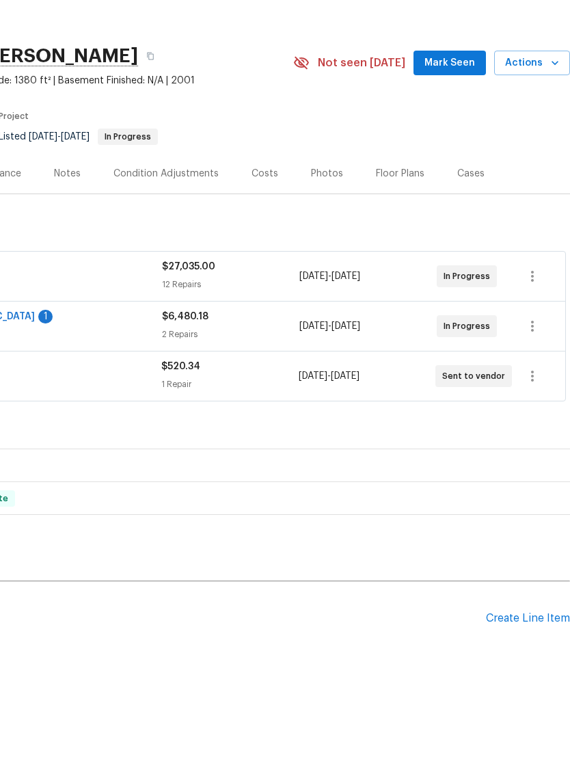
scroll to position [0, 202]
click at [515, 666] on div "Create Line Item" at bounding box center [528, 672] width 84 height 13
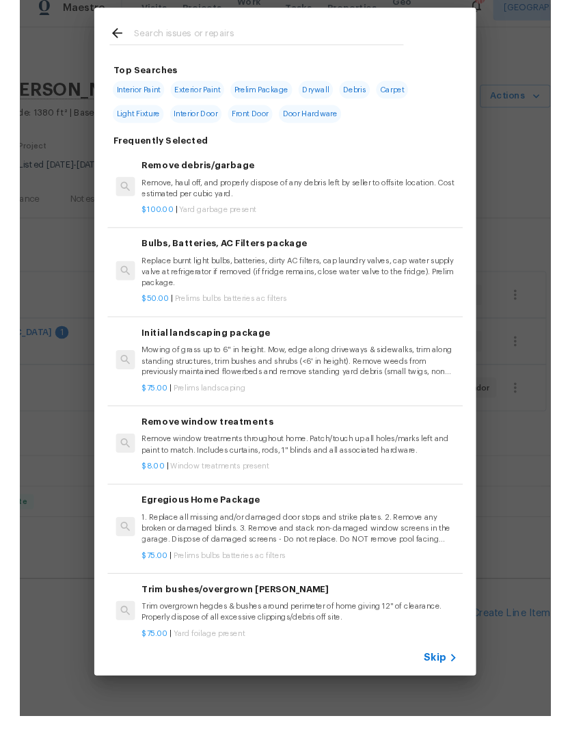
scroll to position [0, 0]
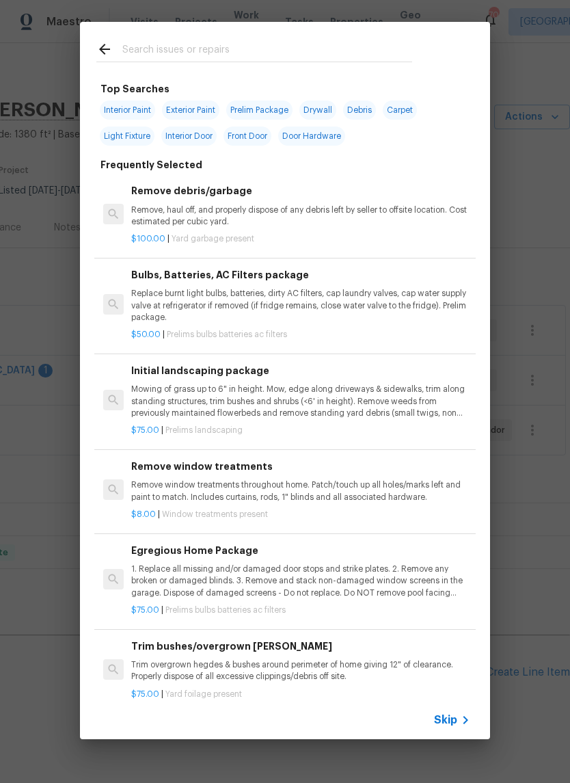
click at [223, 54] on input "text" at bounding box center [267, 51] width 290 height 21
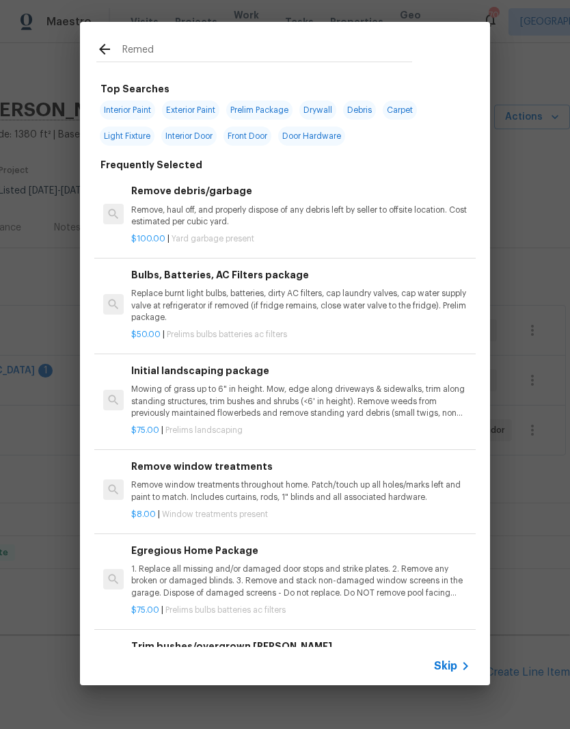
type input "Remedi"
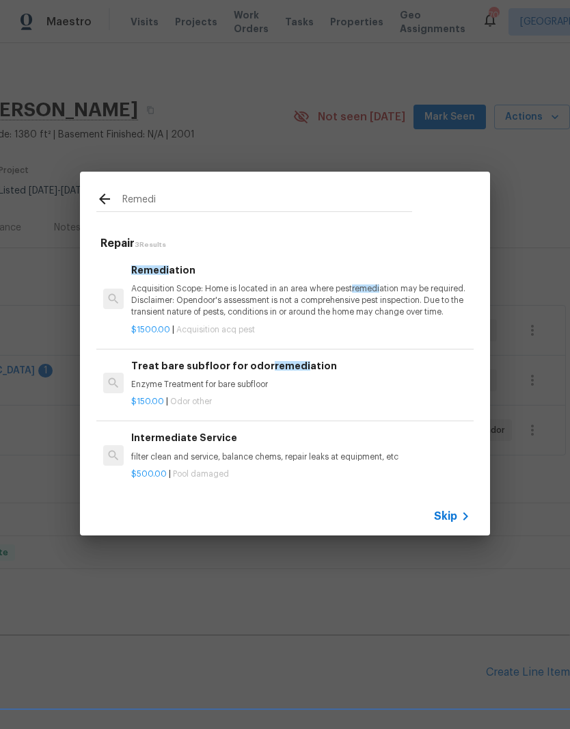
click at [407, 305] on p "Acquisition Scope: Home is located in an area where pest remedi ation may be re…" at bounding box center [300, 300] width 339 height 35
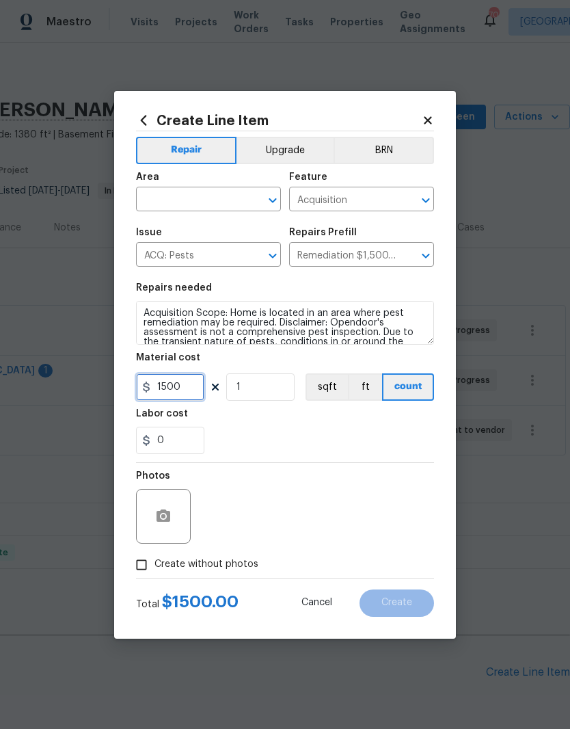
click at [187, 392] on input "1500" at bounding box center [170, 386] width 68 height 27
type input "1700"
click at [230, 198] on input "text" at bounding box center [189, 200] width 107 height 21
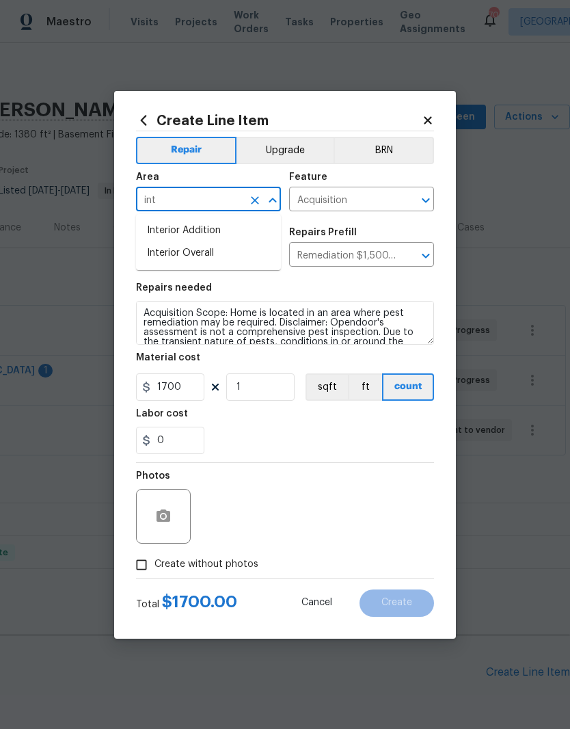
click at [230, 256] on li "Interior Overall" at bounding box center [208, 253] width 145 height 23
type input "Interior Overall"
click at [407, 200] on icon "Clear" at bounding box center [408, 200] width 14 height 14
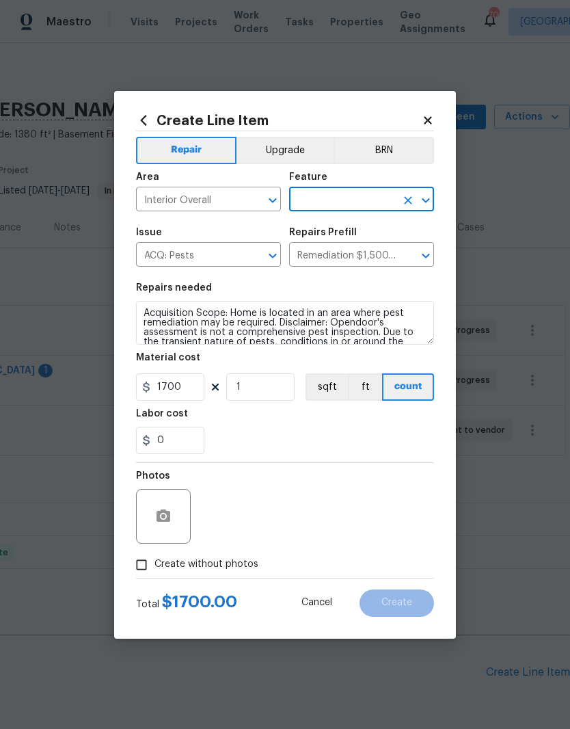
click at [373, 198] on input "text" at bounding box center [342, 200] width 107 height 21
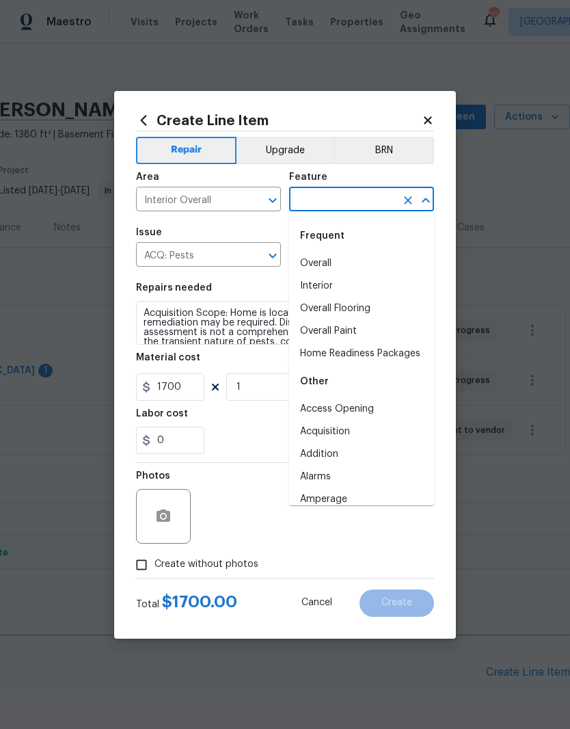
click at [373, 263] on li "Overall" at bounding box center [361, 263] width 145 height 23
type input "Overall"
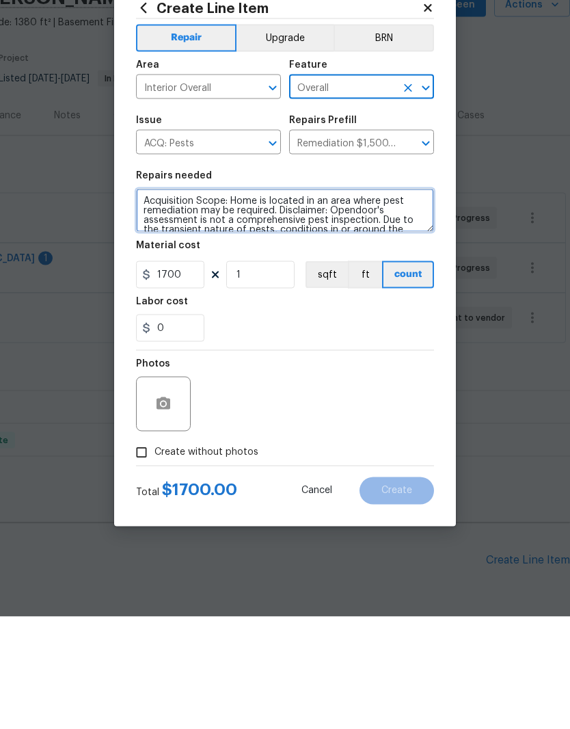
click at [144, 301] on textarea "Acquisition Scope: Home is located in an area where pest remediation may be req…" at bounding box center [285, 323] width 298 height 44
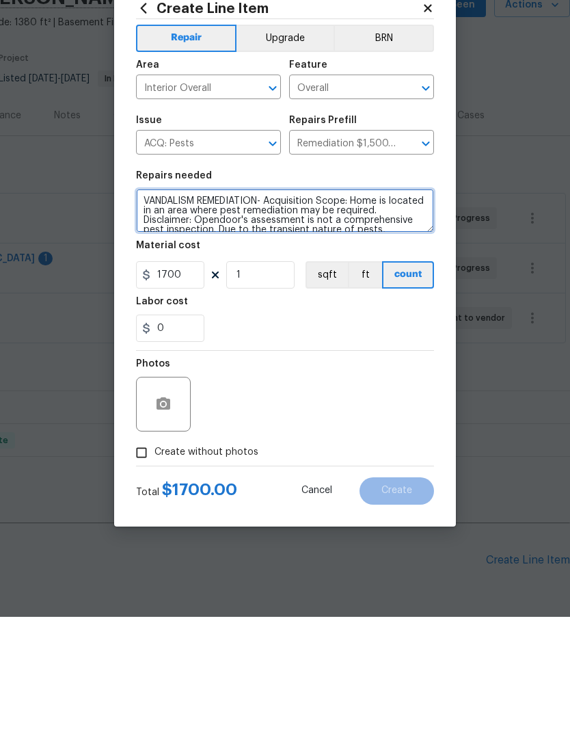
click at [198, 301] on textarea "VANDALISM REMEDIATION- Acquisition Scope: Home is located in an area where pest…" at bounding box center [285, 323] width 298 height 44
type textarea "VANDALISM INITIAL REMEDIATION- Acquisition Scope: Home is located in an area wh…"
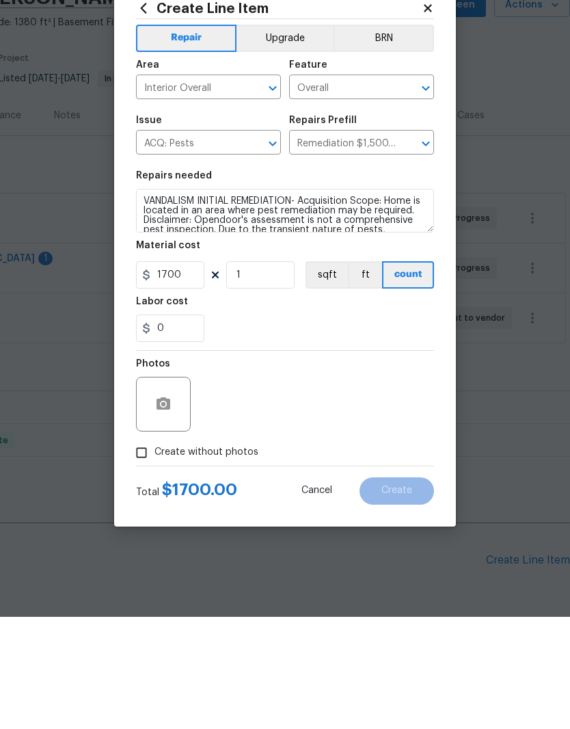
click at [368, 344] on section "Repairs needed VANDALISM INITIAL REMEDIATION- Acquisition Scope: Home is locate…" at bounding box center [285, 368] width 298 height 187
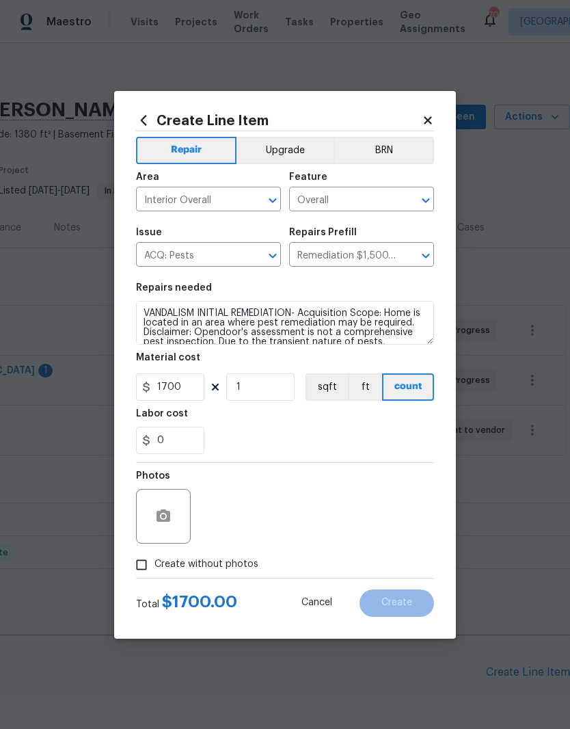
click at [230, 561] on span "Create without photos" at bounding box center [207, 564] width 104 height 14
click at [155, 561] on input "Create without photos" at bounding box center [142, 565] width 26 height 26
checkbox input "true"
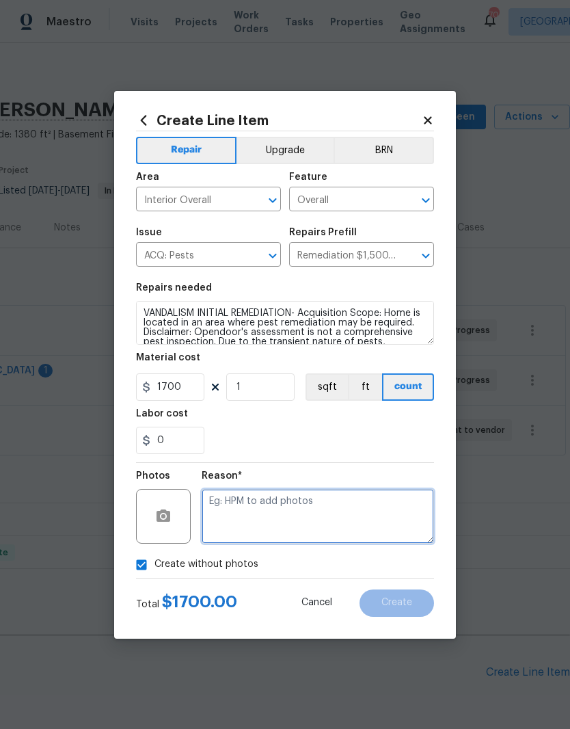
click at [367, 524] on textarea at bounding box center [318, 516] width 232 height 55
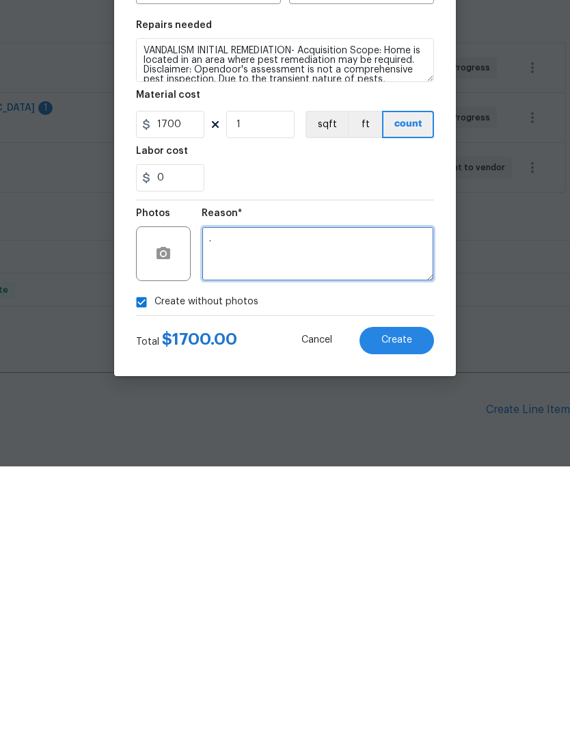
type textarea "."
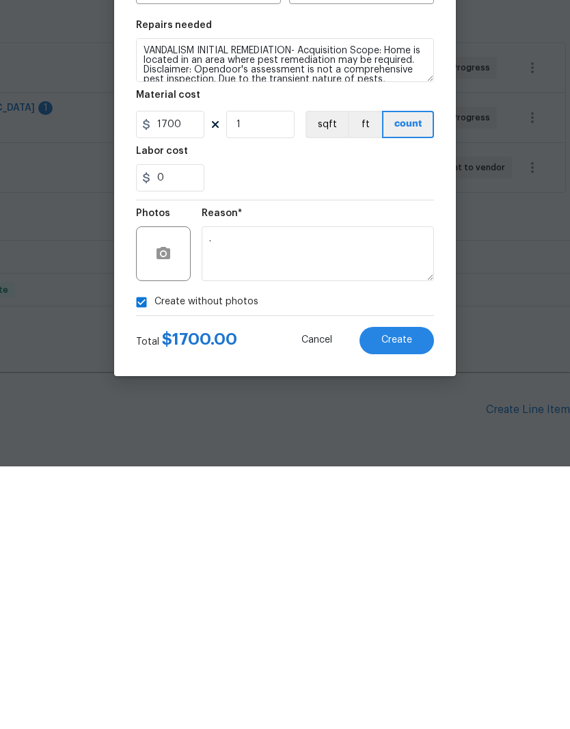
click at [427, 589] on button "Create" at bounding box center [397, 602] width 75 height 27
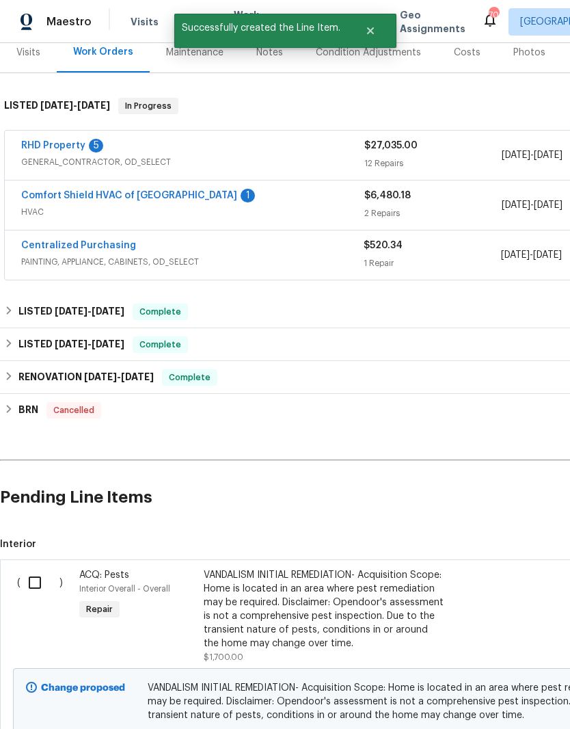
scroll to position [174, 0]
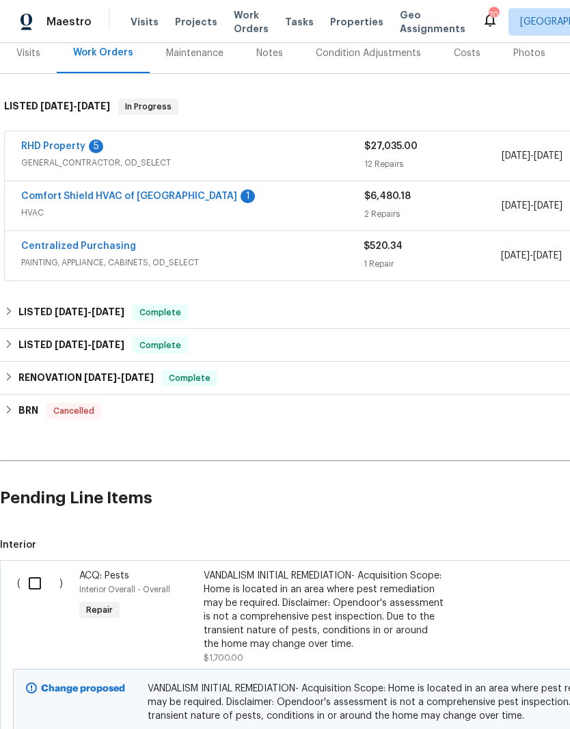
click at [33, 569] on input "checkbox" at bounding box center [40, 583] width 39 height 29
checkbox input "true"
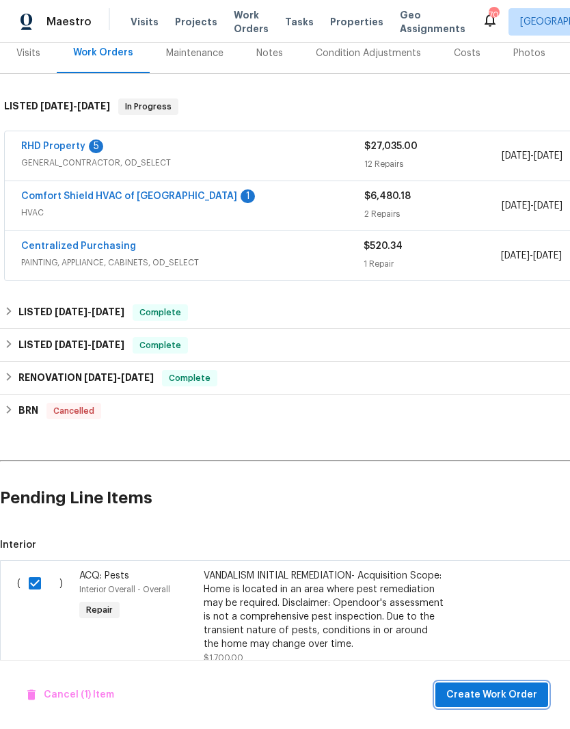
click at [529, 697] on span "Create Work Order" at bounding box center [491, 694] width 91 height 17
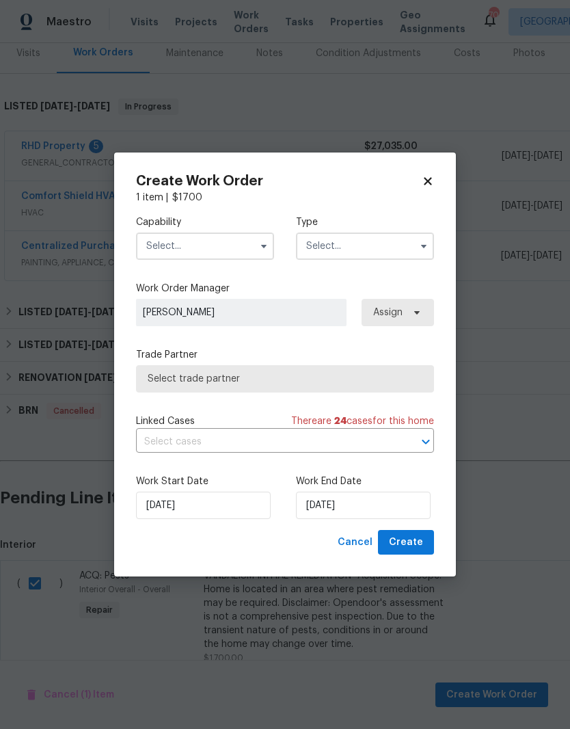
click at [235, 249] on input "text" at bounding box center [205, 245] width 138 height 27
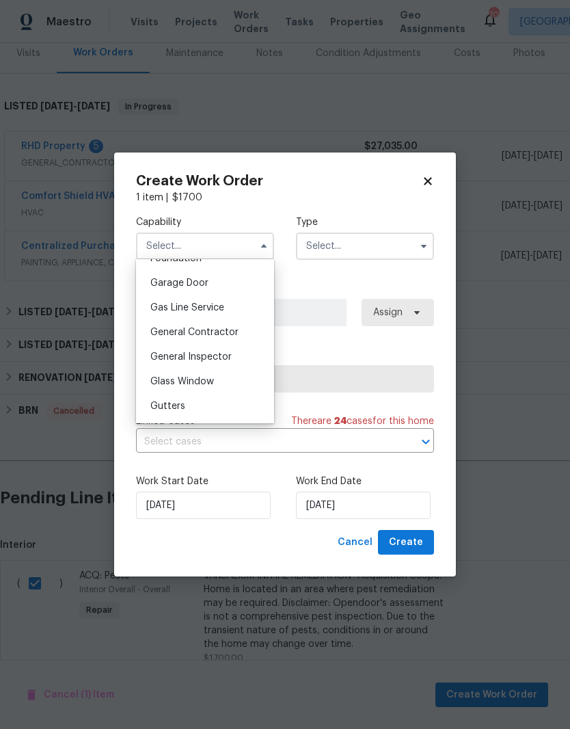
scroll to position [597, 0]
click at [261, 340] on div "General Contractor" at bounding box center [204, 331] width 131 height 25
type input "General Contractor"
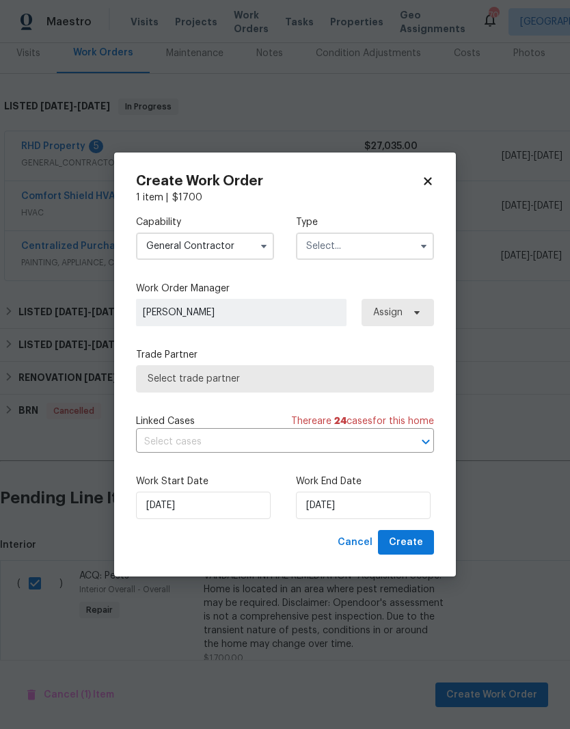
click at [390, 250] on input "text" at bounding box center [365, 245] width 138 height 27
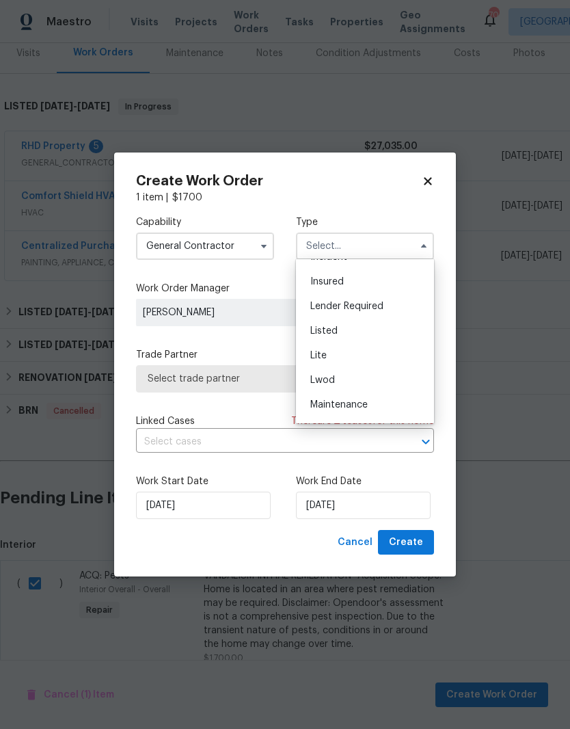
scroll to position [64, 0]
click at [402, 358] on div "Listed" at bounding box center [364, 358] width 131 height 25
type input "Listed"
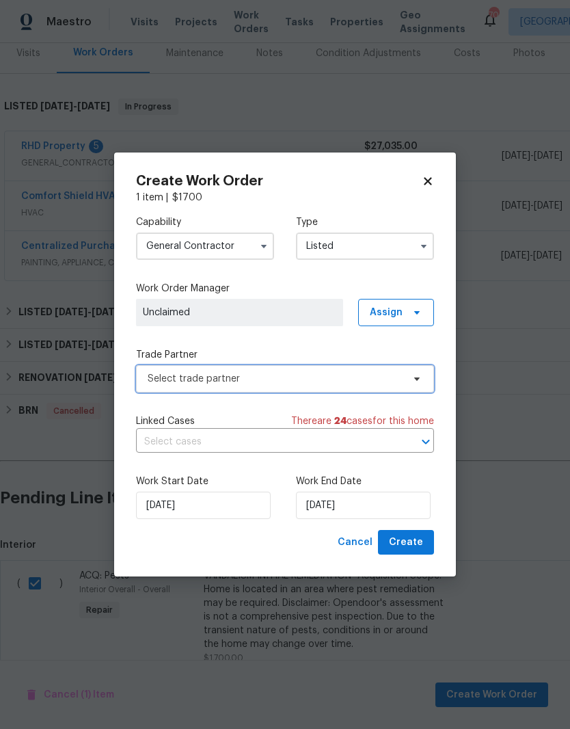
click at [383, 382] on span "Select trade partner" at bounding box center [275, 379] width 255 height 14
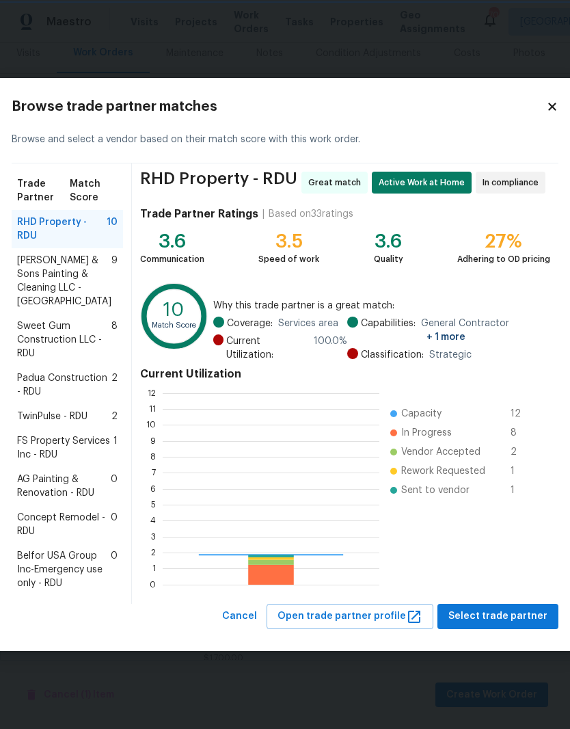
scroll to position [191, 217]
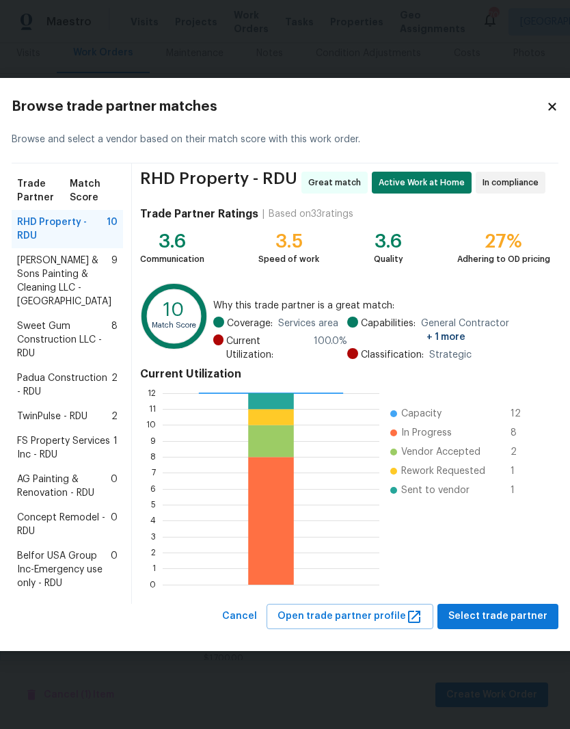
click at [81, 215] on span "RHD Property - RDU" at bounding box center [62, 228] width 90 height 27
click at [487, 625] on span "Select trade partner" at bounding box center [497, 616] width 99 height 17
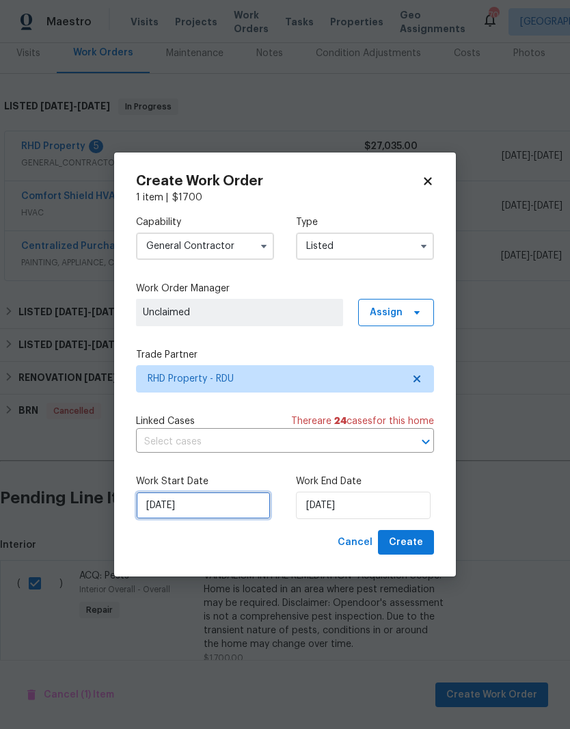
click at [197, 519] on input "[DATE]" at bounding box center [203, 505] width 135 height 27
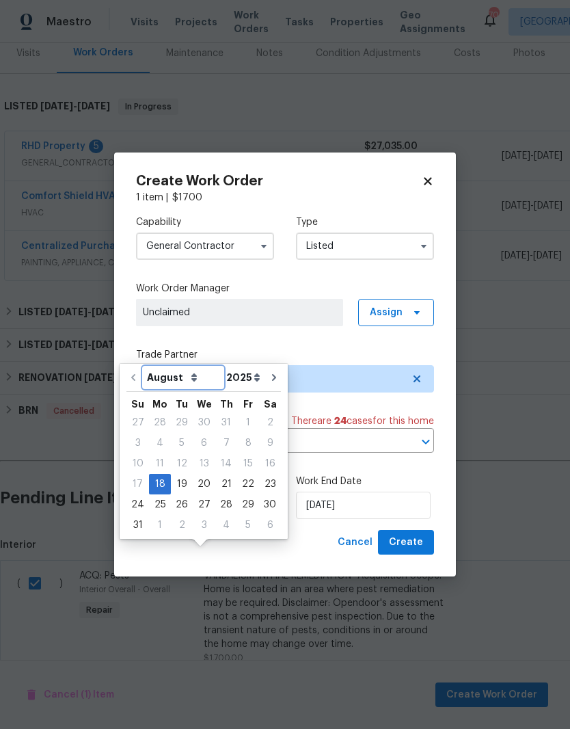
click at [166, 367] on select "August September October November December" at bounding box center [183, 377] width 79 height 21
click at [345, 348] on label "Trade Partner" at bounding box center [285, 355] width 298 height 14
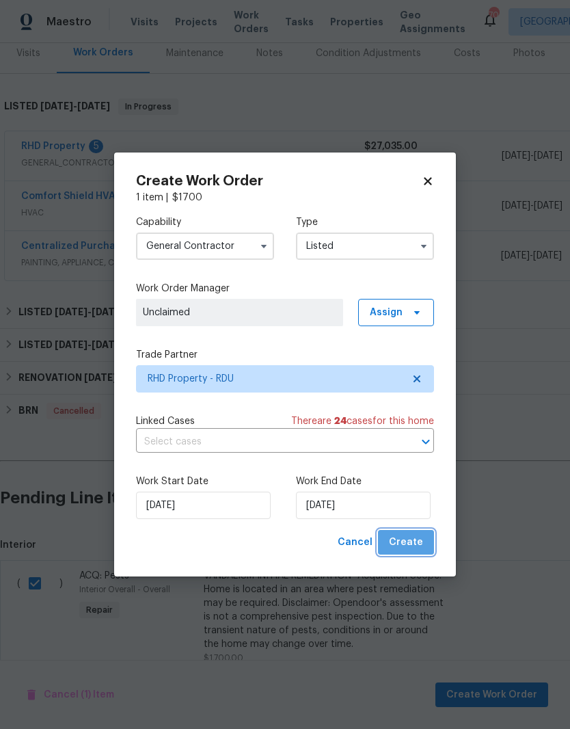
click at [426, 547] on button "Create" at bounding box center [406, 542] width 56 height 25
checkbox input "false"
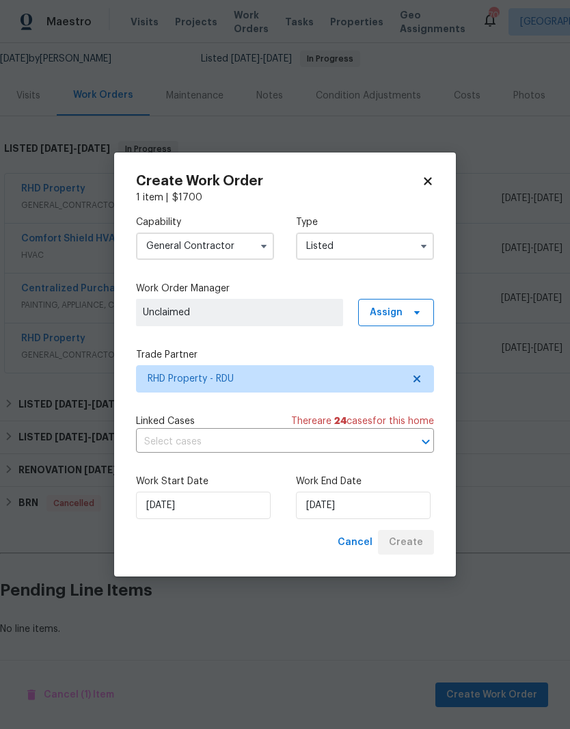
scroll to position [75, 0]
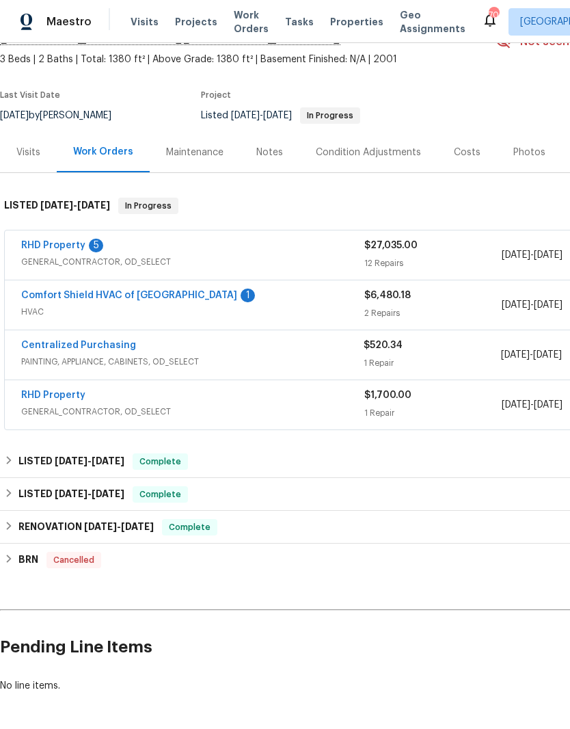
click at [76, 390] on link "RHD Property" at bounding box center [53, 395] width 64 height 10
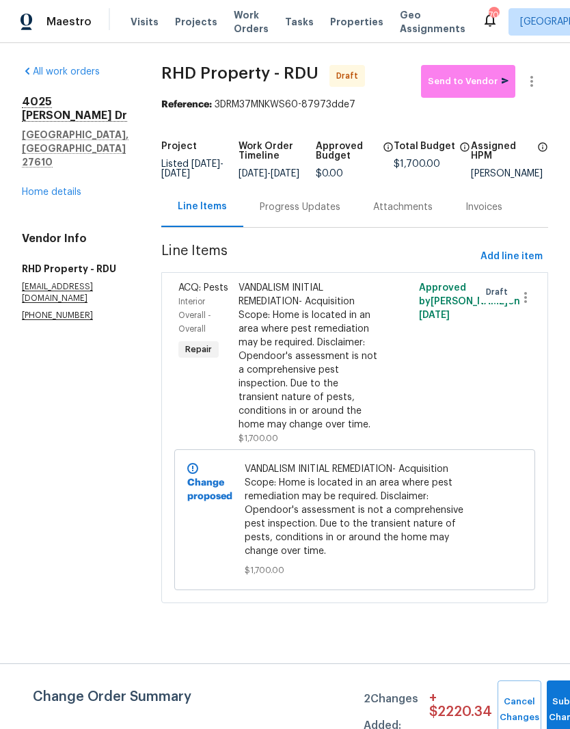
click at [68, 187] on link "Home details" at bounding box center [51, 192] width 59 height 10
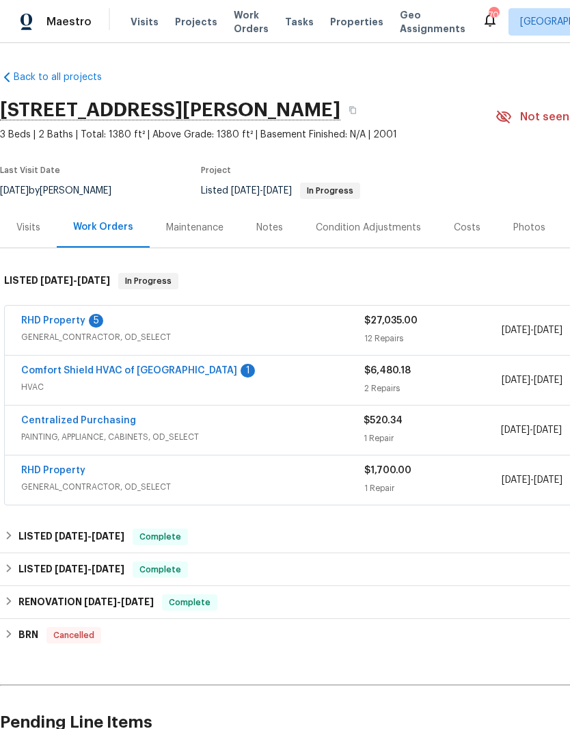
click at [64, 324] on link "RHD Property" at bounding box center [53, 321] width 64 height 10
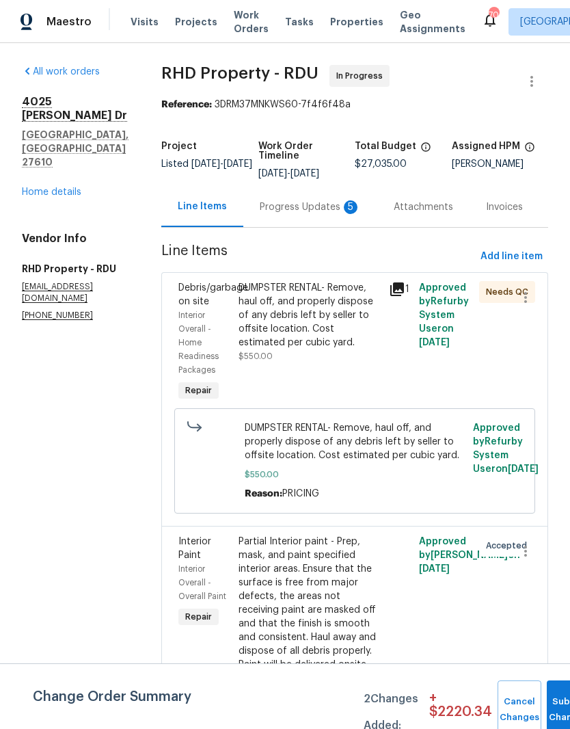
click at [319, 214] on div "Progress Updates 5" at bounding box center [310, 207] width 101 height 14
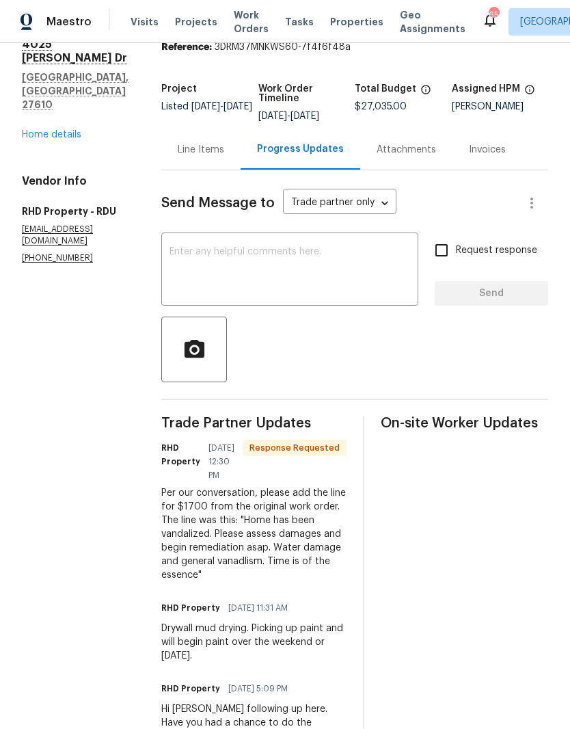
scroll to position [62, 0]
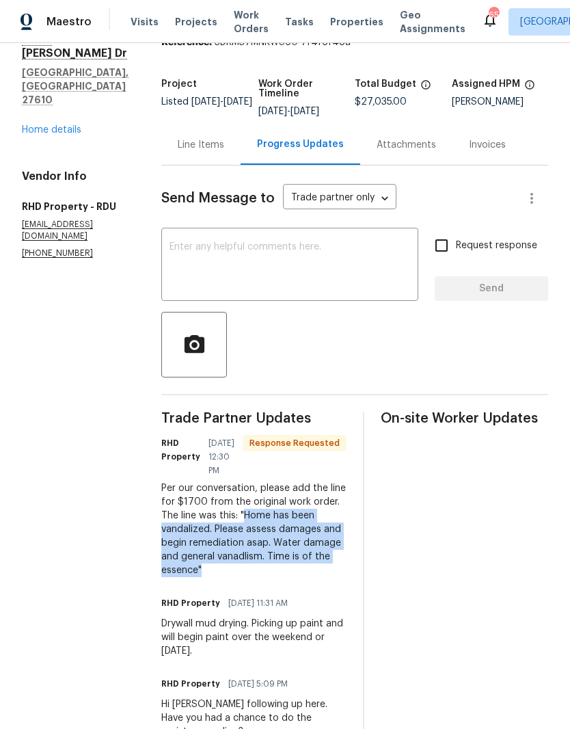
copy div "Home has been vandalized. Please assess damages and begin remediation asap. Wat…"
click at [45, 125] on link "Home details" at bounding box center [51, 130] width 59 height 10
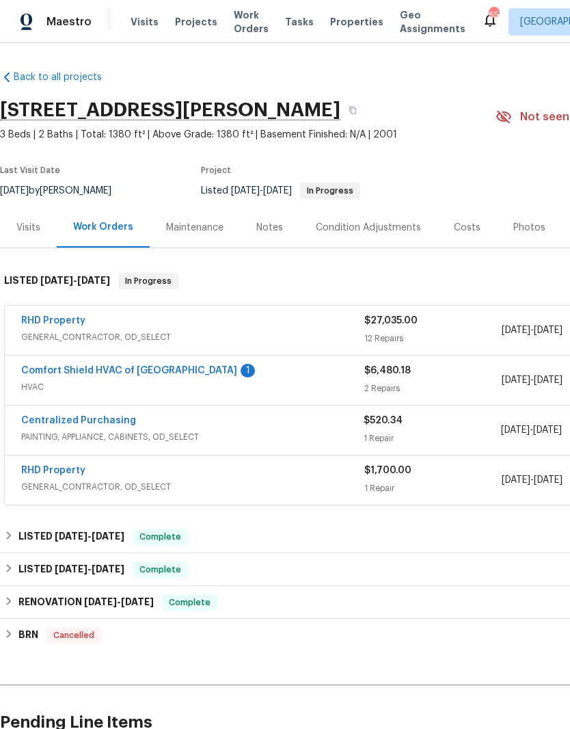
click at [46, 375] on link "Comfort Shield HVAC of NC" at bounding box center [129, 371] width 216 height 10
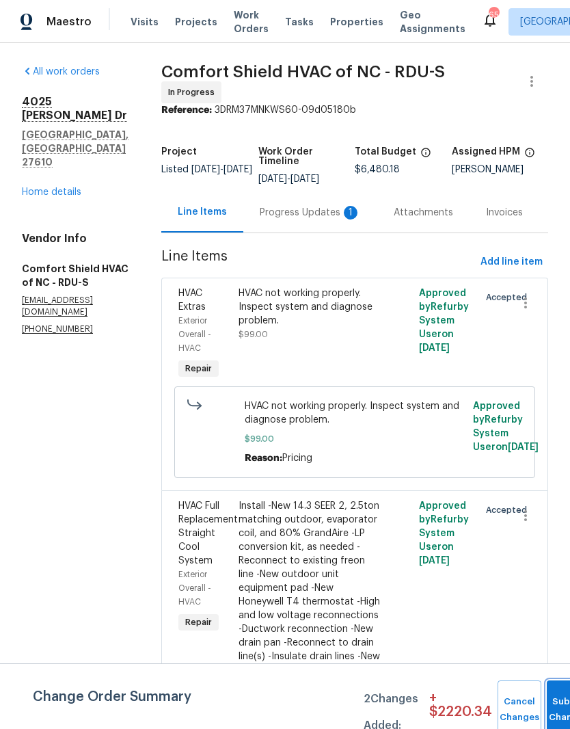
click at [553, 701] on button "Submit Changes" at bounding box center [569, 709] width 44 height 59
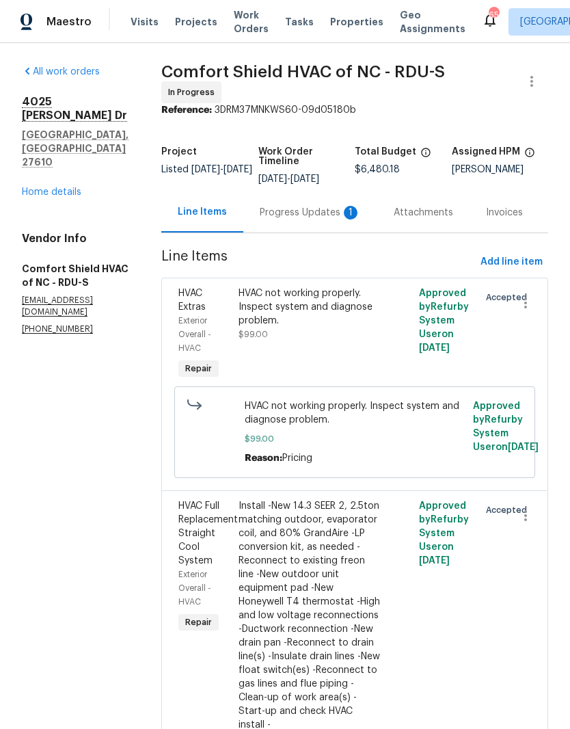
click at [40, 187] on link "Home details" at bounding box center [51, 192] width 59 height 10
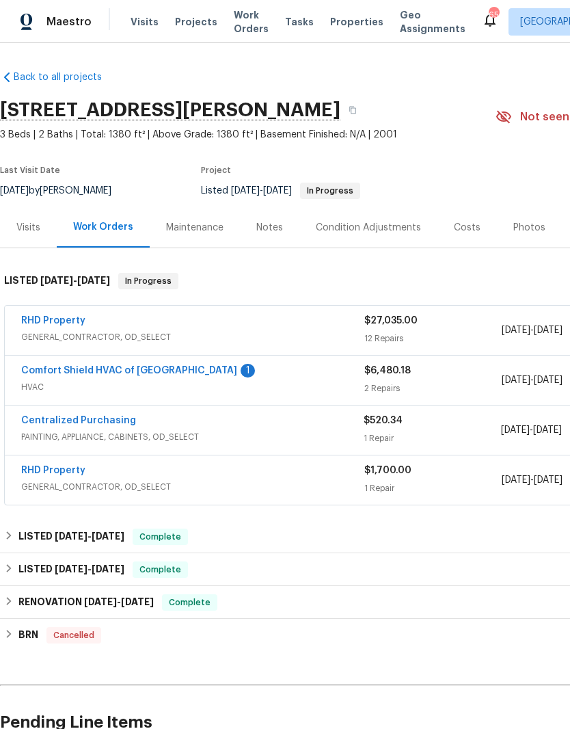
click at [36, 472] on link "RHD Property" at bounding box center [53, 471] width 64 height 10
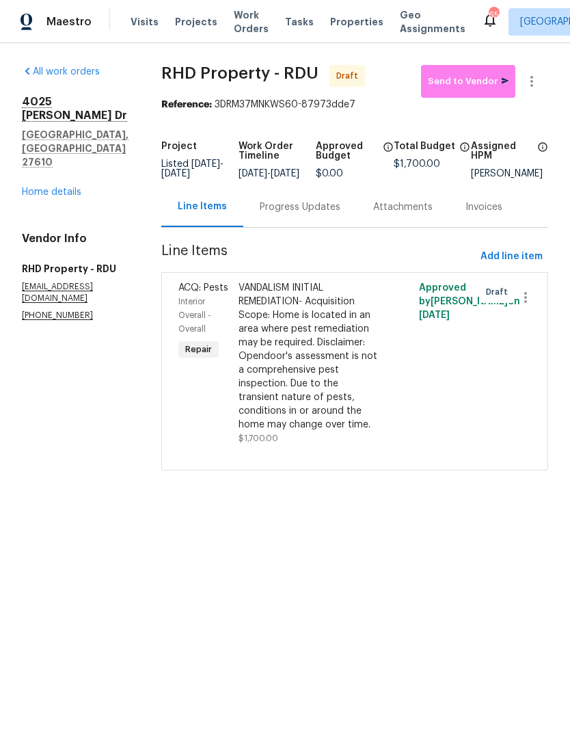
click at [343, 343] on div "VANDALISM INITIAL REMEDIATION- Acquisition Scope: Home is located in an area wh…" at bounding box center [310, 356] width 142 height 150
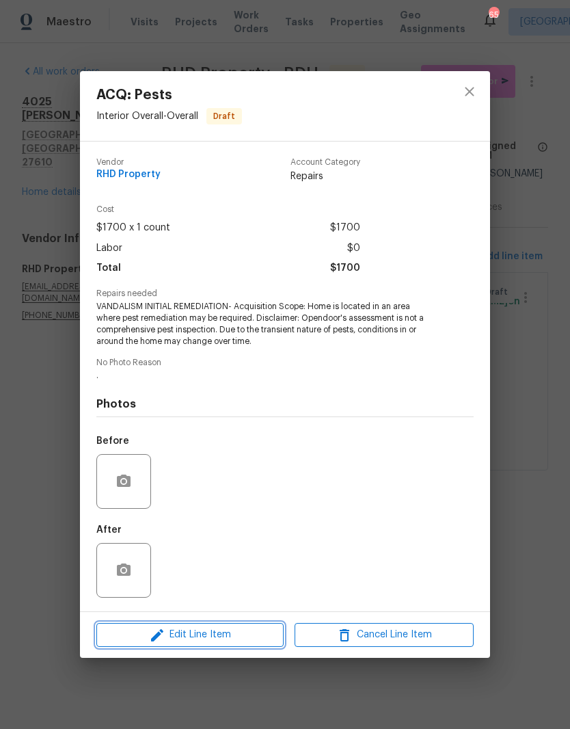
click at [244, 642] on span "Edit Line Item" at bounding box center [189, 634] width 179 height 17
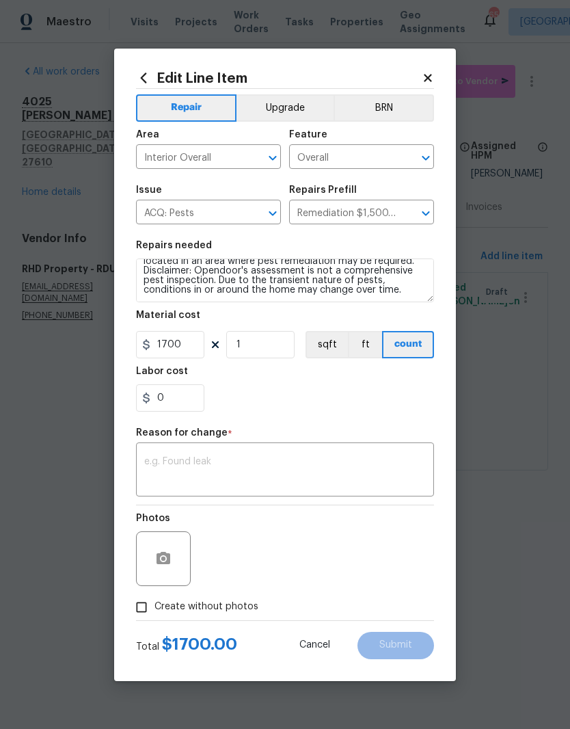
scroll to position [19, 0]
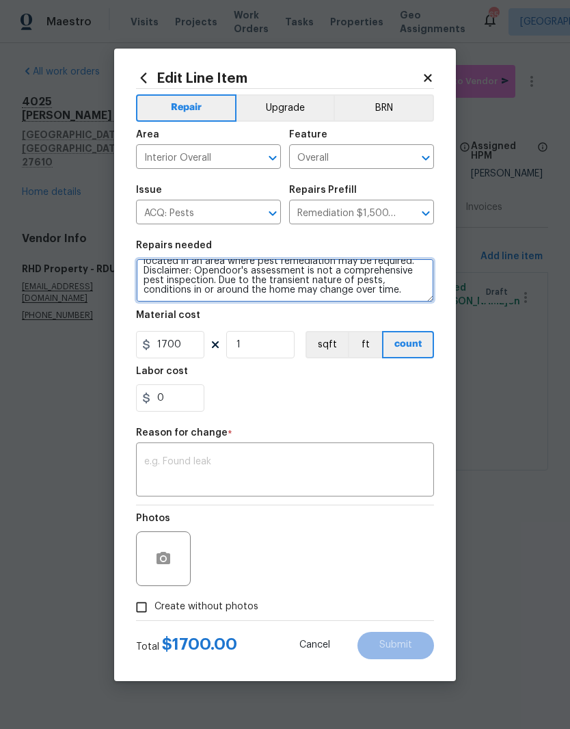
click at [417, 296] on textarea "VANDALISM INITIAL REMEDIATION- Acquisition Scope: Home is located in an area wh…" at bounding box center [285, 280] width 298 height 44
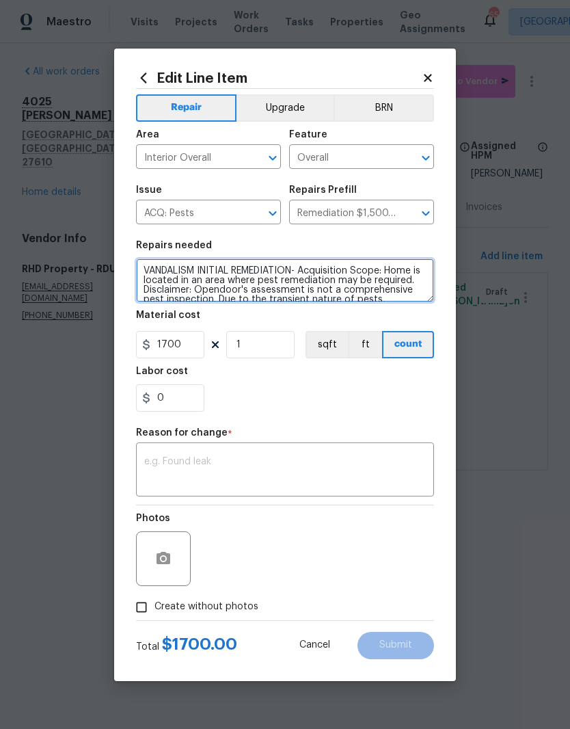
scroll to position [-1, 0]
click at [137, 271] on textarea "VANDALISM INITIAL REMEDIATION- Acquisition Scope: Home is located in an area wh…" at bounding box center [285, 280] width 298 height 44
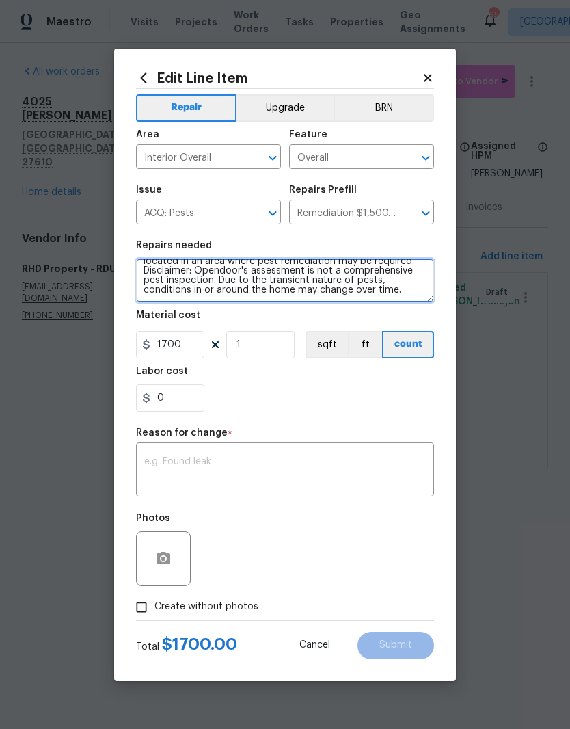
scroll to position [29, 0]
click at [185, 297] on textarea "VANDALISM INITIAL REMEDIATION- Acquisition Scope: Home is located in an area wh…" at bounding box center [285, 280] width 298 height 44
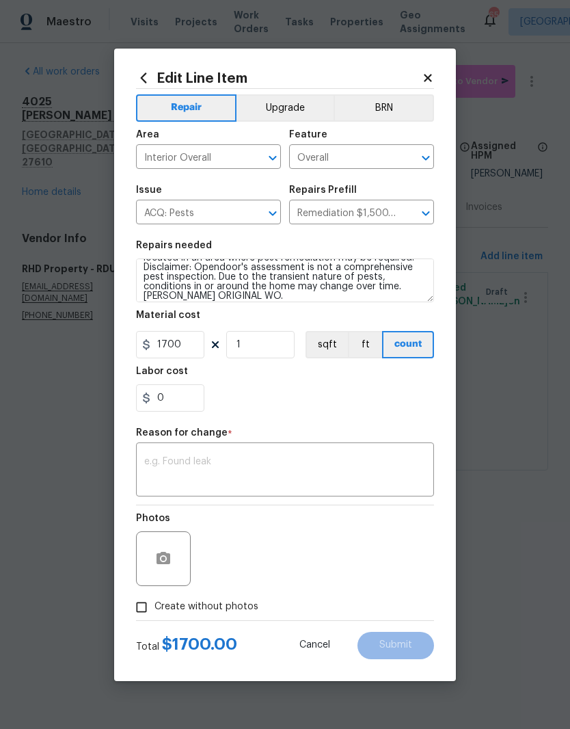
click at [370, 409] on div "0" at bounding box center [285, 397] width 298 height 27
click at [365, 310] on section "Repairs needed VANDALISM INITIAL REMEDIATION- Acquisition Scope: Home is locate…" at bounding box center [285, 325] width 298 height 187
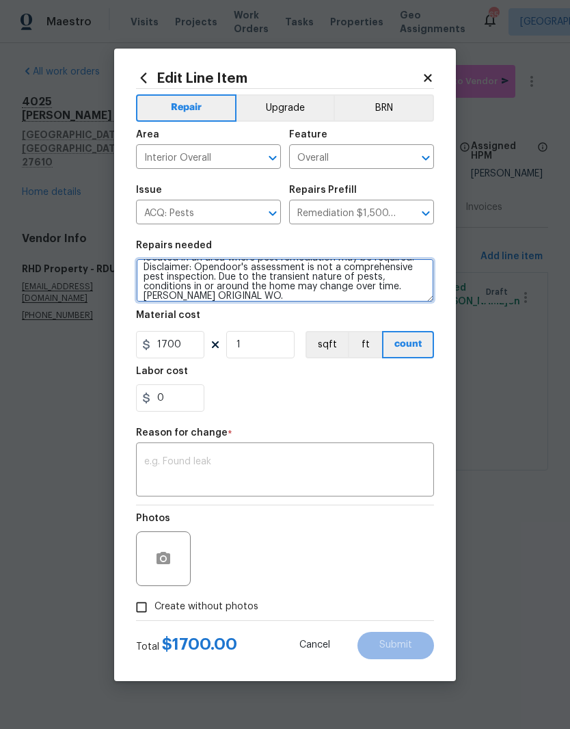
click at [337, 301] on textarea "VANDALISM INITIAL REMEDIATION- Acquisition Scope: Home is located in an area wh…" at bounding box center [285, 280] width 298 height 44
click at [329, 301] on textarea "VANDALISM INITIAL REMEDIATION- Acquisition Scope: Home is located in an area wh…" at bounding box center [285, 280] width 298 height 44
paste textarea "Home has been vandalized. Please assess damages and begin remediation asap. Wat…"
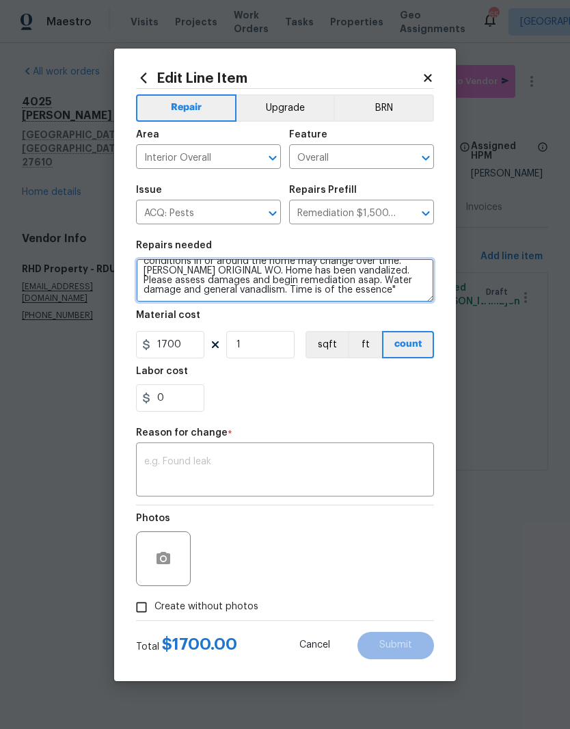
click at [281, 275] on textarea "VANDALISM INITIAL REMEDIATION- Acquisition Scope: Home is located in an area wh…" at bounding box center [285, 280] width 298 height 44
type textarea "VANDALISM INITIAL REMEDIATION- Acquisition Scope: Home is located in an area wh…"
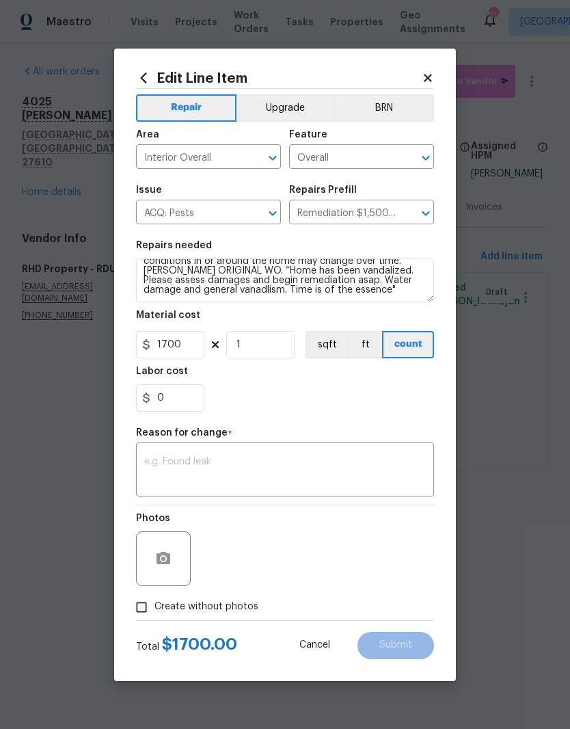
click at [313, 405] on div "0" at bounding box center [285, 397] width 298 height 27
click at [274, 463] on textarea at bounding box center [285, 471] width 282 height 29
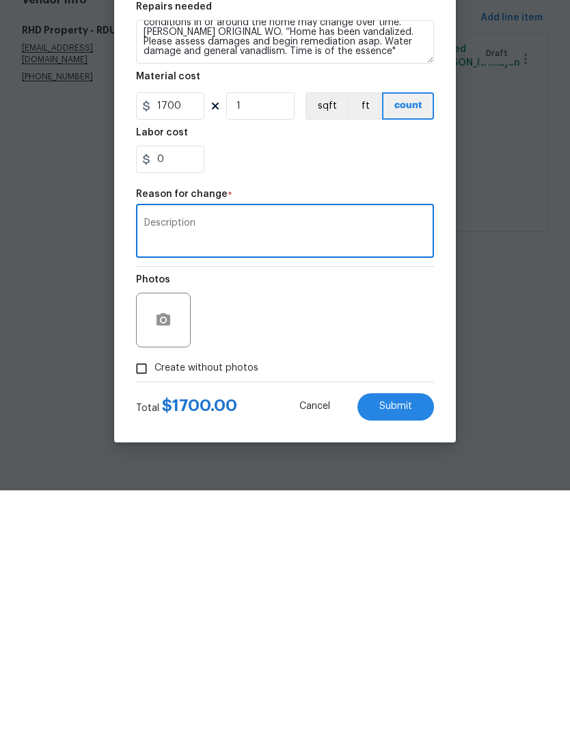
type textarea "Description"
click at [178, 542] on button "button" at bounding box center [163, 558] width 33 height 33
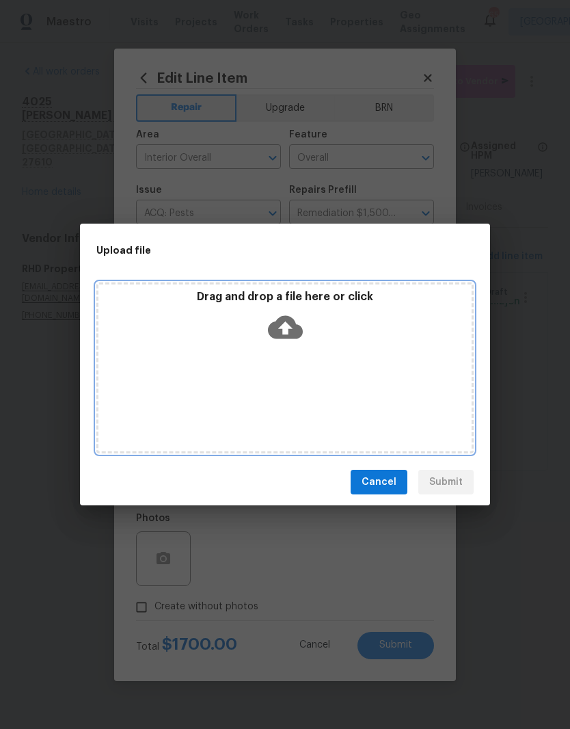
click at [330, 327] on div "Drag and drop a file here or click" at bounding box center [284, 319] width 373 height 59
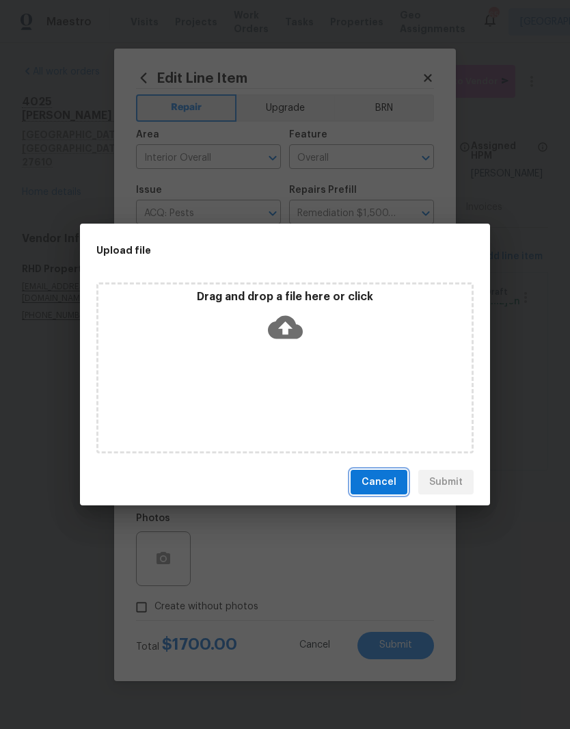
click at [389, 481] on span "Cancel" at bounding box center [379, 482] width 35 height 17
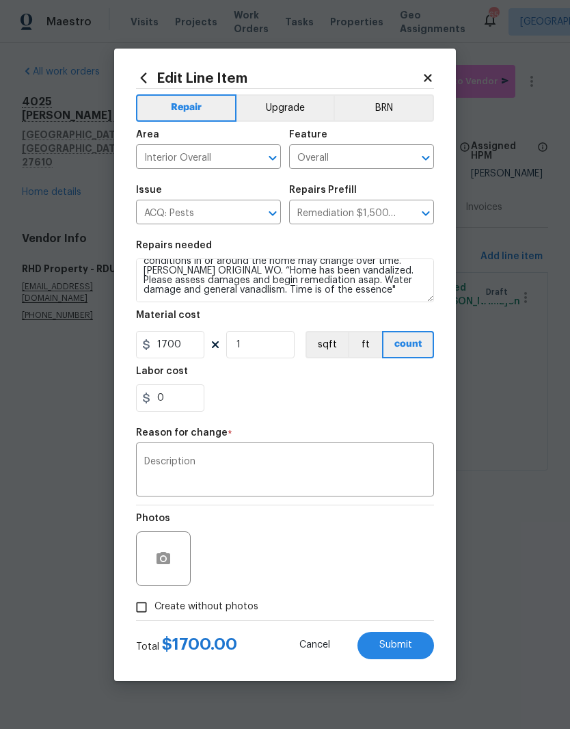
click at [415, 658] on button "Submit" at bounding box center [396, 645] width 77 height 27
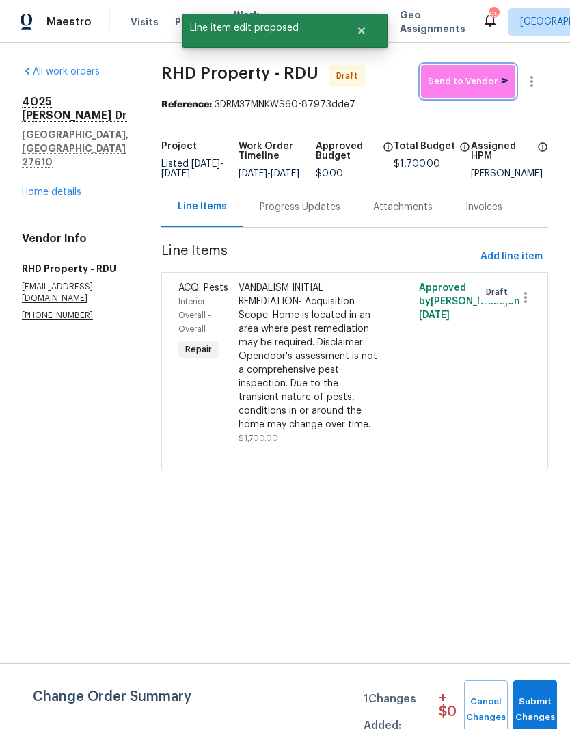
click at [477, 93] on button "Send to Vendor" at bounding box center [468, 81] width 94 height 33
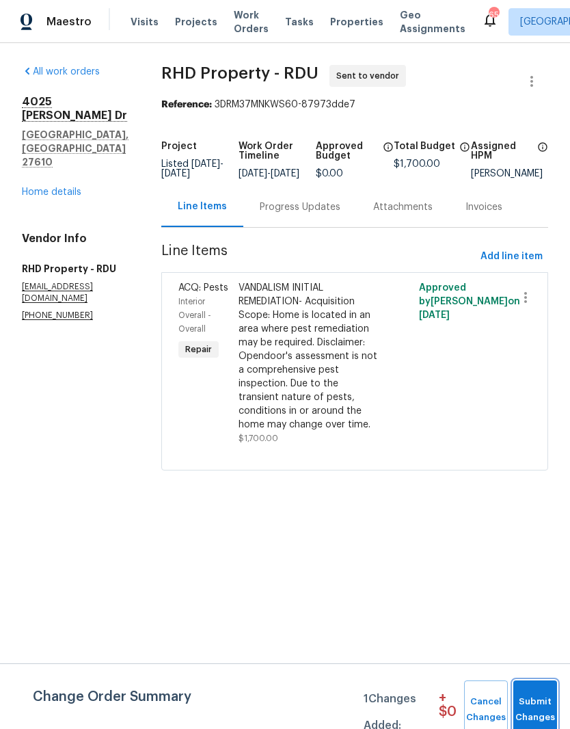
click at [528, 703] on span "Submit Changes" at bounding box center [535, 709] width 30 height 31
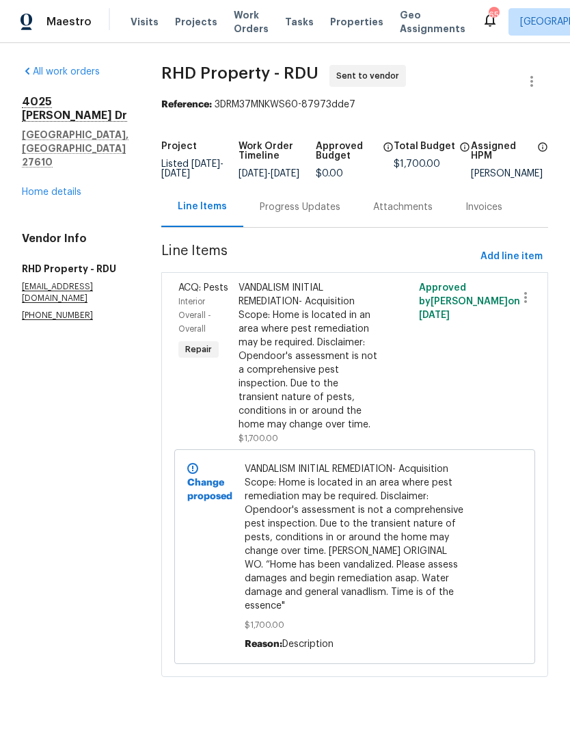
click at [75, 187] on link "Home details" at bounding box center [51, 192] width 59 height 10
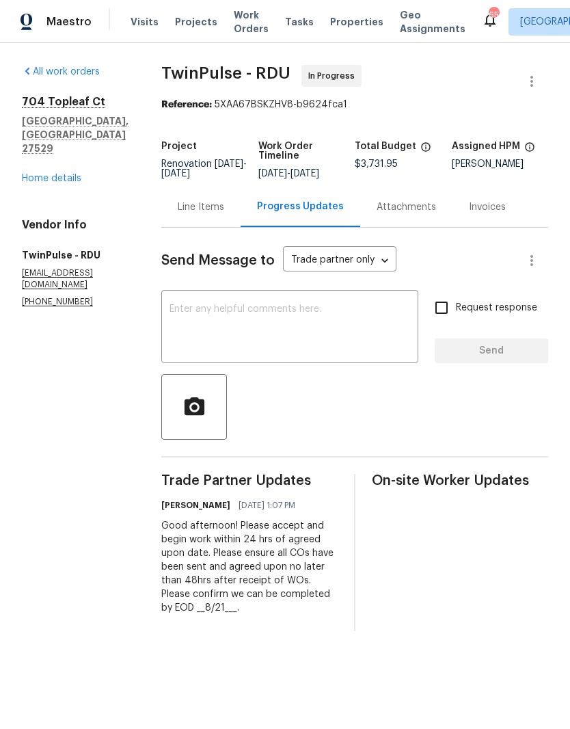
click at [62, 174] on link "Home details" at bounding box center [51, 179] width 59 height 10
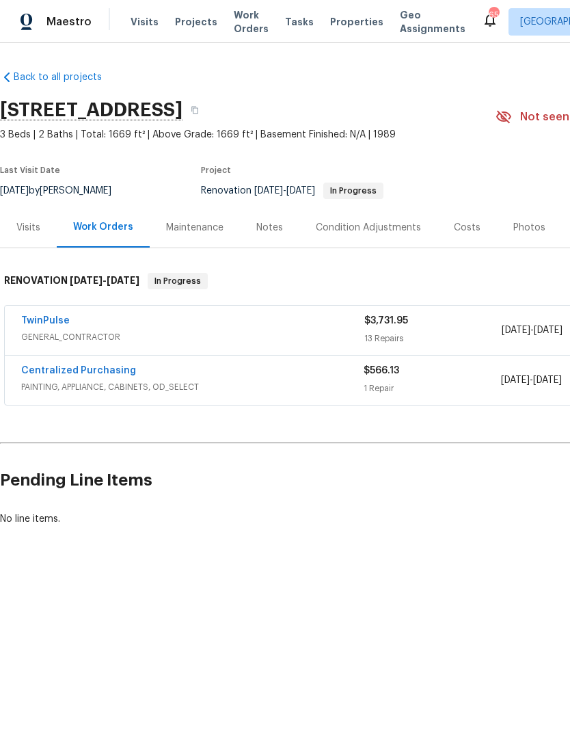
click at [274, 223] on div "Notes" at bounding box center [269, 228] width 27 height 14
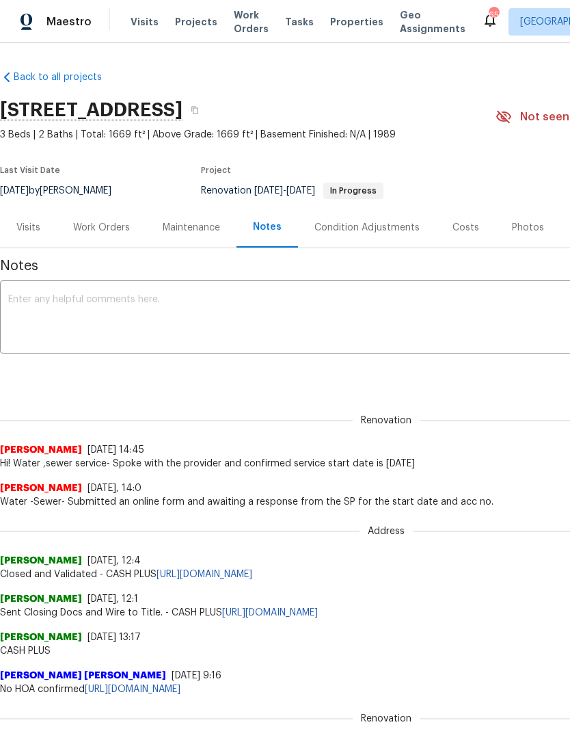
click at [187, 317] on textarea at bounding box center [386, 319] width 756 height 48
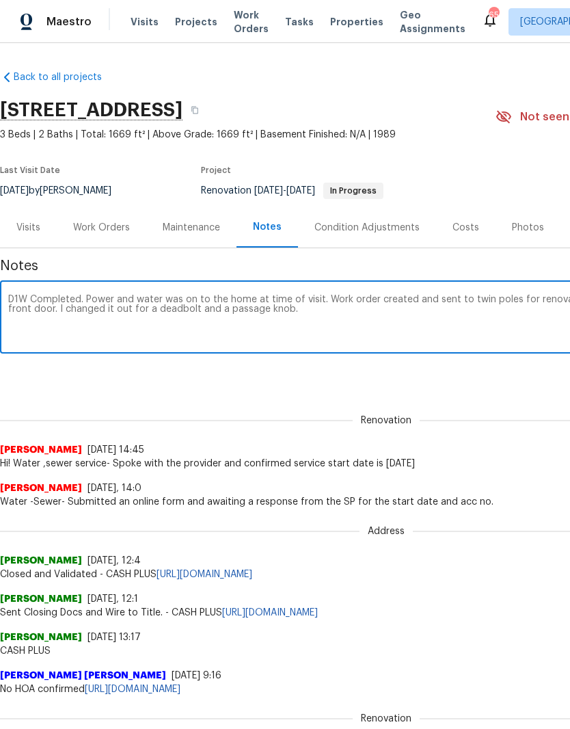
click at [523, 295] on textarea "D1W Completed. Power and water was on to the home at time of visit. Work order …" at bounding box center [386, 319] width 756 height 48
click at [482, 295] on textarea "D1W Completed. Power and water was on to the home at time of visit. Work order …" at bounding box center [386, 319] width 756 height 48
click at [200, 304] on textarea "D1W Completed. Power and water was on to the home at time of visit. Work order …" at bounding box center [386, 319] width 756 height 48
click at [192, 299] on textarea "D1W Completed. Power and water was on the home at time of visit. Work order cre…" at bounding box center [386, 319] width 756 height 48
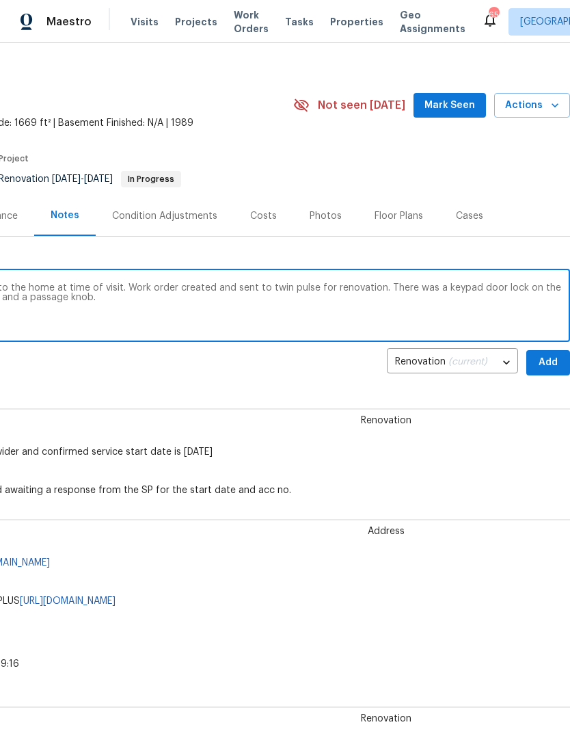
scroll to position [12, 202]
type textarea "D1W Completed. Power and water was on to the home at time of visit. Work order …"
click at [548, 366] on span "Add" at bounding box center [548, 362] width 22 height 17
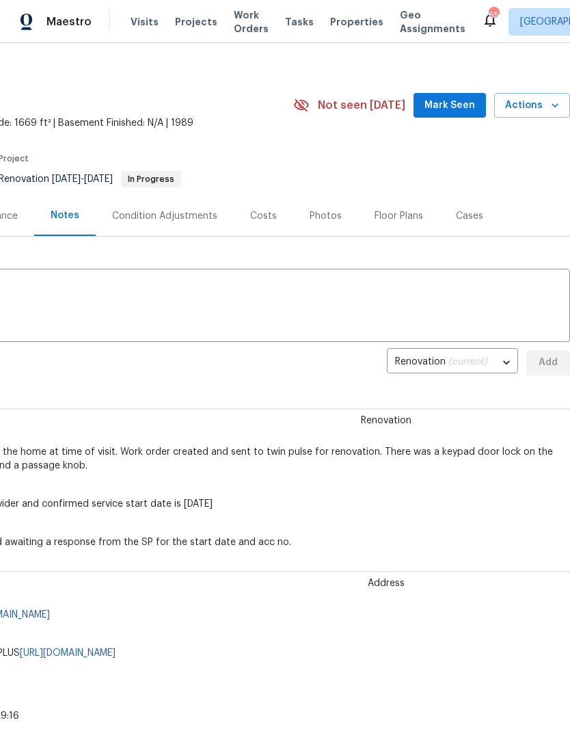
click at [468, 114] on button "Mark Seen" at bounding box center [450, 105] width 72 height 25
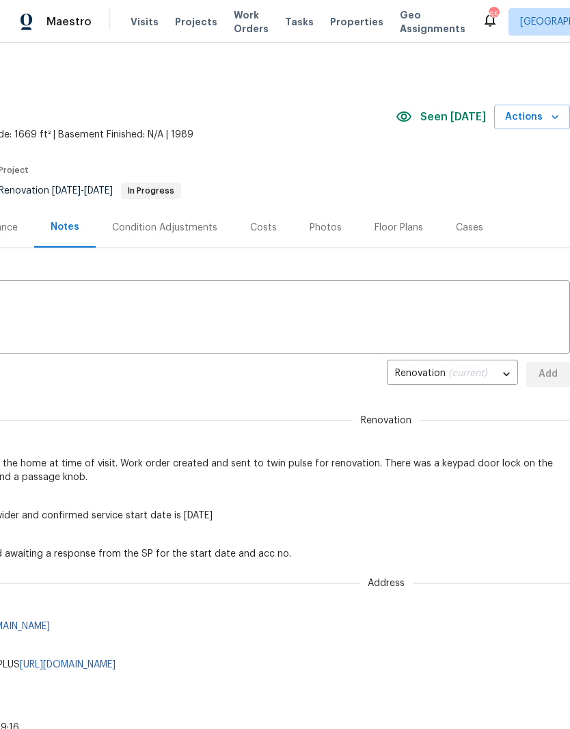
scroll to position [0, 202]
click at [408, 235] on div "Floor Plans" at bounding box center [398, 227] width 81 height 40
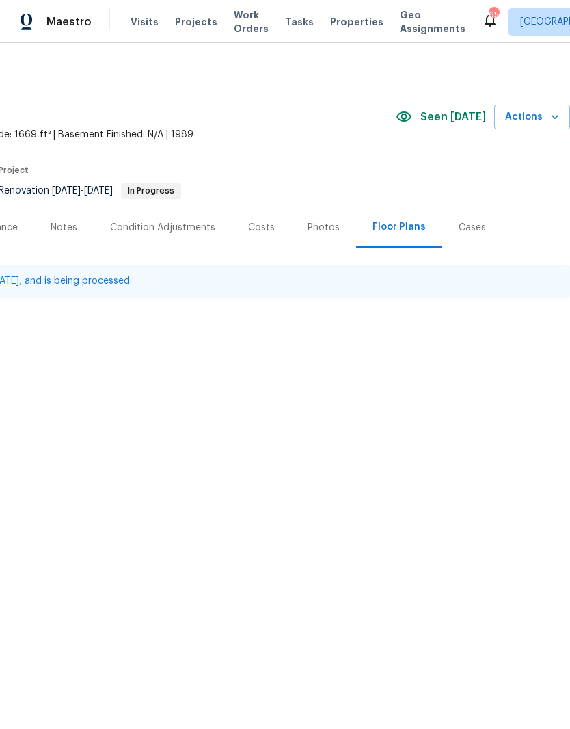
click at [544, 118] on span "Actions" at bounding box center [532, 117] width 54 height 17
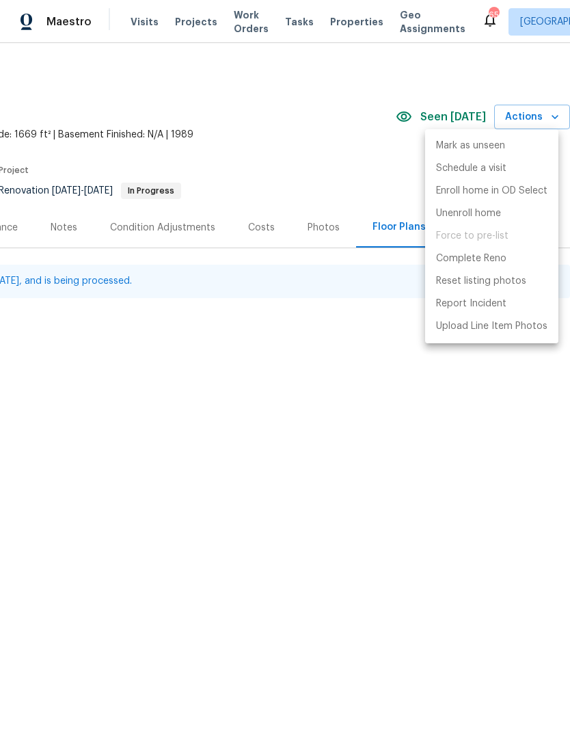
click at [528, 495] on div at bounding box center [285, 364] width 570 height 729
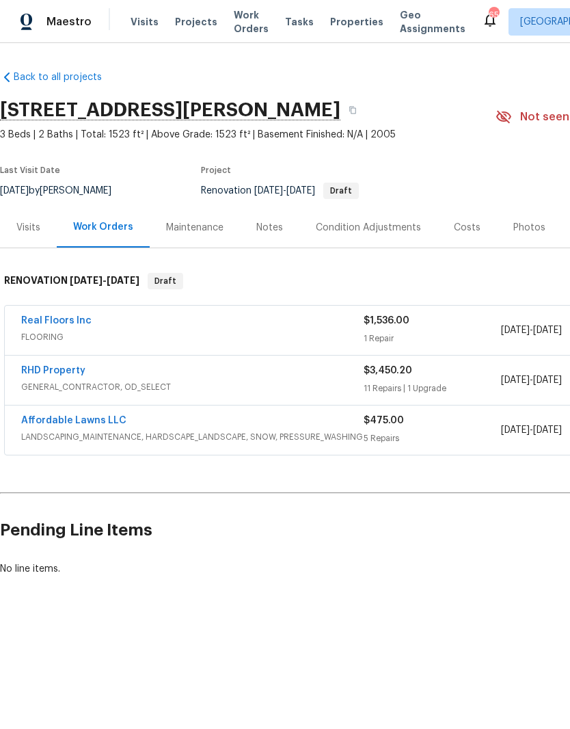
click at [278, 228] on div "Notes" at bounding box center [269, 228] width 27 height 14
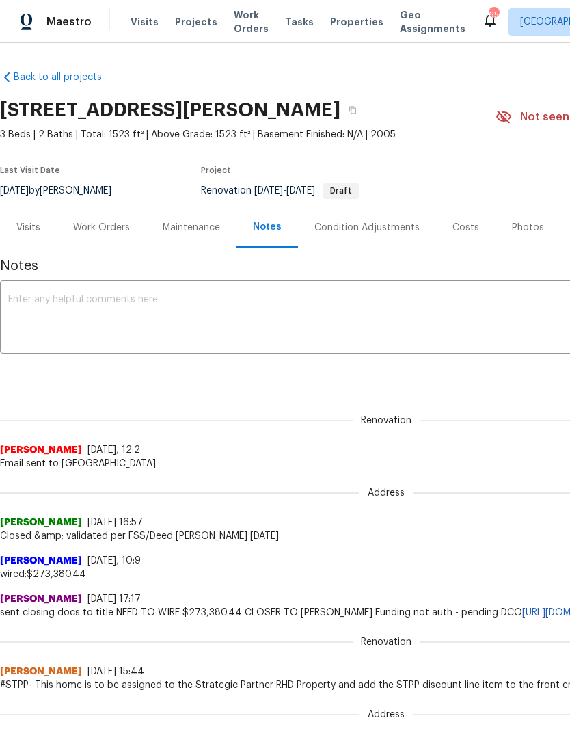
click at [256, 308] on textarea at bounding box center [386, 319] width 756 height 48
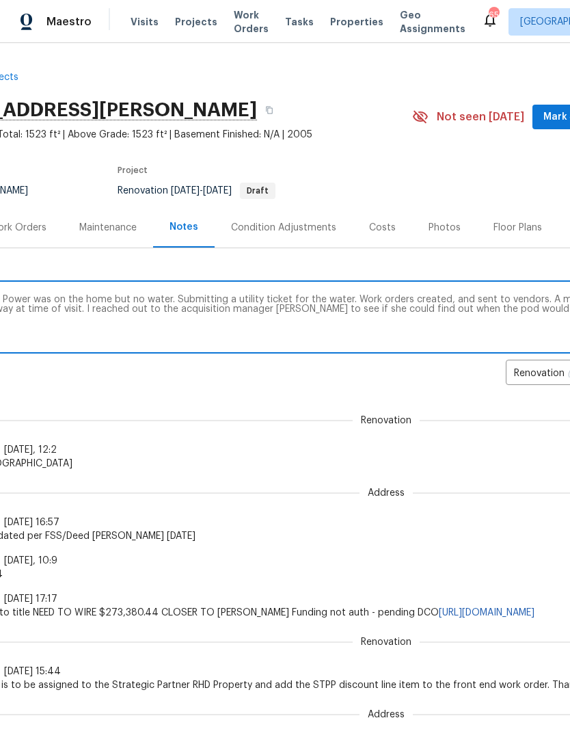
scroll to position [0, 81]
click at [310, 314] on textarea "D1W Completed. Power was on the home but no water. Submitting a utility ticket …" at bounding box center [305, 319] width 756 height 48
click at [311, 310] on textarea "D1W Completed. Power was on the home but no water. Submitting a utility ticket …" at bounding box center [305, 319] width 756 height 48
click at [390, 299] on textarea "D1W Completed. Power was on the home but no water. Submitting a utility ticket …" at bounding box center [305, 319] width 756 height 48
click at [429, 301] on textarea "D1W Completed. Power was on the home but no water. Submitting a utility ticket …" at bounding box center [305, 319] width 756 height 48
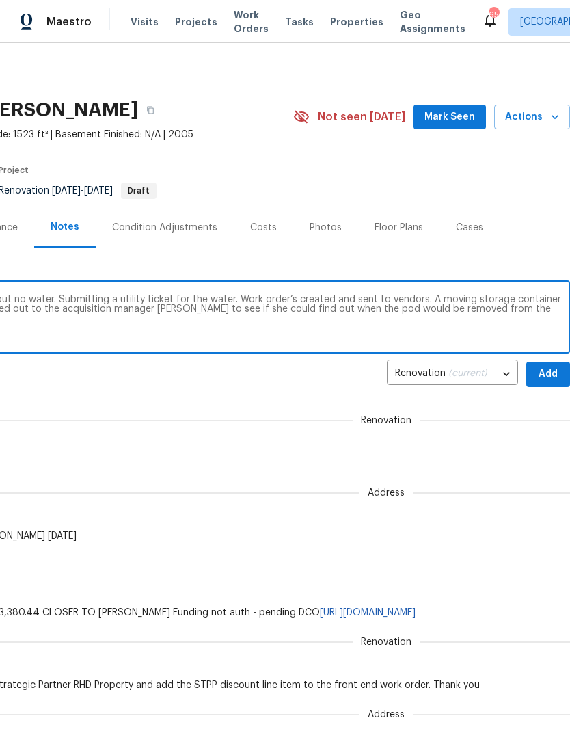
scroll to position [0, 202]
type textarea "D1W Completed. Power was on the home but no water. Submitting a utility ticket …"
click at [549, 371] on span "Add" at bounding box center [548, 374] width 22 height 17
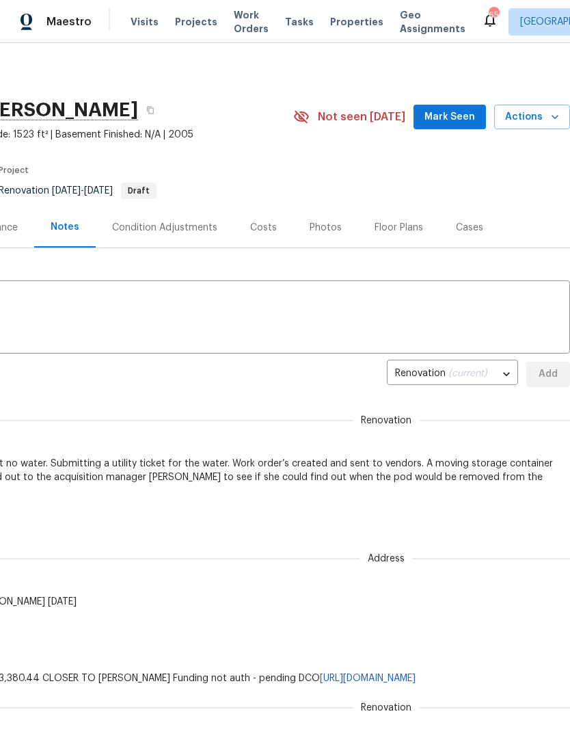
click at [459, 122] on span "Mark Seen" at bounding box center [450, 117] width 51 height 17
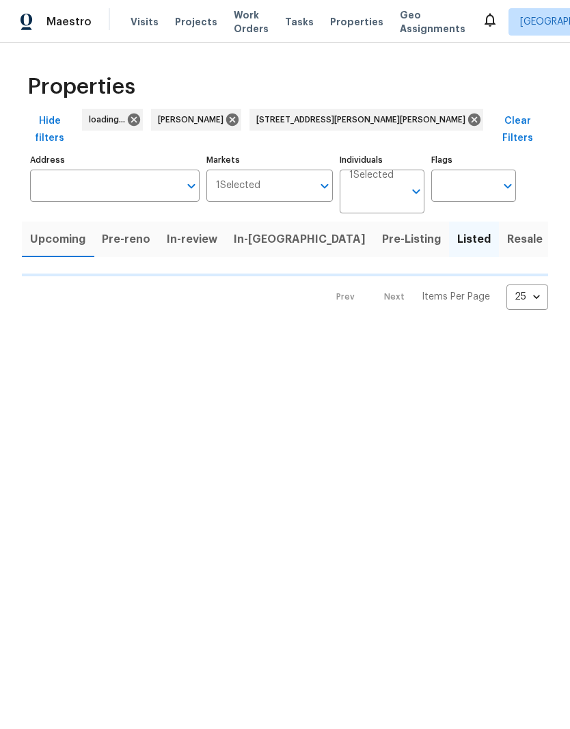
type input "[STREET_ADDRESS][PERSON_NAME][PERSON_NAME]"
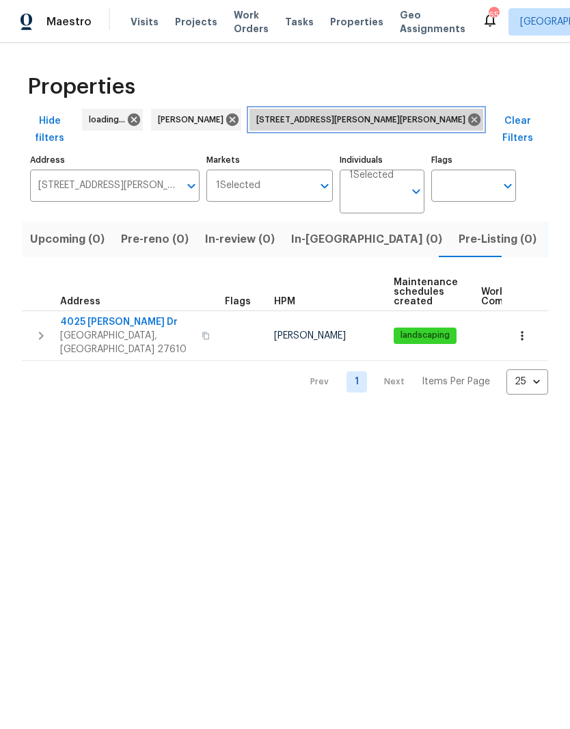
click at [467, 119] on icon at bounding box center [474, 119] width 15 height 15
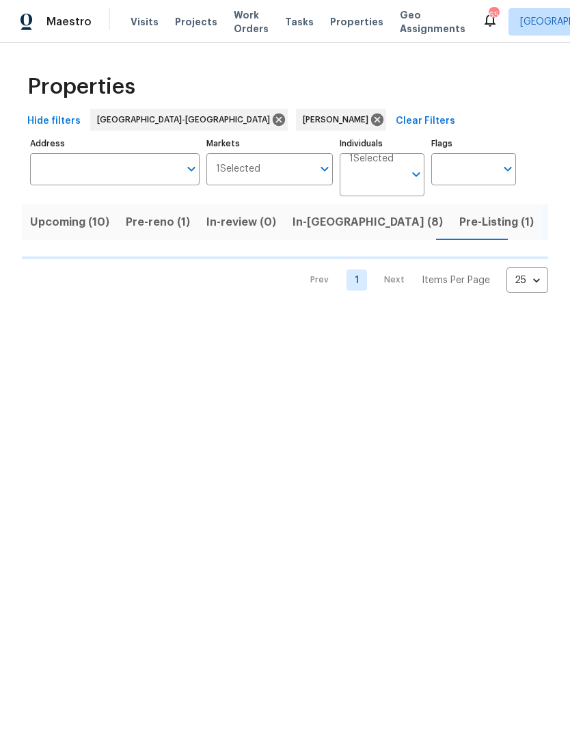
click at [189, 215] on button "Pre-reno (1)" at bounding box center [158, 222] width 81 height 36
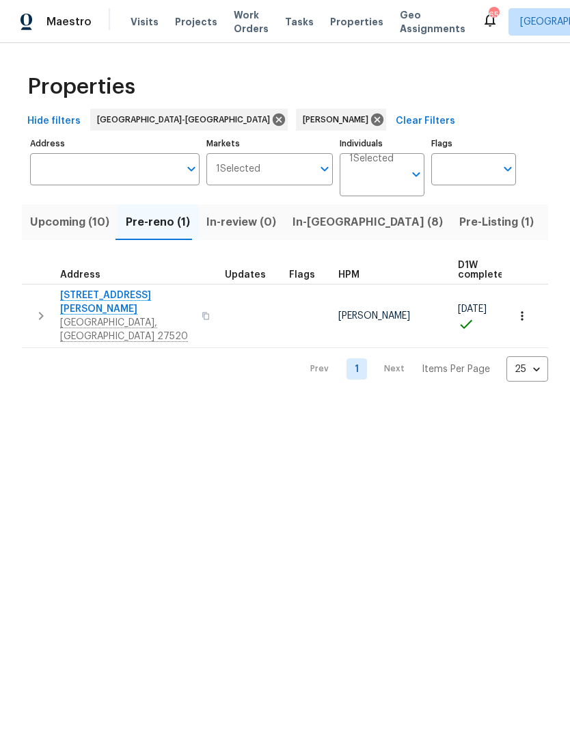
click at [526, 309] on icon "button" at bounding box center [522, 316] width 14 height 14
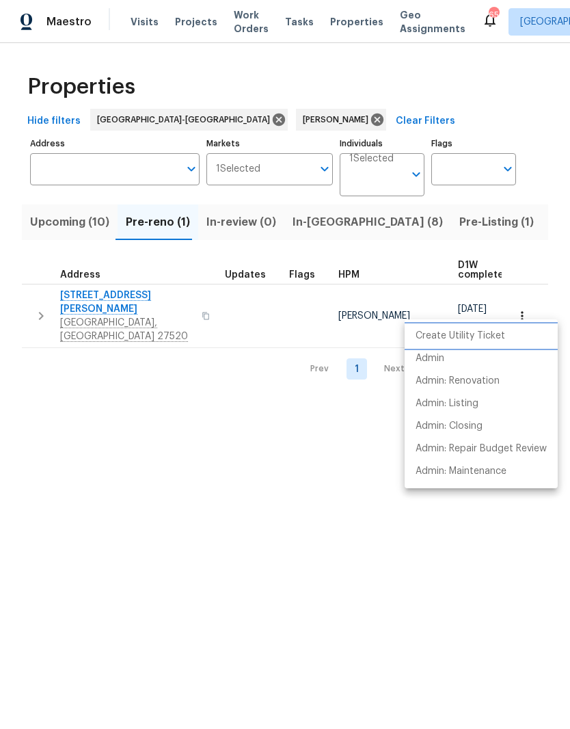
click at [487, 341] on p "Create Utility Ticket" at bounding box center [461, 336] width 90 height 14
click at [124, 303] on div at bounding box center [285, 364] width 570 height 729
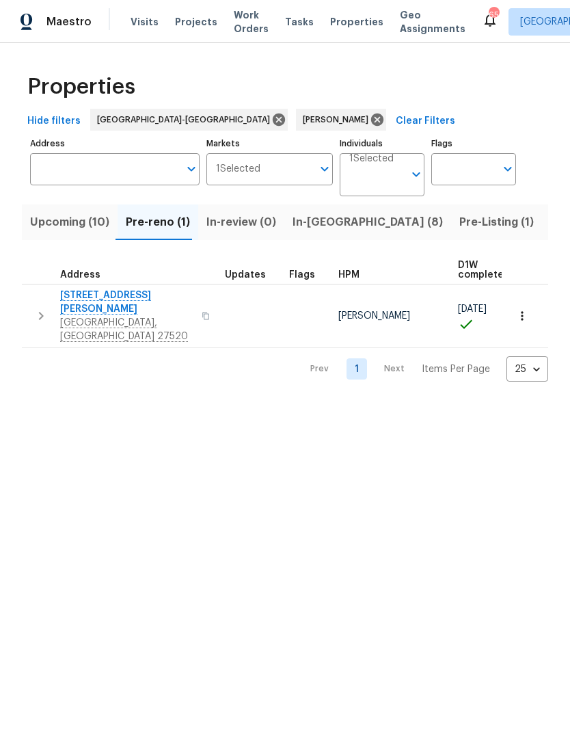
click at [117, 316] on span "[GEOGRAPHIC_DATA], [GEOGRAPHIC_DATA] 27520" at bounding box center [126, 329] width 133 height 27
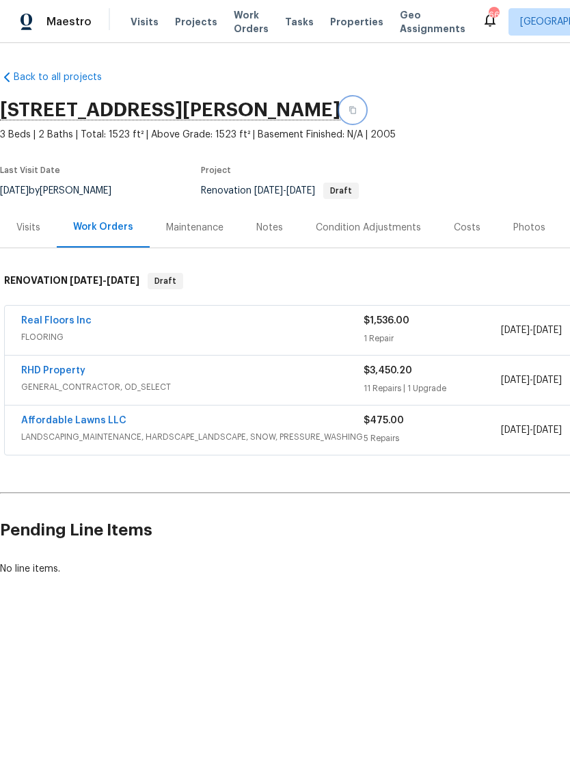
click at [356, 110] on icon "button" at bounding box center [352, 111] width 7 height 8
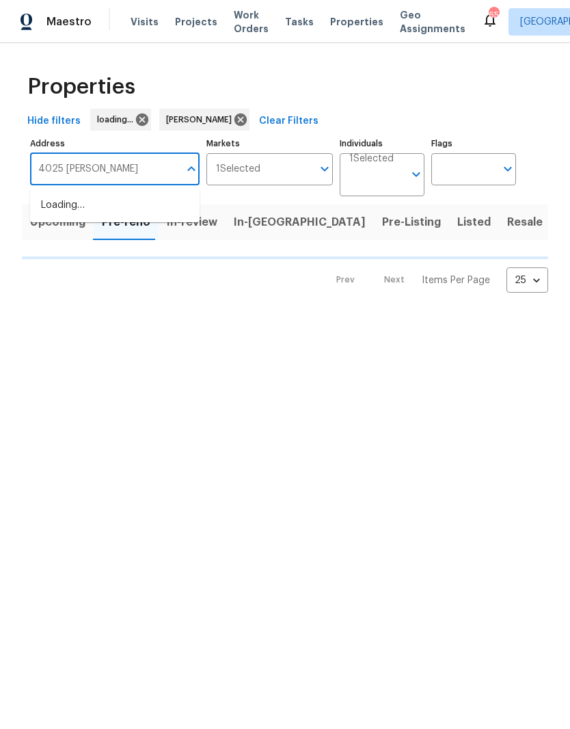
type input "4025 [PERSON_NAME]"
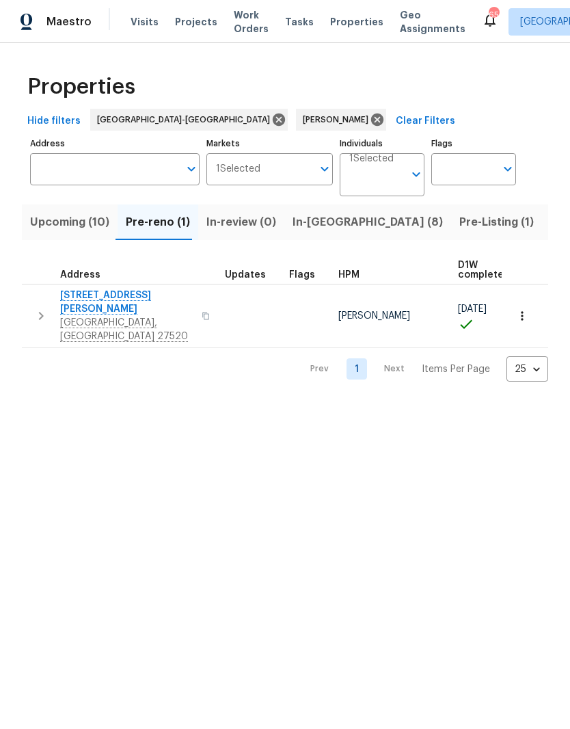
click at [70, 164] on input "Address" at bounding box center [104, 169] width 149 height 32
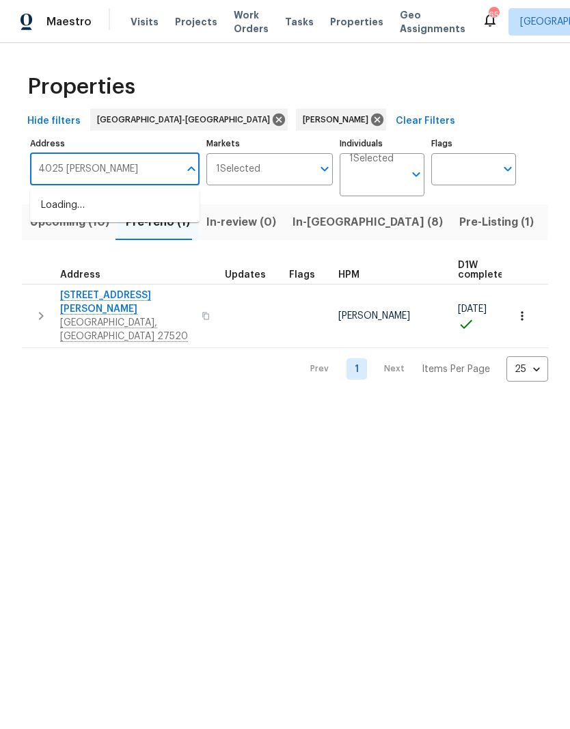
type input "4025 [PERSON_NAME]"
click at [140, 210] on li "[STREET_ADDRESS][PERSON_NAME][PERSON_NAME]" at bounding box center [115, 213] width 170 height 38
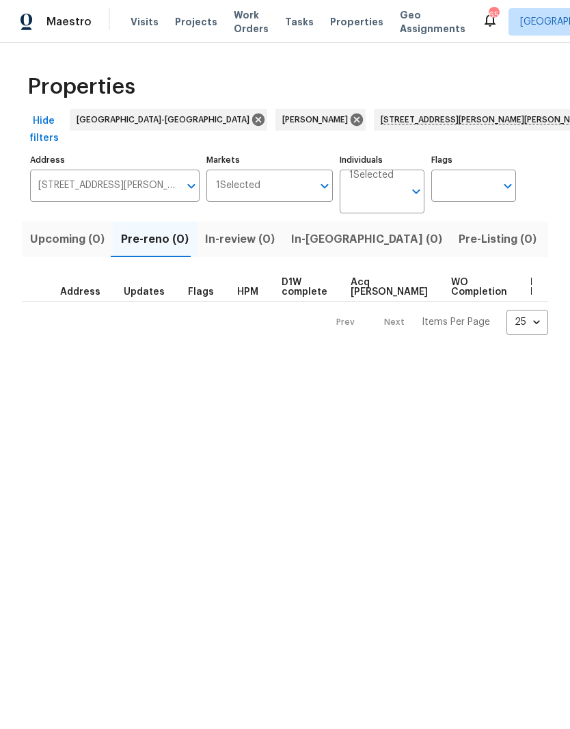
click at [553, 230] on span "Listed (1)" at bounding box center [577, 239] width 49 height 19
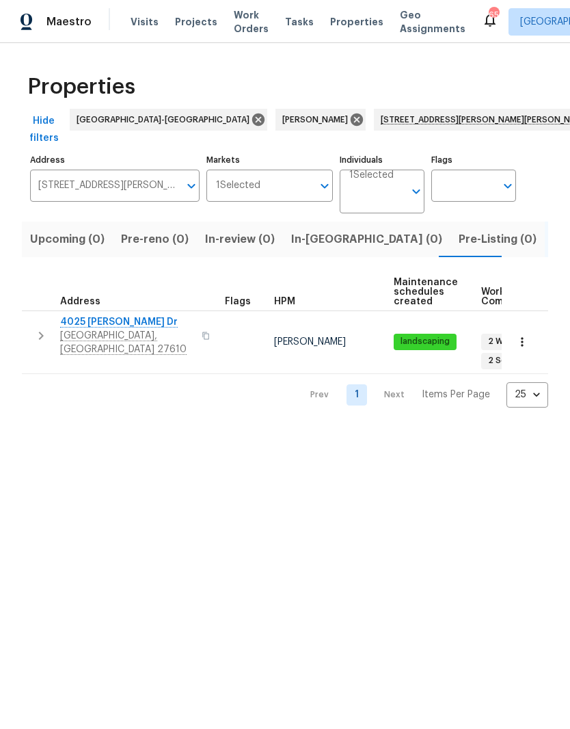
click at [135, 329] on span "Raleigh, NC 27610" at bounding box center [126, 342] width 133 height 27
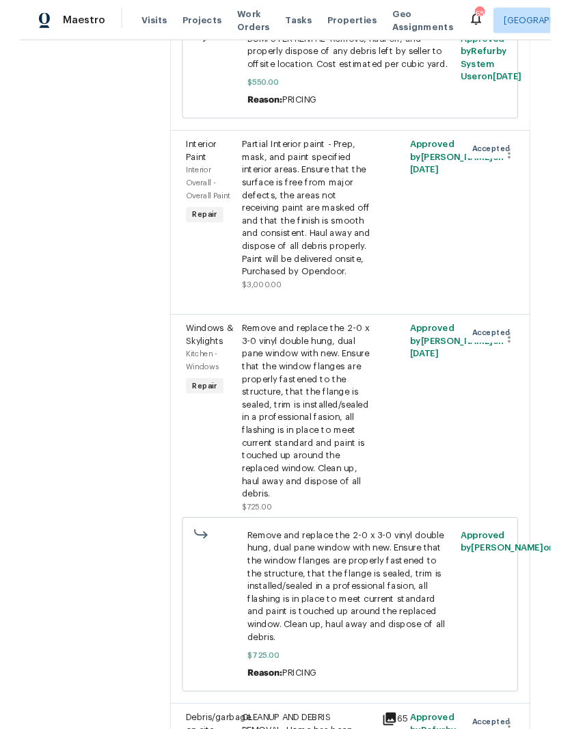
scroll to position [513, 0]
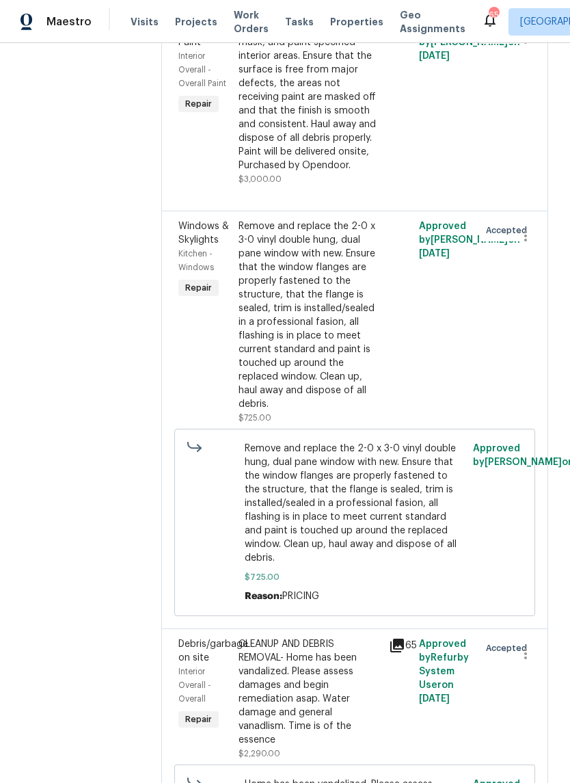
click at [302, 411] on div "Remove and replace the 2-0 x 3-0 vinyl double hung, dual pane window with new. …" at bounding box center [310, 314] width 142 height 191
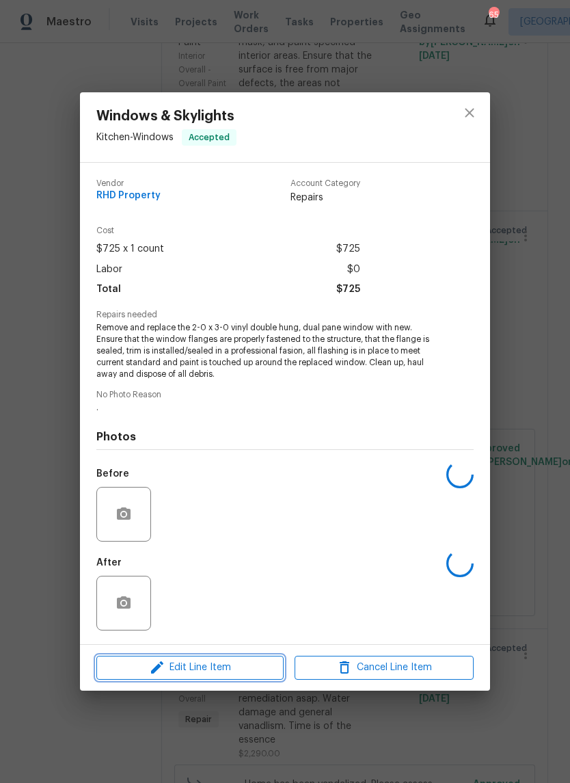
click at [191, 678] on button "Edit Line Item" at bounding box center [189, 668] width 187 height 24
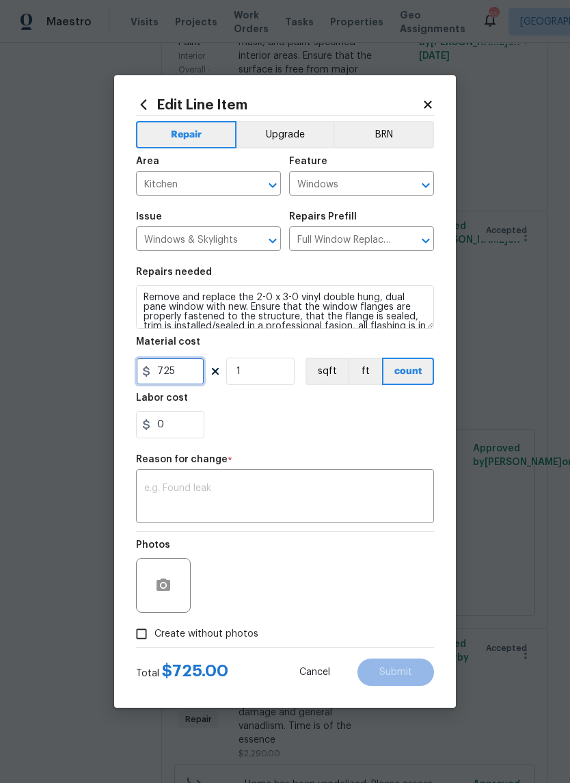
click at [180, 375] on input "725" at bounding box center [170, 371] width 68 height 27
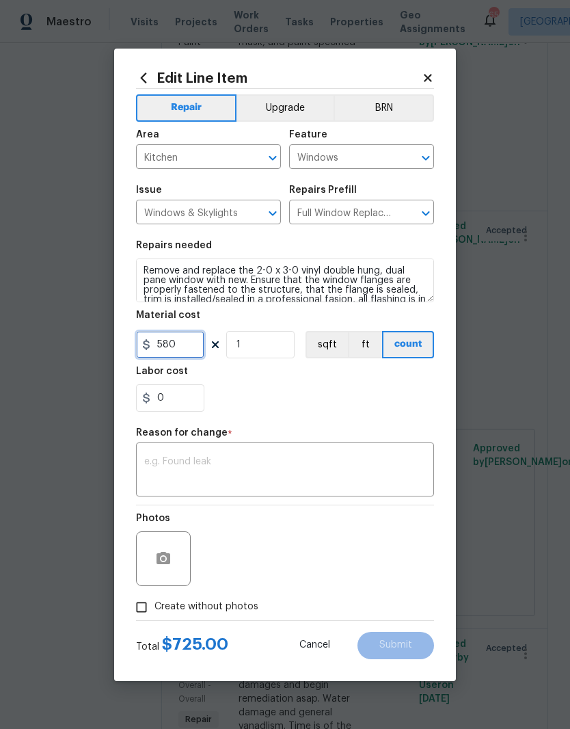
type input "580"
click at [356, 402] on div "0" at bounding box center [285, 397] width 298 height 27
click at [311, 475] on textarea at bounding box center [285, 471] width 282 height 29
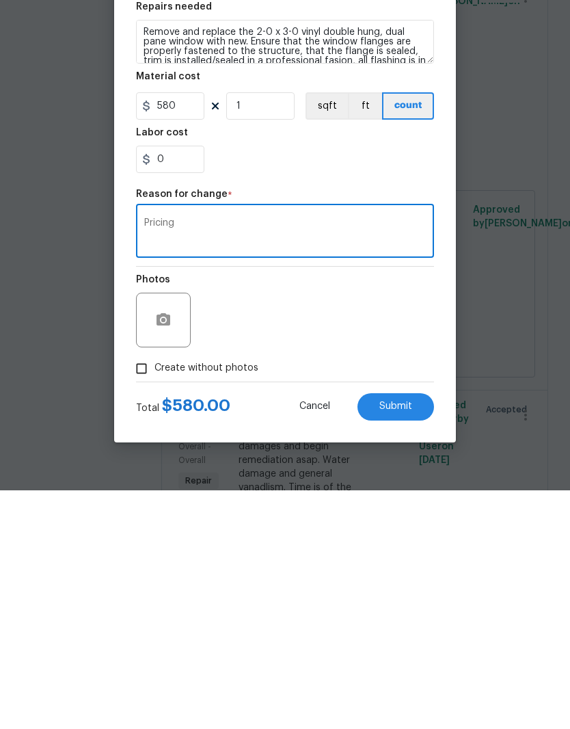
type textarea "Pricing"
click at [360, 505] on div "Photos" at bounding box center [285, 549] width 298 height 89
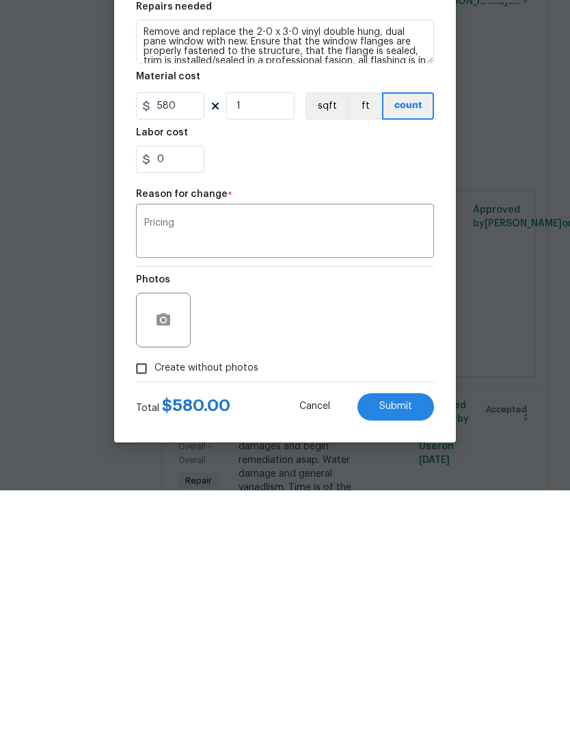
scroll to position [56, 0]
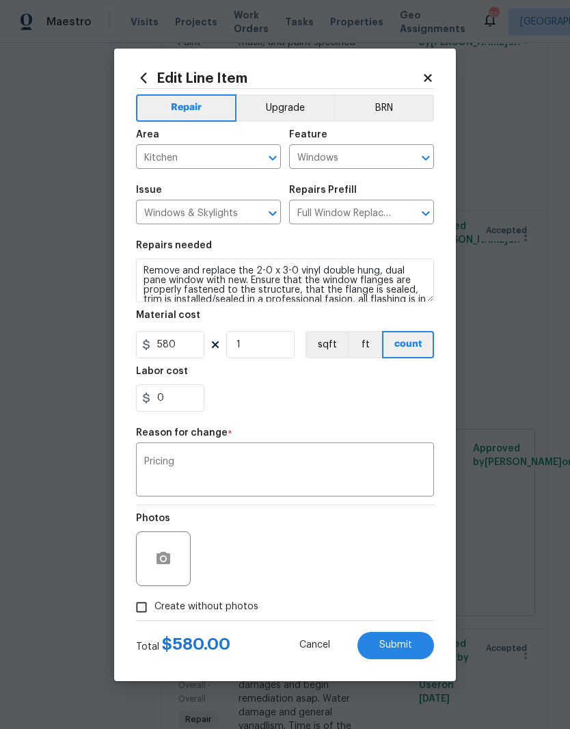
click at [412, 645] on span "Submit" at bounding box center [395, 645] width 33 height 10
type input "725"
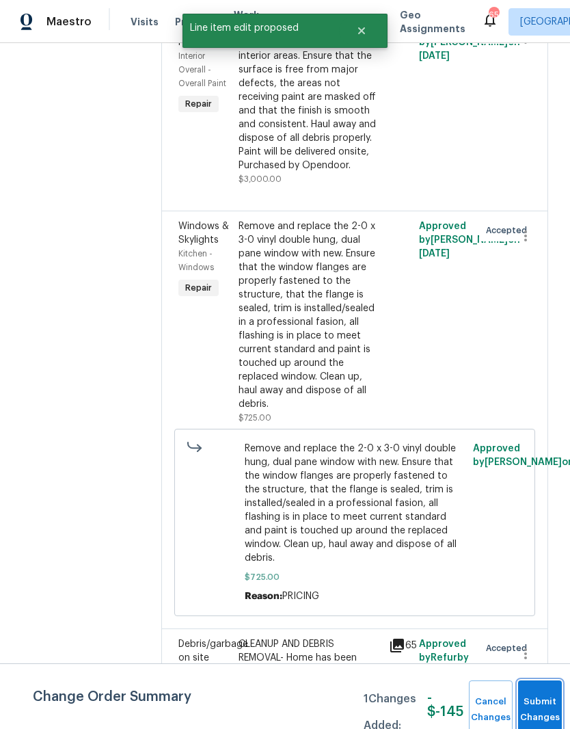
click at [537, 706] on button "Submit Changes" at bounding box center [540, 709] width 44 height 59
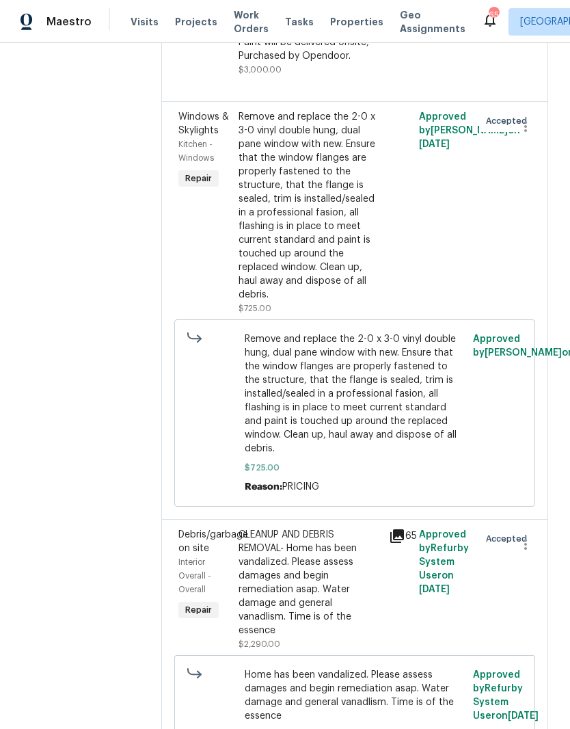
scroll to position [626, 0]
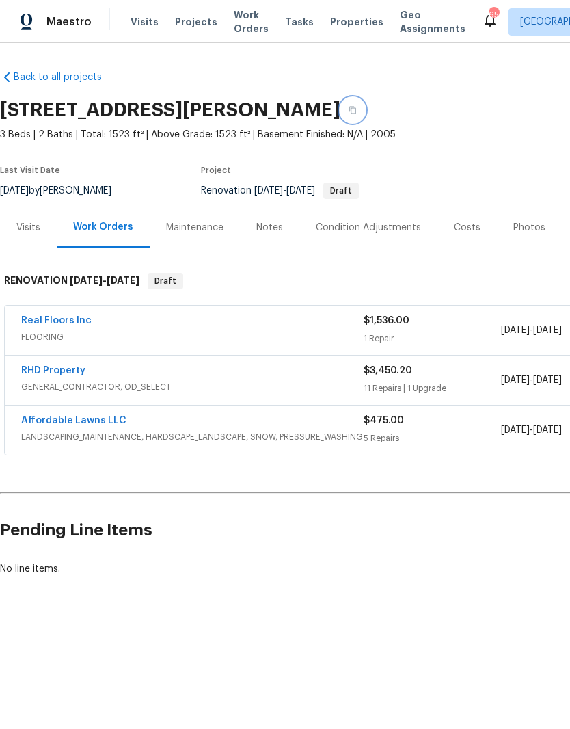
click at [357, 113] on icon "button" at bounding box center [353, 110] width 8 height 8
